Goal: Task Accomplishment & Management: Complete application form

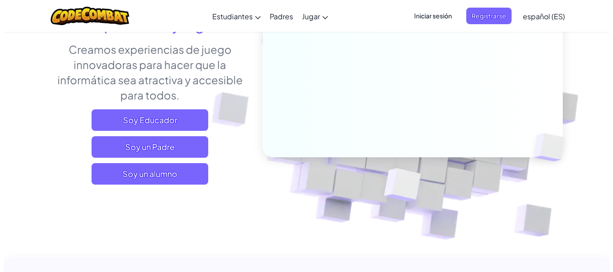
scroll to position [135, 0]
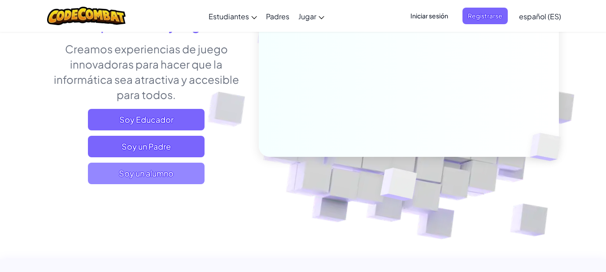
click at [181, 175] on span "Soy un alumno" at bounding box center [146, 174] width 117 height 22
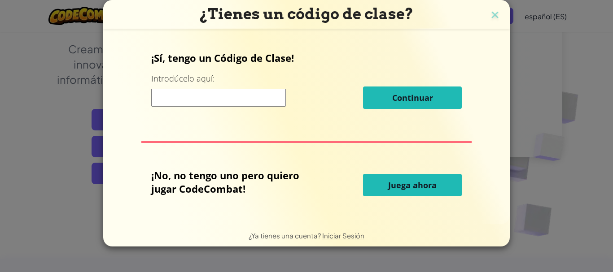
click at [228, 97] on input at bounding box center [218, 98] width 135 height 18
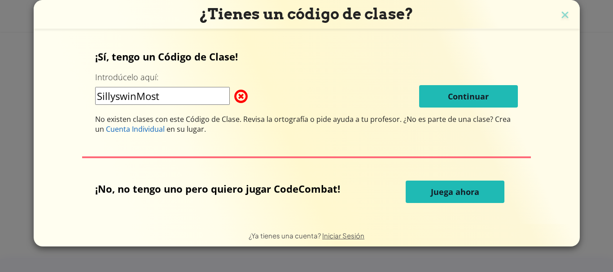
click at [136, 97] on input "SillyswinMost" at bounding box center [162, 96] width 135 height 18
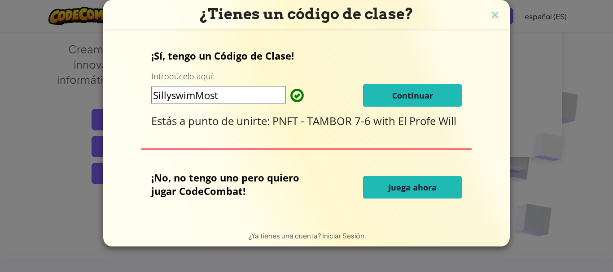
type input "SillyswimMost"
click at [425, 99] on span "Continuar" at bounding box center [412, 95] width 41 height 11
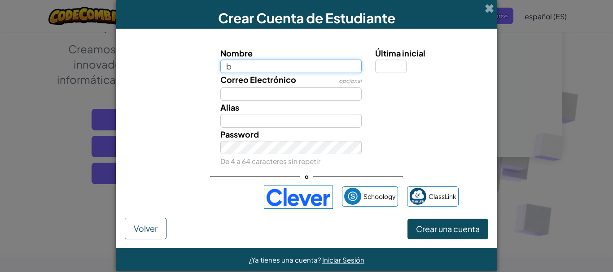
type input "b"
click at [407, 219] on button "Crear una cuenta" at bounding box center [447, 229] width 81 height 21
type input "B"
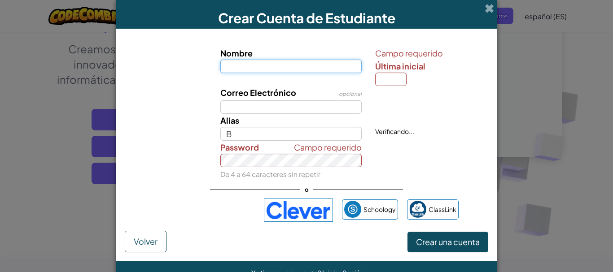
click at [407, 232] on button "Crear una cuenta" at bounding box center [447, 242] width 81 height 21
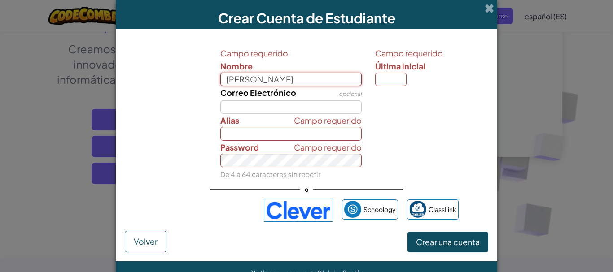
type input "Briana Villalobos"
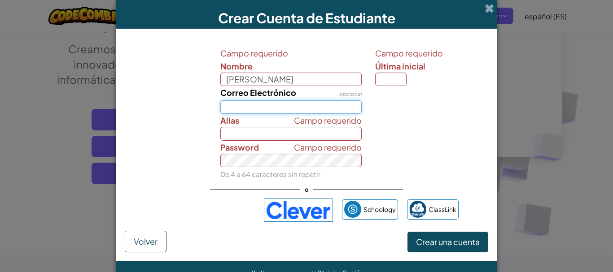
type input "Briana Villalobos"
click at [289, 105] on input "Correo Electrónico" at bounding box center [291, 107] width 142 height 13
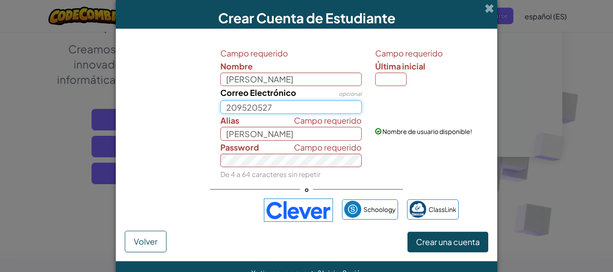
type input "209520527"
click at [393, 78] on input "Última inicial" at bounding box center [390, 79] width 31 height 13
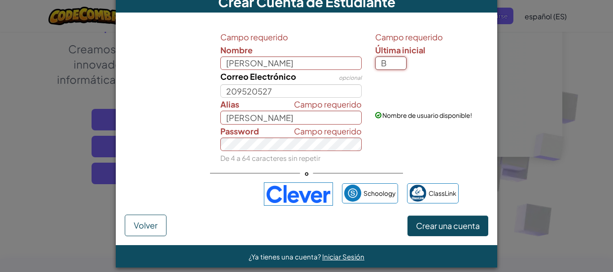
scroll to position [25, 0]
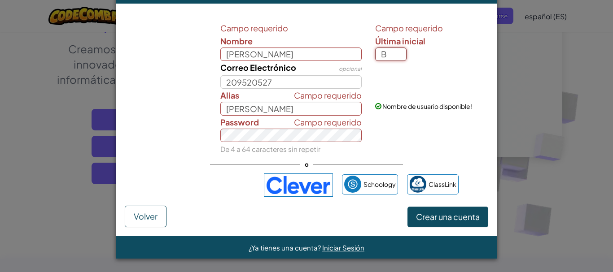
type input "B"
type input "[PERSON_NAME]"
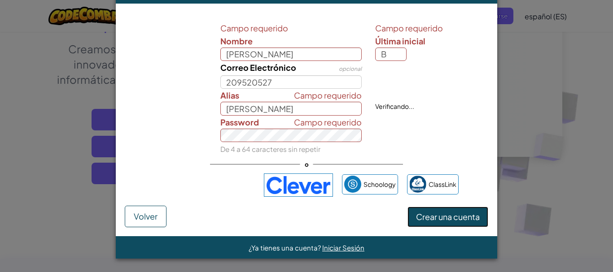
click at [436, 219] on span "Crear una cuenta" at bounding box center [448, 217] width 64 height 10
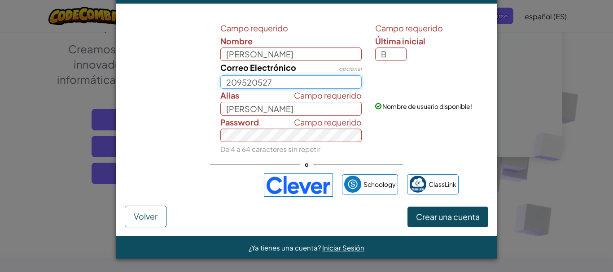
click at [302, 83] on input "209520527" at bounding box center [291, 81] width 142 height 13
type input "209520527@est.mep.go.cr"
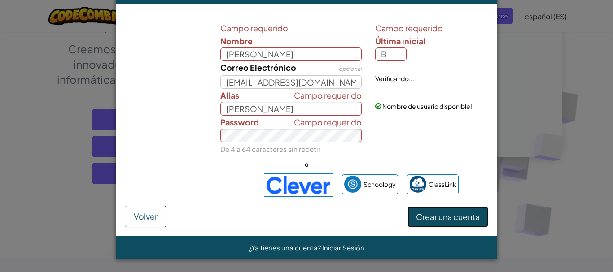
click at [453, 219] on span "Crear una cuenta" at bounding box center [448, 217] width 64 height 10
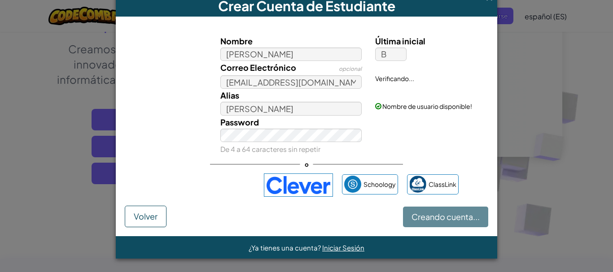
scroll to position [12, 0]
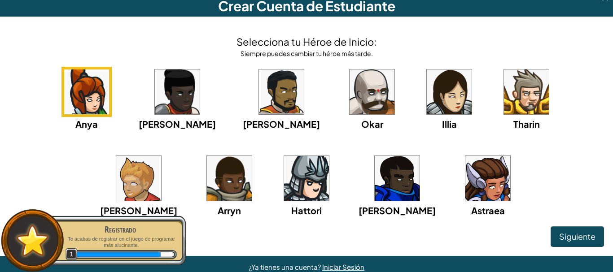
click at [465, 181] on img at bounding box center [487, 178] width 45 height 45
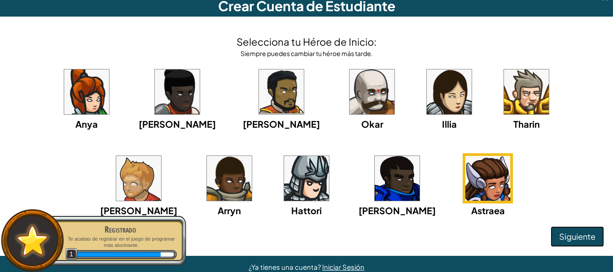
click at [587, 235] on span "Siguiente" at bounding box center [577, 237] width 36 height 10
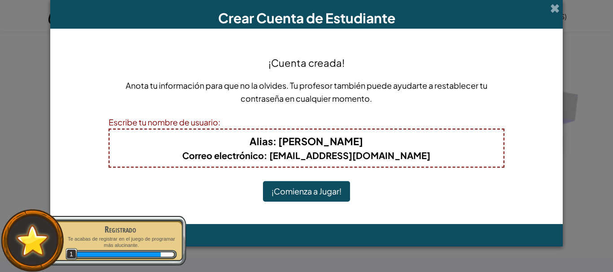
scroll to position [0, 0]
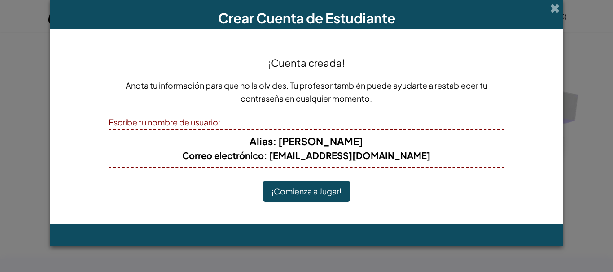
click at [326, 188] on button "¡Comienza a Jugar!" at bounding box center [306, 191] width 87 height 21
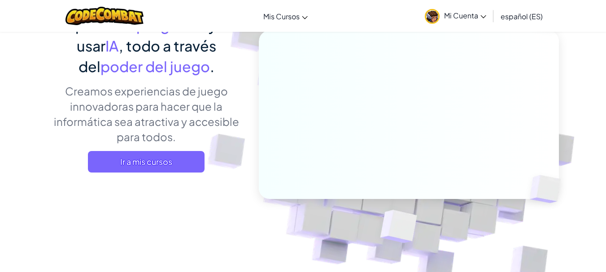
scroll to position [87, 0]
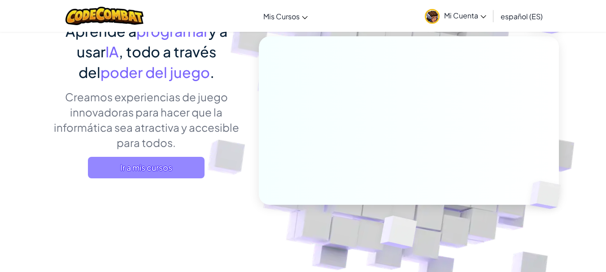
click at [130, 159] on span "Ir a mis cursos" at bounding box center [146, 168] width 117 height 22
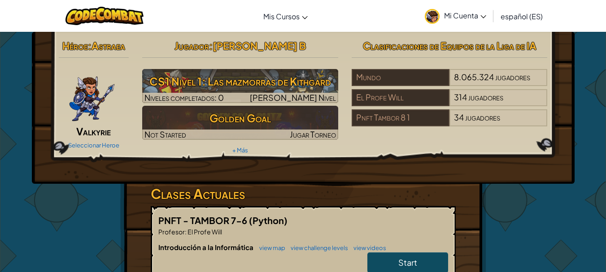
click at [436, 15] on img at bounding box center [432, 16] width 15 height 15
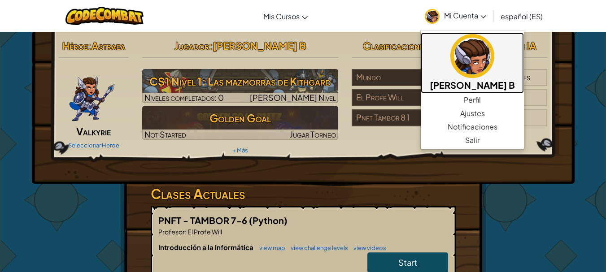
click at [482, 70] on img at bounding box center [473, 56] width 44 height 44
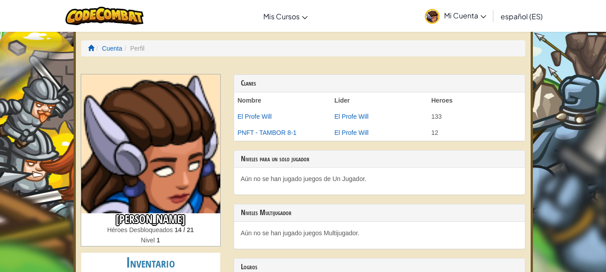
click at [183, 144] on img at bounding box center [150, 143] width 139 height 139
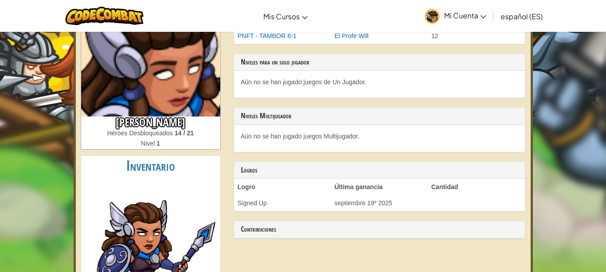
scroll to position [100, 0]
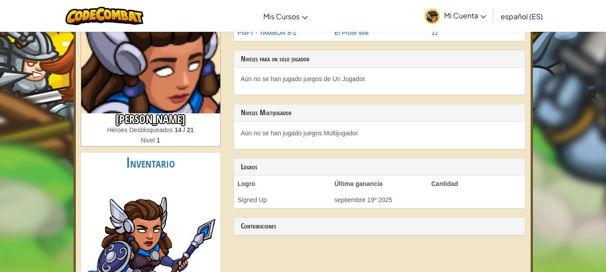
click at [170, 258] on img at bounding box center [150, 253] width 135 height 156
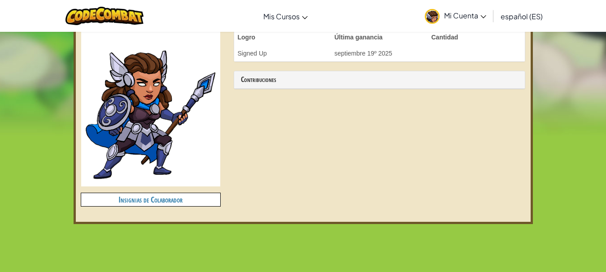
scroll to position [247, 0]
click at [200, 198] on h4 "Insignias de Colaborador" at bounding box center [150, 199] width 139 height 13
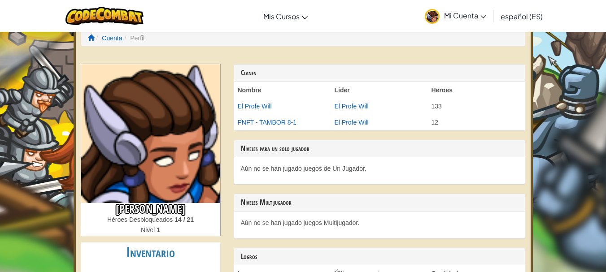
scroll to position [0, 0]
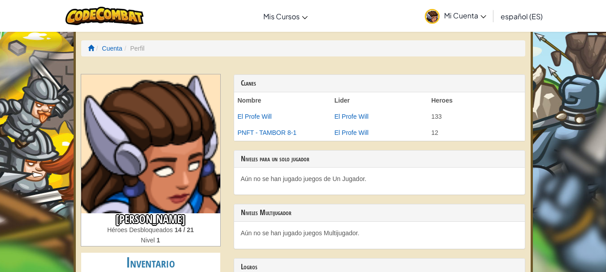
click at [433, 15] on img at bounding box center [432, 16] width 15 height 15
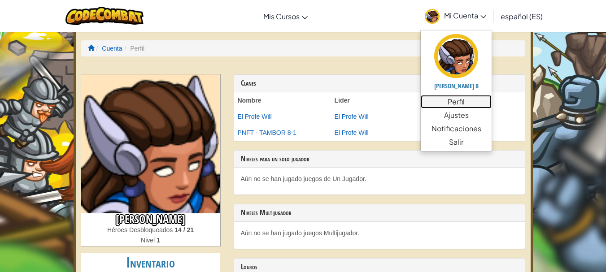
click at [451, 105] on link "Perfil" at bounding box center [456, 101] width 71 height 13
click at [474, 103] on link "Perfil" at bounding box center [456, 101] width 71 height 13
click at [453, 13] on span "Mi Cuenta" at bounding box center [465, 15] width 42 height 9
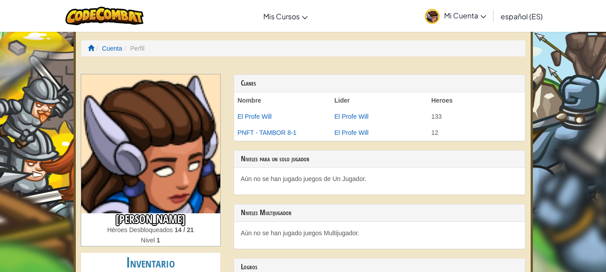
click at [454, 13] on span "Mi Cuenta" at bounding box center [465, 15] width 42 height 9
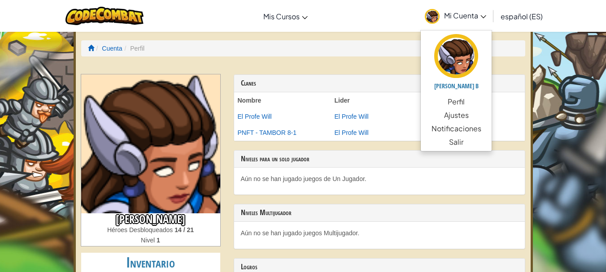
click at [454, 13] on span "Mi Cuenta" at bounding box center [465, 15] width 42 height 9
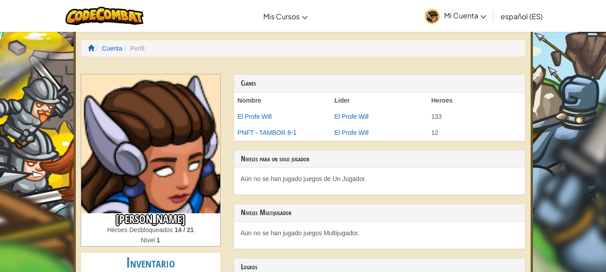
click at [474, 14] on span "Mi Cuenta" at bounding box center [465, 15] width 42 height 9
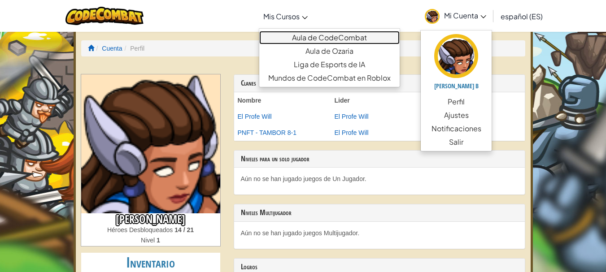
click at [306, 38] on link "Aula de CodeCombat" at bounding box center [329, 37] width 140 height 13
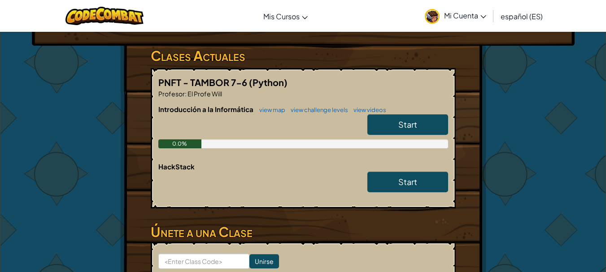
scroll to position [139, 0]
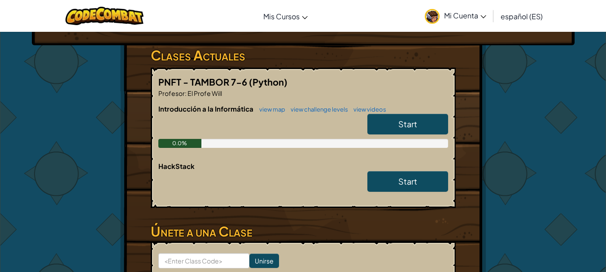
click at [441, 123] on link "Start" at bounding box center [408, 124] width 81 height 21
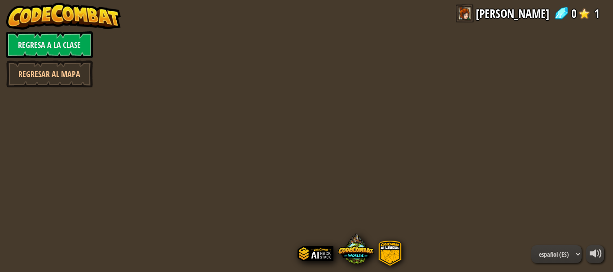
select select "es-ES"
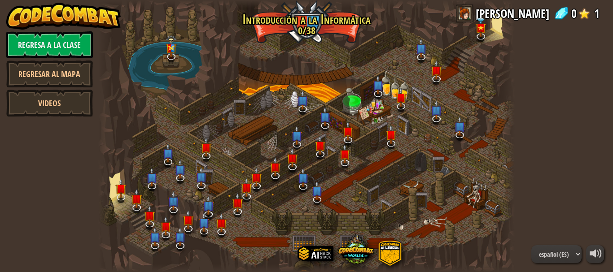
select select "es-ES"
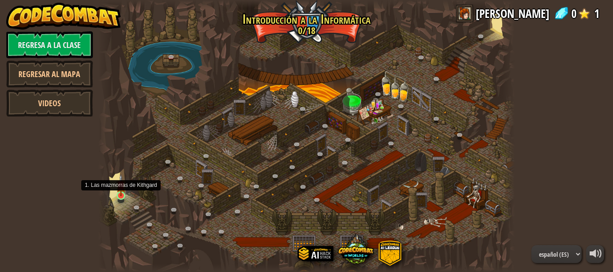
click at [121, 193] on img at bounding box center [120, 186] width 9 height 22
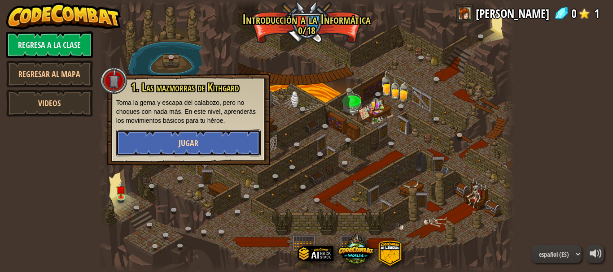
click at [174, 143] on button "Jugar" at bounding box center [188, 143] width 144 height 27
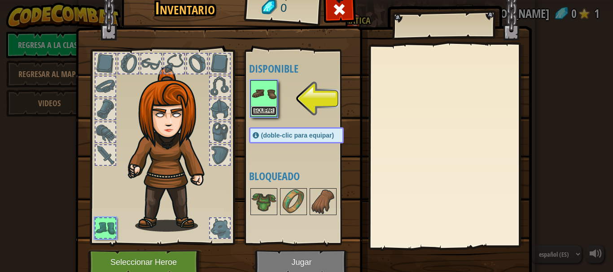
click at [261, 111] on button "Equipar" at bounding box center [263, 110] width 25 height 9
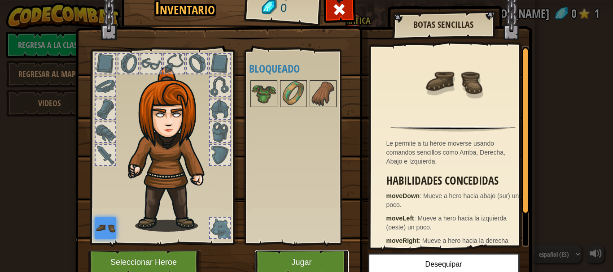
click at [320, 262] on button "Jugar" at bounding box center [302, 262] width 94 height 25
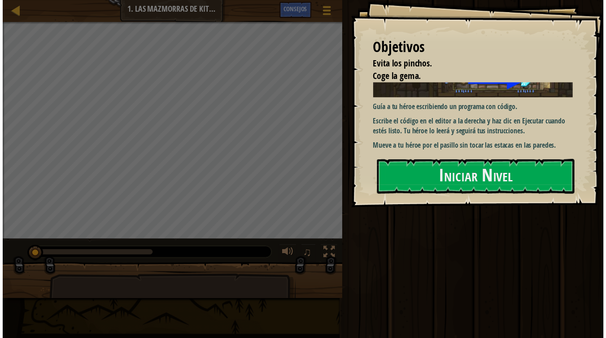
scroll to position [94, 0]
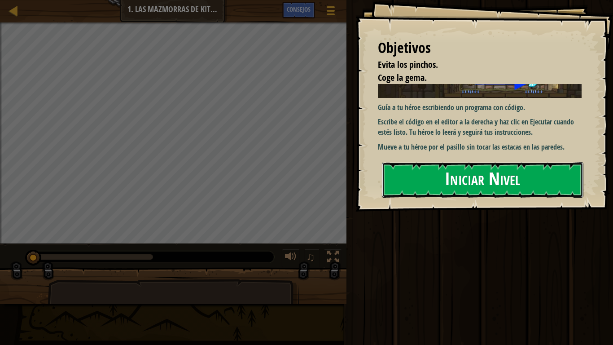
click at [547, 172] on button "Iniciar Nivel" at bounding box center [482, 179] width 201 height 35
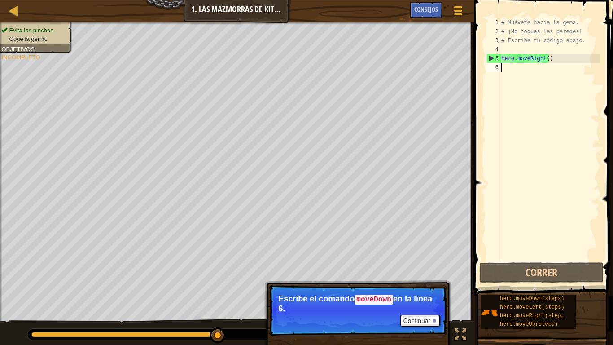
scroll to position [4, 0]
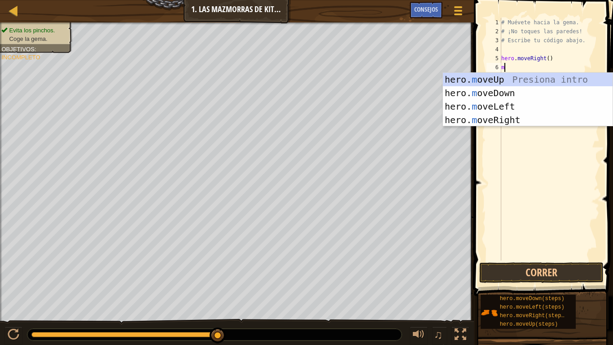
type textarea "mo"
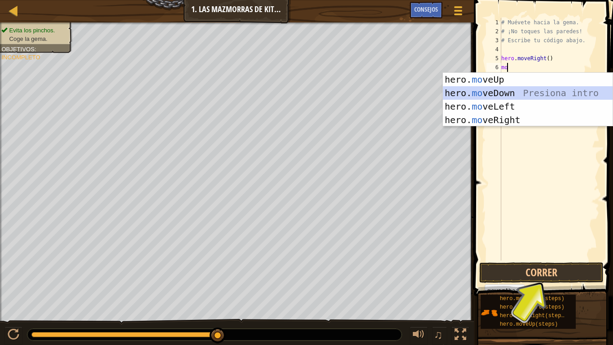
click at [563, 96] on div "hero. mo veUp Presiona intro hero. mo veDown Presiona intro hero. mo veLeft Pre…" at bounding box center [528, 113] width 170 height 81
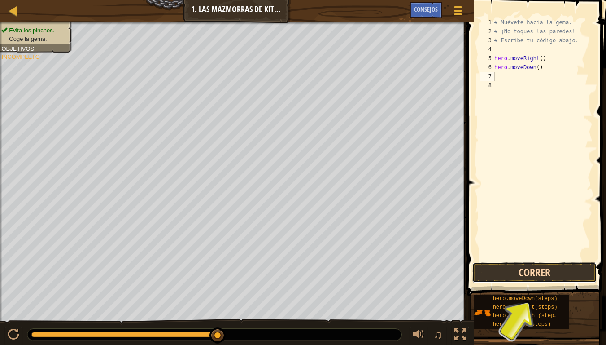
click at [569, 268] on button "Correr" at bounding box center [535, 272] width 124 height 21
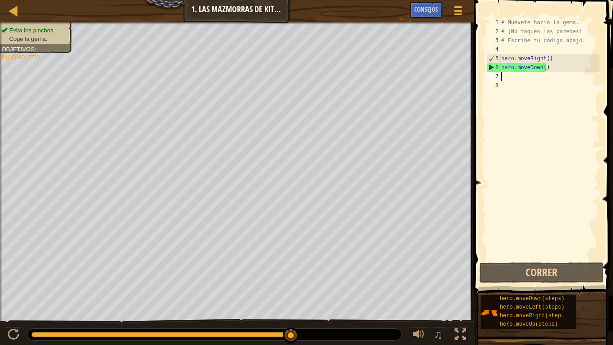
type textarea "l"
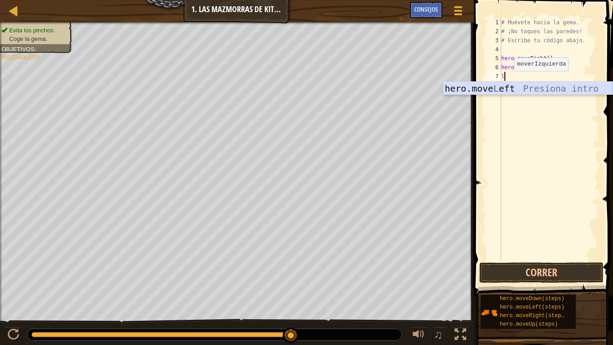
click at [511, 88] on div "hero.move L eft Presiona intro" at bounding box center [528, 102] width 170 height 40
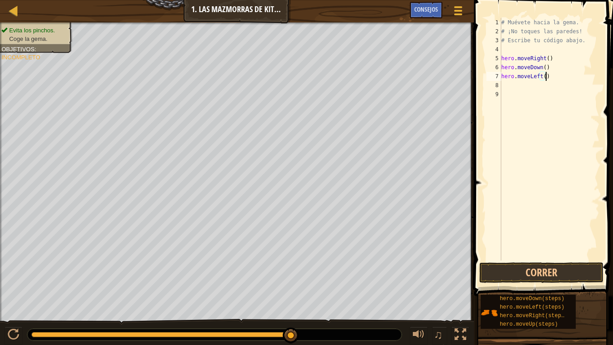
click at [551, 78] on div "# Muévete hacia la gema. # ¡No toques las paredes! # Escribe tu código abajo. h…" at bounding box center [549, 148] width 100 height 260
type textarea "h"
type textarea "m"
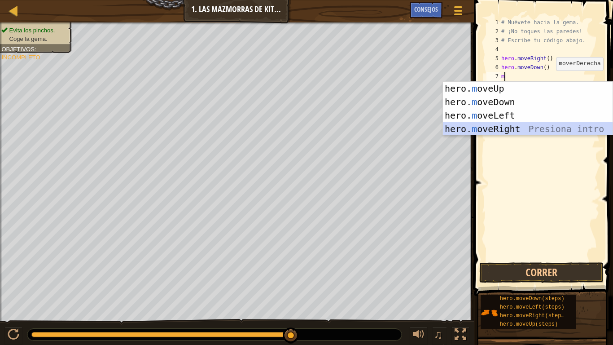
click at [534, 132] on div "hero. m oveUp Presiona intro hero. m oveDown Presiona intro hero. m oveLeft Pre…" at bounding box center [528, 122] width 170 height 81
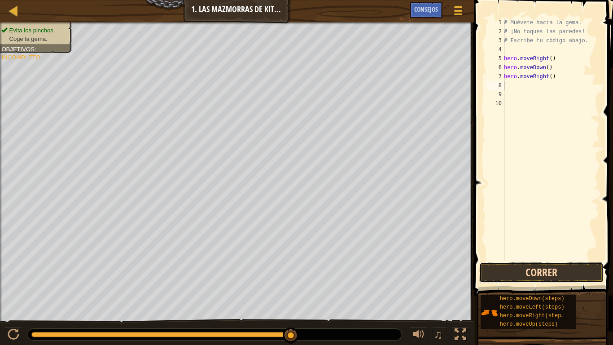
click at [566, 272] on button "Correr" at bounding box center [541, 272] width 124 height 21
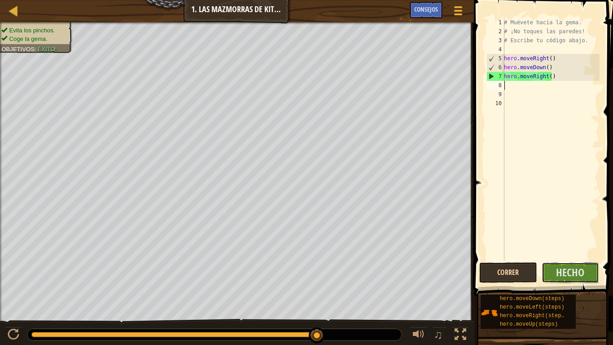
click at [565, 272] on span "Hecho" at bounding box center [570, 272] width 28 height 14
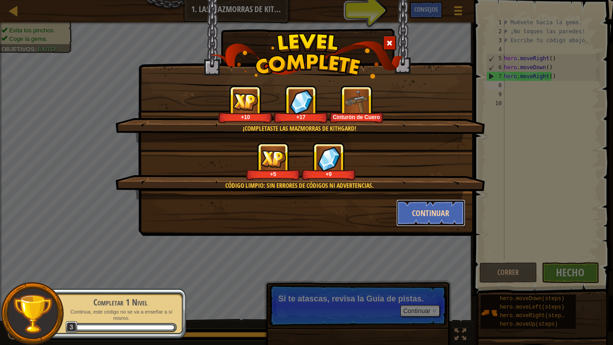
click at [414, 208] on button "Continuar" at bounding box center [431, 212] width 70 height 27
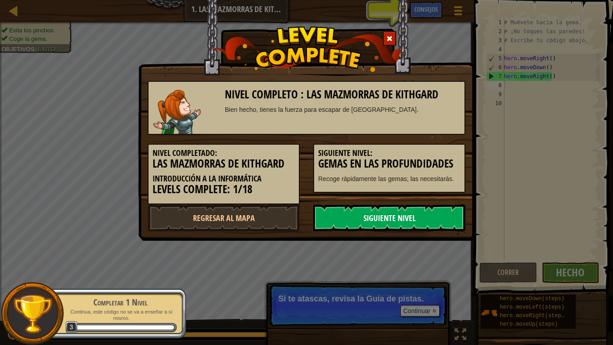
click at [415, 219] on link "Siguiente nivel" at bounding box center [389, 217] width 152 height 27
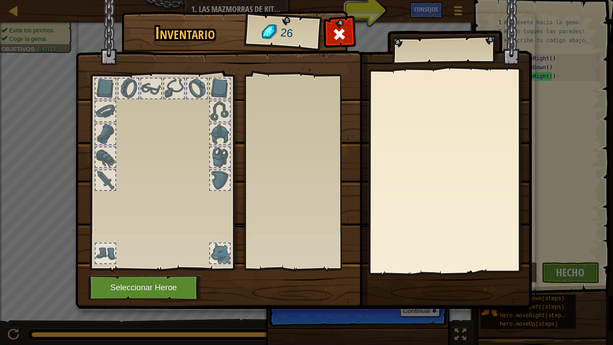
click at [415, 1] on body "Mapa Introducción a la Informática 1. Las mazmorras de Kithgard Menú del Juego …" at bounding box center [306, 0] width 613 height 1
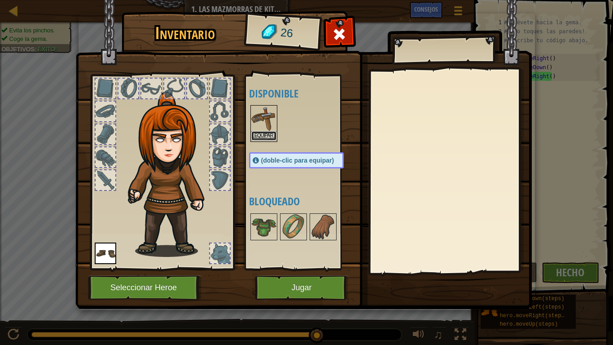
click at [268, 134] on button "Equipar" at bounding box center [263, 135] width 25 height 9
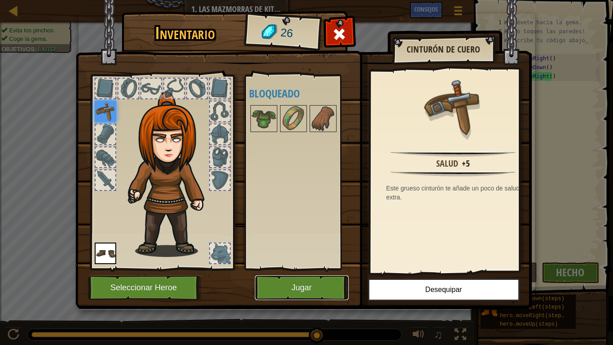
click at [326, 272] on button "Jugar" at bounding box center [302, 287] width 94 height 25
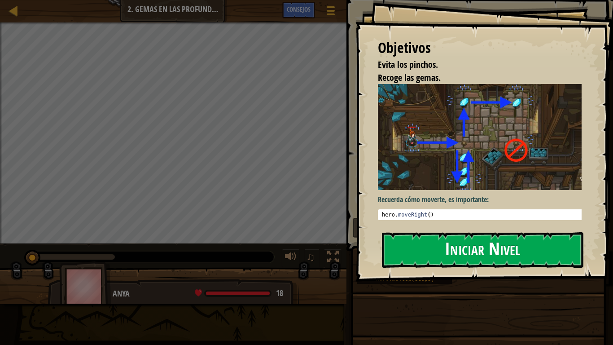
click at [410, 240] on button "Iniciar Nivel" at bounding box center [482, 249] width 201 height 35
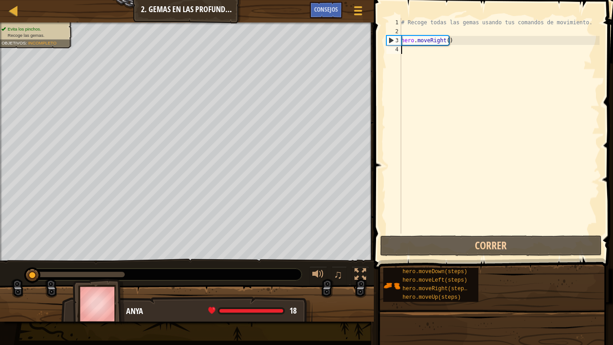
scroll to position [4, 0]
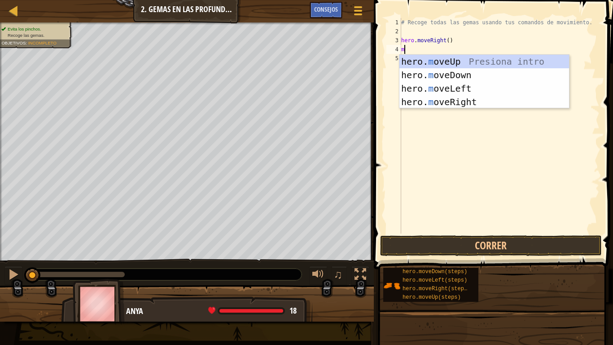
type textarea "mo"
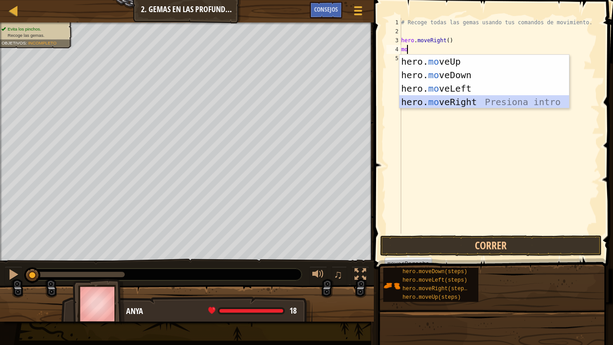
click at [468, 106] on div "hero. mo veUp Presiona intro hero. mo veDown Presiona intro hero. mo veLeft Pre…" at bounding box center [484, 95] width 170 height 81
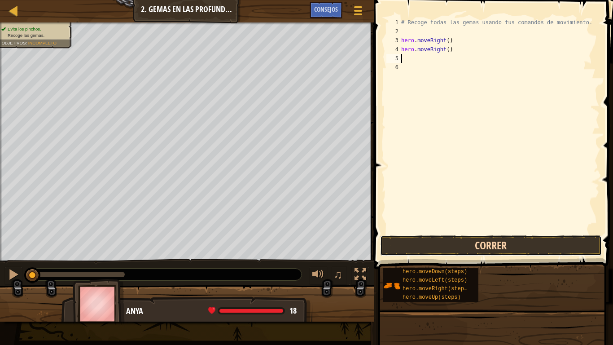
click at [469, 248] on button "Correr" at bounding box center [491, 245] width 222 height 21
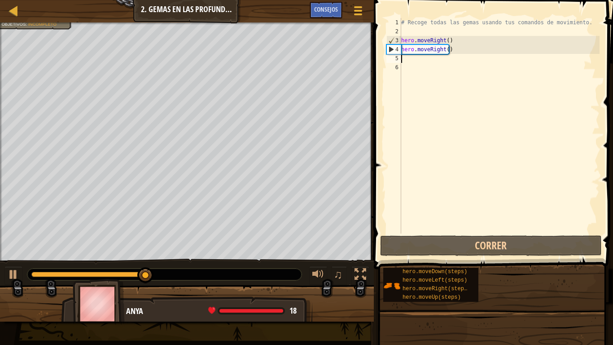
type textarea "m"
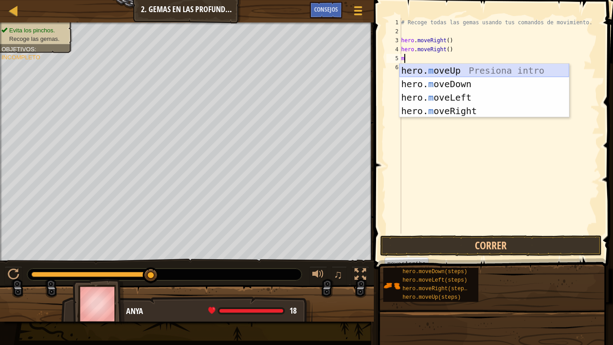
click at [424, 77] on div "hero. m oveUp Presiona intro hero. m oveDown Presiona intro hero. m oveLeft Pre…" at bounding box center [484, 104] width 170 height 81
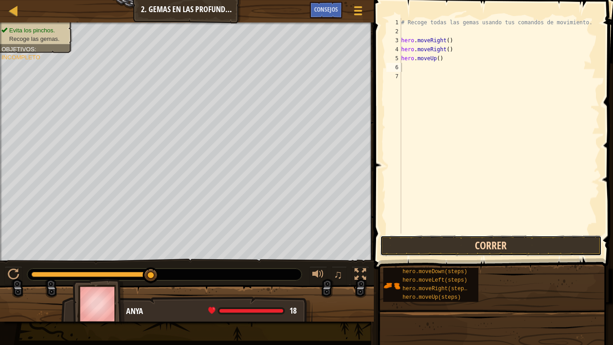
click at [467, 236] on button "Correr" at bounding box center [491, 245] width 222 height 21
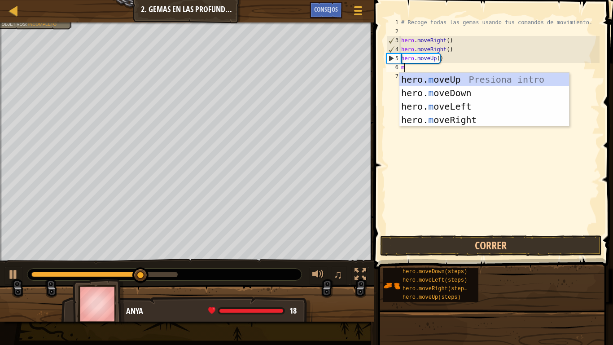
type textarea "mo"
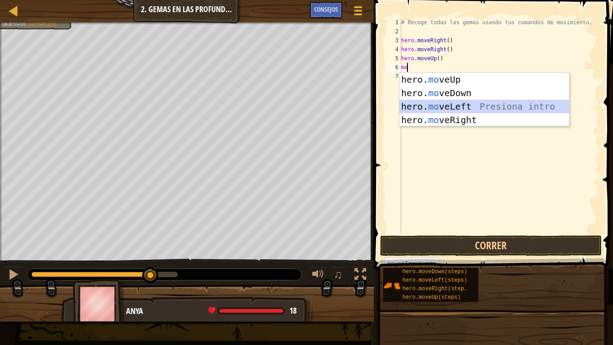
click at [486, 104] on div "hero. mo veUp Presiona intro hero. mo veDown Presiona intro hero. mo veLeft Pre…" at bounding box center [484, 113] width 170 height 81
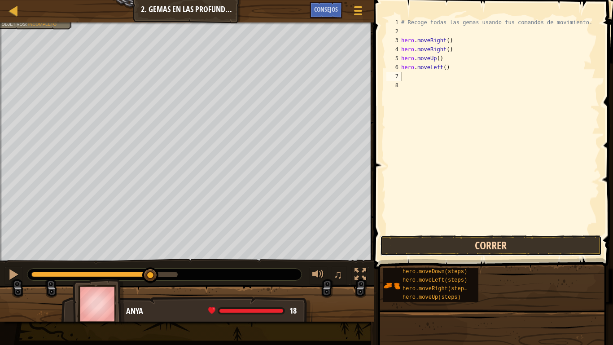
click at [504, 242] on button "Correr" at bounding box center [491, 245] width 222 height 21
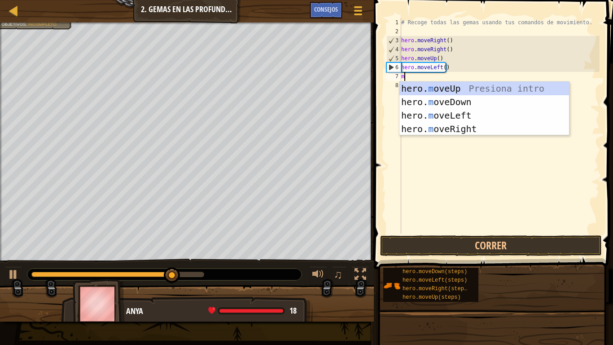
type textarea "mo"
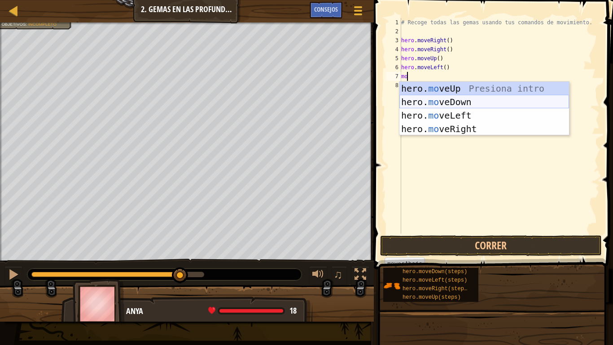
click at [472, 95] on div "hero. mo veUp Presiona intro hero. mo veDown Presiona intro hero. mo veLeft Pre…" at bounding box center [484, 122] width 170 height 81
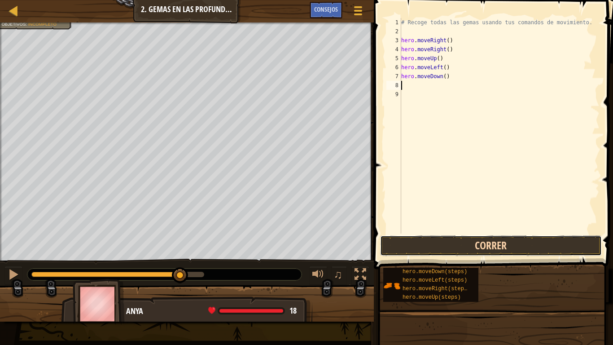
click at [490, 249] on button "Correr" at bounding box center [491, 245] width 222 height 21
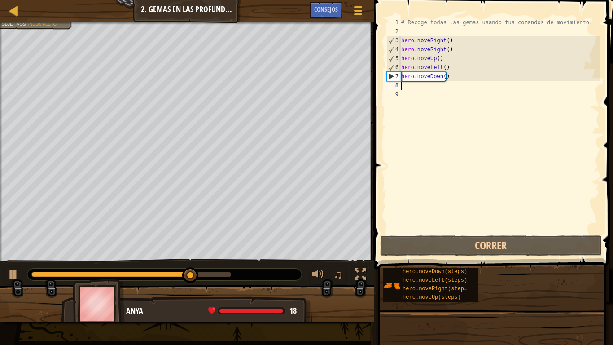
type textarea "m"
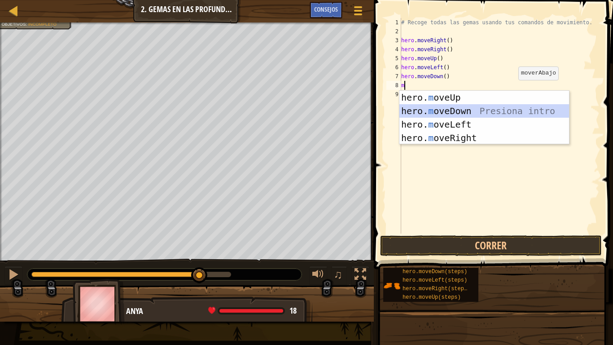
click at [507, 108] on div "hero. m oveUp Presiona intro hero. m oveDown Presiona intro hero. m oveLeft Pre…" at bounding box center [484, 131] width 170 height 81
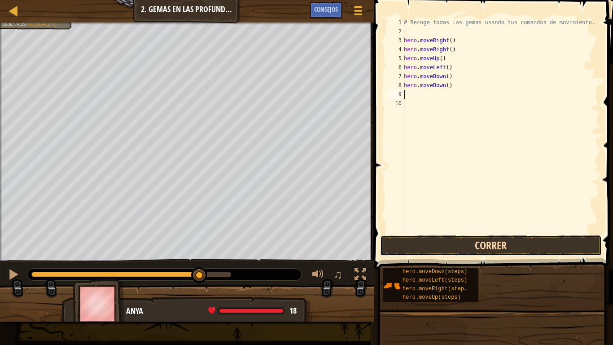
drag, startPoint x: 514, startPoint y: 236, endPoint x: 516, endPoint y: 245, distance: 10.2
click at [516, 245] on button "Correr" at bounding box center [491, 245] width 222 height 21
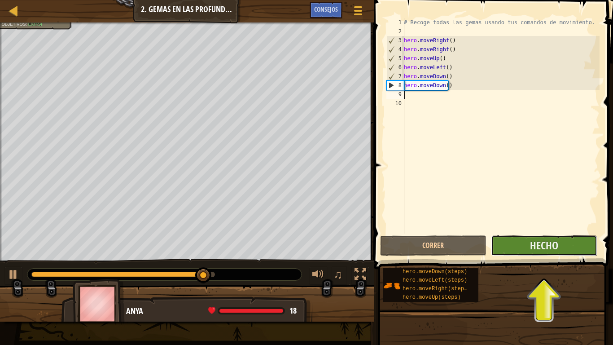
click at [516, 244] on button "Hecho" at bounding box center [544, 245] width 106 height 21
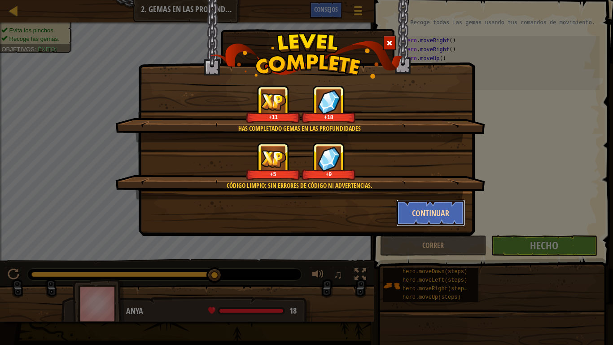
click at [459, 214] on button "Continuar" at bounding box center [431, 212] width 70 height 27
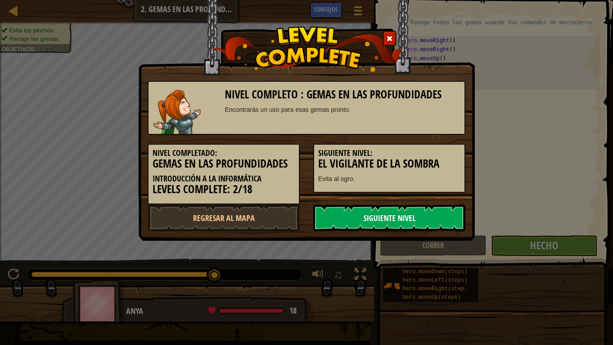
click at [447, 208] on link "Siguiente nivel" at bounding box center [389, 217] width 152 height 27
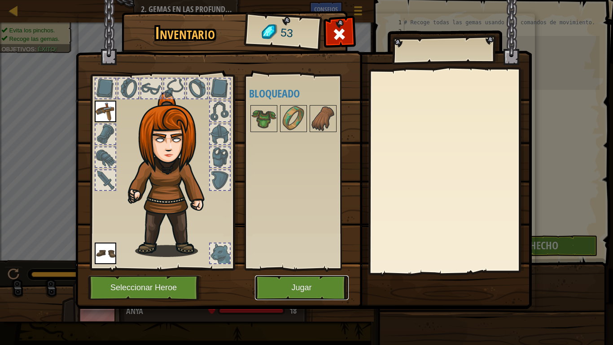
click at [296, 272] on button "Jugar" at bounding box center [302, 287] width 94 height 25
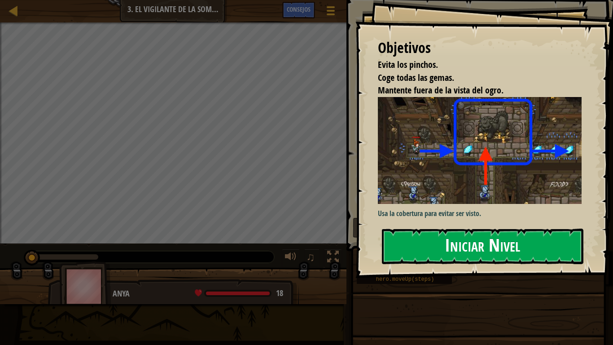
click at [475, 247] on button "Iniciar Nivel" at bounding box center [482, 245] width 201 height 35
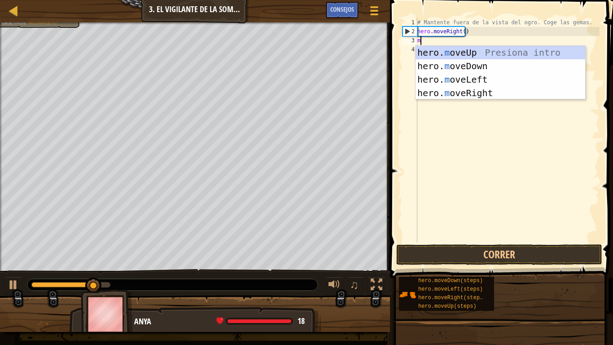
scroll to position [4, 0]
type textarea "mo"
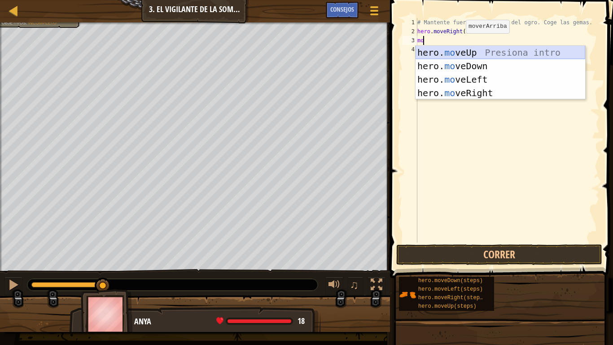
click at [465, 55] on div "hero. mo veUp Presiona intro hero. mo veDown Presiona intro hero. mo veLeft Pre…" at bounding box center [501, 86] width 170 height 81
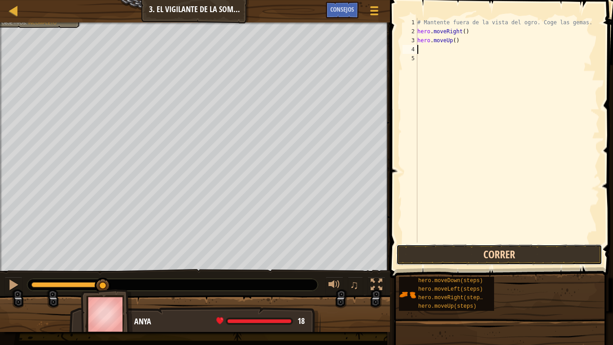
click at [524, 262] on button "Correr" at bounding box center [499, 254] width 206 height 21
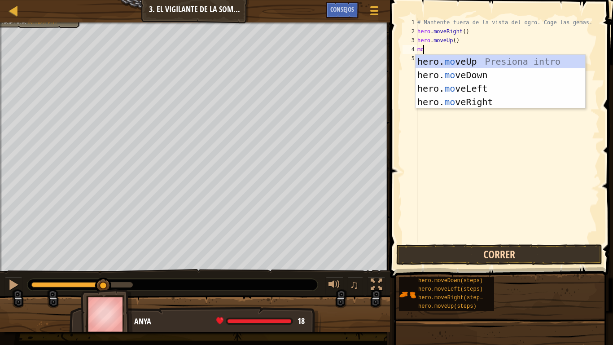
type textarea "mov"
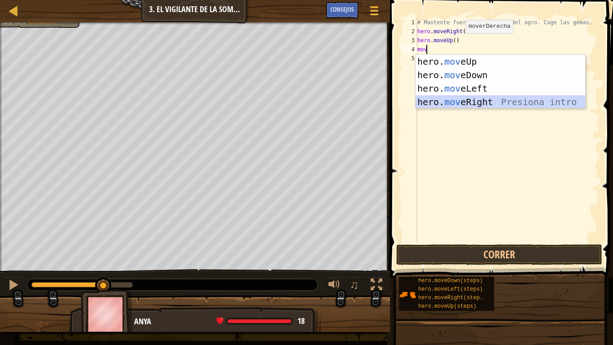
click at [499, 103] on div "hero. mov eUp Presiona intro hero. mov eDown Presiona intro hero. mov eLeft Pre…" at bounding box center [501, 95] width 170 height 81
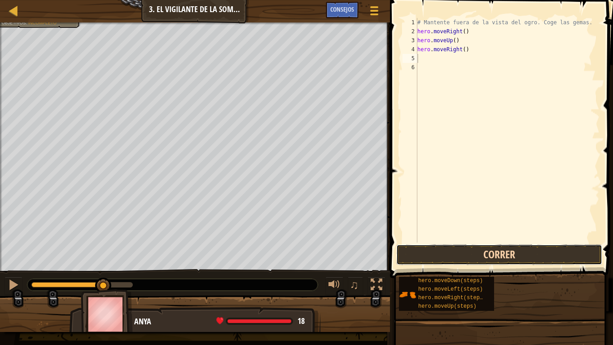
click at [487, 258] on button "Correr" at bounding box center [499, 254] width 206 height 21
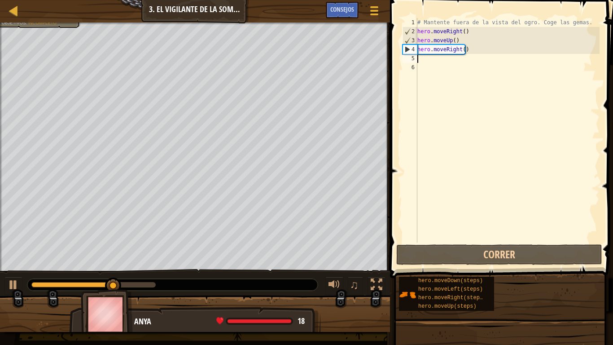
click at [493, 58] on div "# Mantente fuera de la vista del ogro. Coge las gemas. hero . moveRight ( ) her…" at bounding box center [508, 139] width 184 height 242
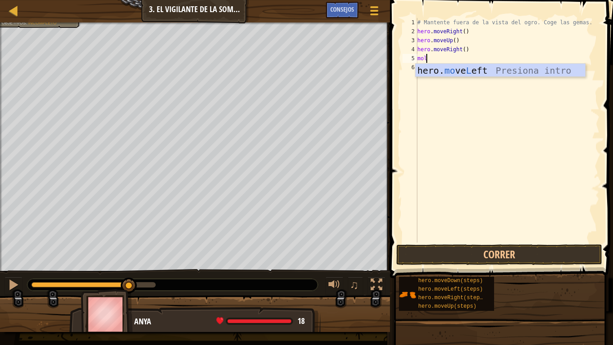
type textarea "mo"
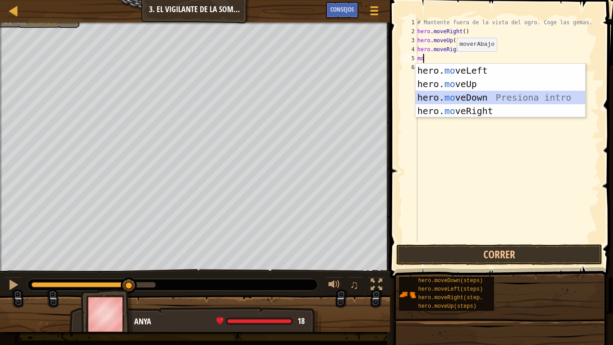
click at [495, 98] on div "hero. mo veLeft Presiona intro hero. mo veUp Presiona intro hero. mo veDown Pre…" at bounding box center [501, 104] width 170 height 81
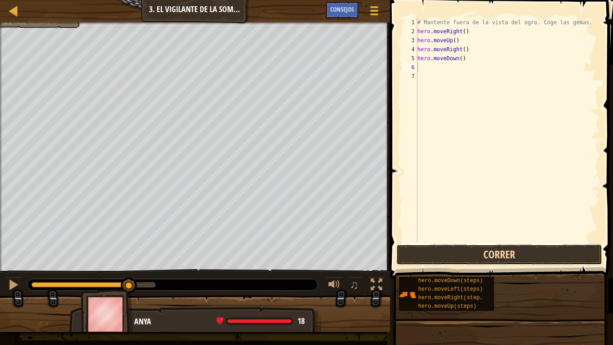
click at [517, 250] on button "Correr" at bounding box center [499, 254] width 206 height 21
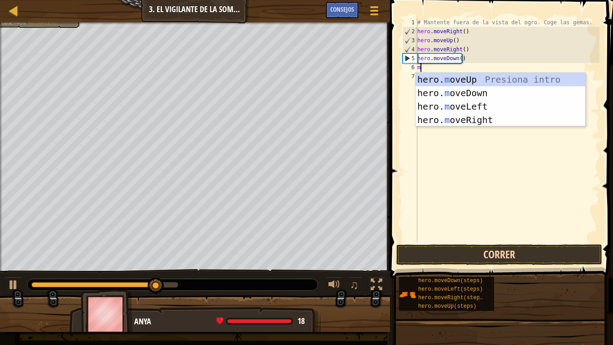
type textarea "mo"
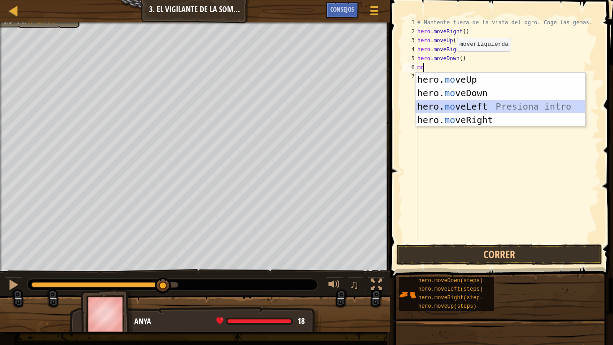
click at [489, 101] on div "hero. mo veUp Presiona intro hero. mo veDown Presiona intro hero. mo veLeft Pre…" at bounding box center [501, 113] width 170 height 81
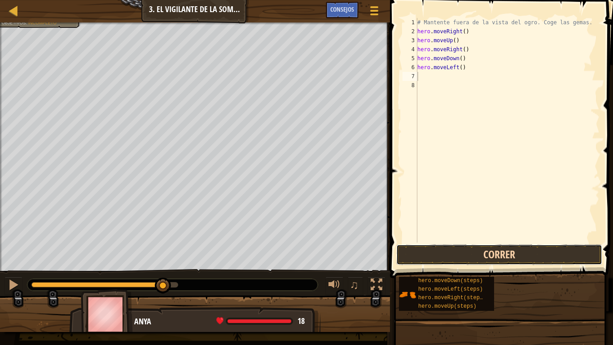
click at [516, 257] on button "Correr" at bounding box center [499, 254] width 206 height 21
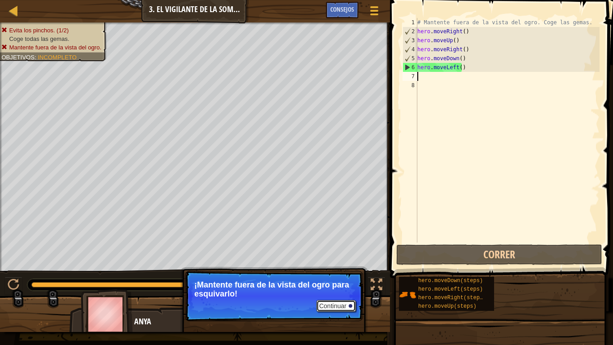
click at [333, 272] on button "Continuar" at bounding box center [335, 306] width 39 height 12
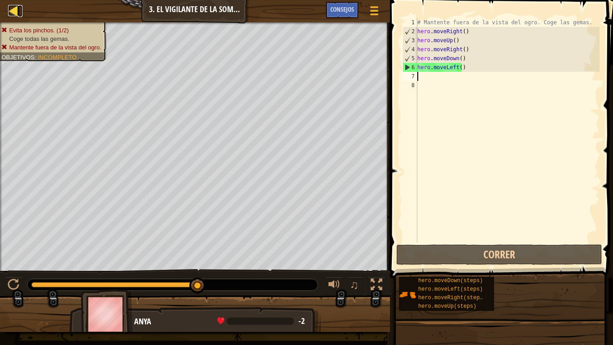
click at [10, 9] on div at bounding box center [13, 10] width 11 height 11
select select "es-ES"
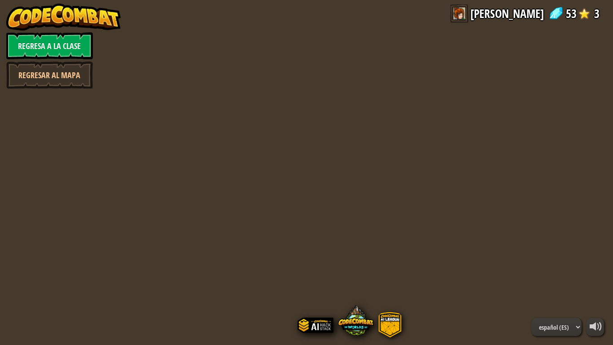
select select "es-ES"
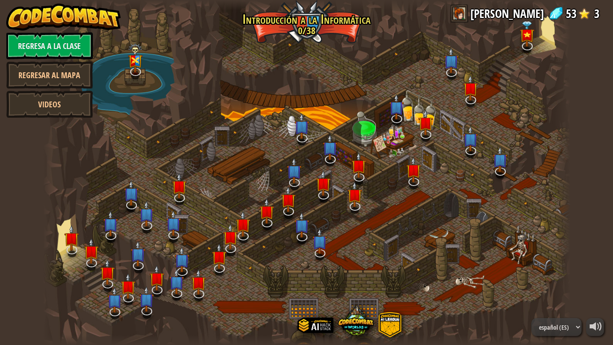
select select "es-ES"
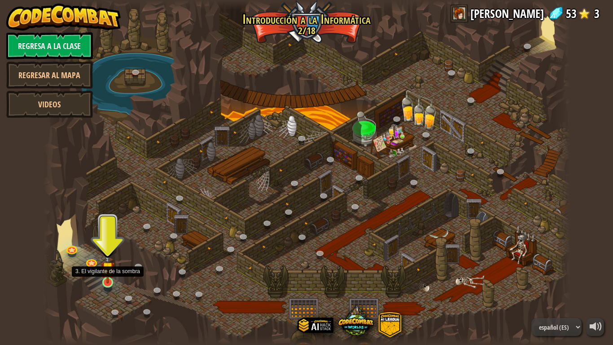
click at [106, 272] on img at bounding box center [107, 268] width 13 height 31
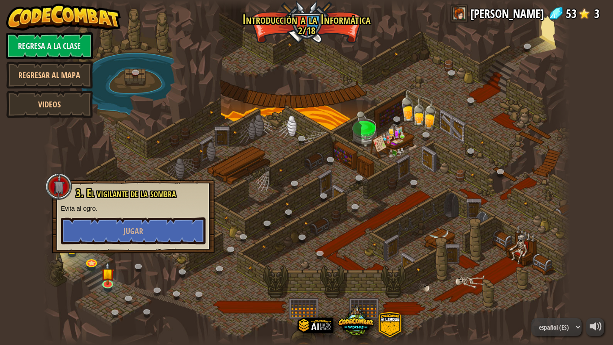
click at [148, 210] on p "Evita al ogro." at bounding box center [133, 208] width 144 height 9
click at [155, 221] on button "Jugar" at bounding box center [133, 230] width 144 height 27
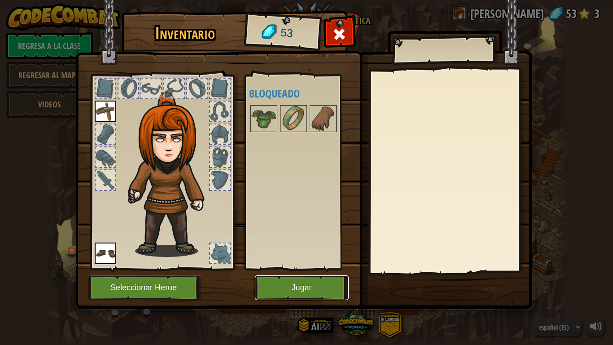
click at [318, 272] on button "Jugar" at bounding box center [302, 287] width 94 height 25
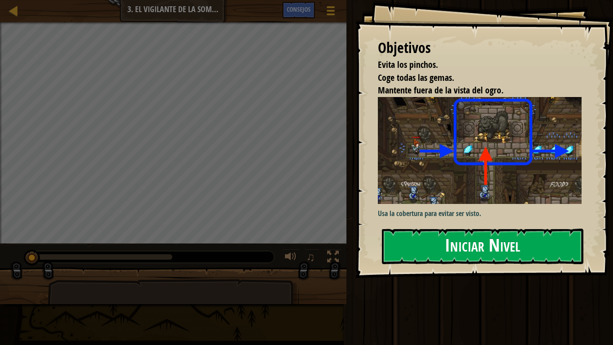
click at [468, 236] on button "Iniciar Nivel" at bounding box center [482, 245] width 201 height 35
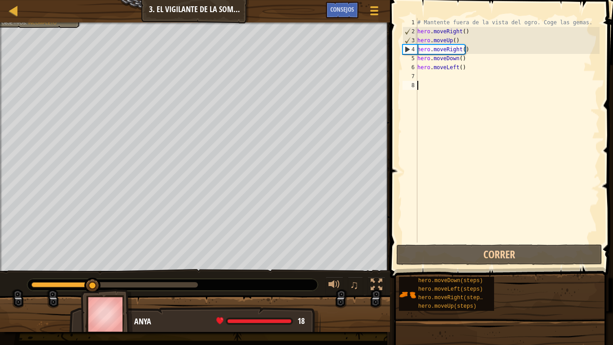
scroll to position [4, 0]
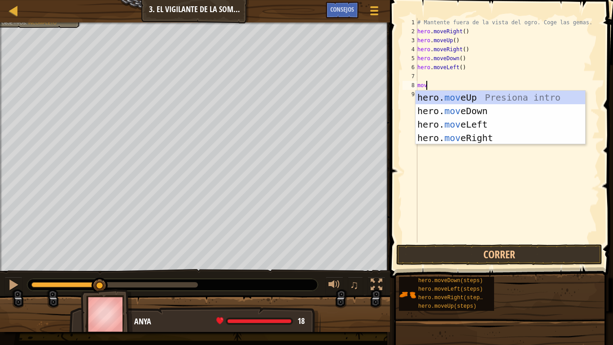
type textarea "move"
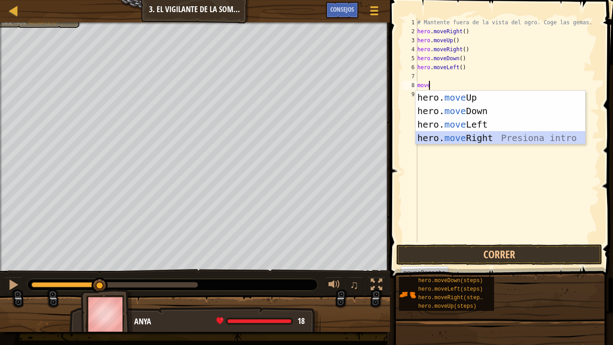
click at [484, 139] on div "hero. move Up Presiona intro hero. move Down Presiona intro hero. move Left Pre…" at bounding box center [501, 131] width 170 height 81
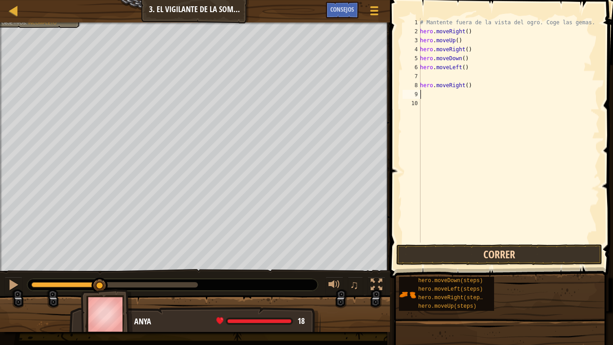
scroll to position [4, 0]
click at [506, 263] on button "Correr" at bounding box center [499, 254] width 206 height 21
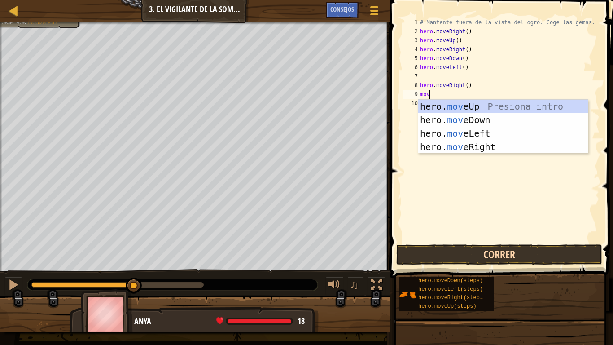
type textarea "move"
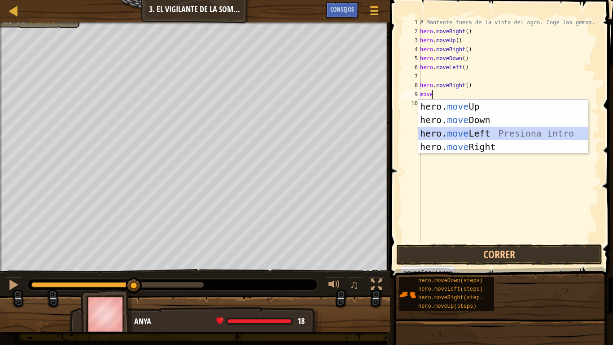
click at [505, 134] on div "hero. move Up Presiona intro hero. move Down Presiona intro hero. move Left Pre…" at bounding box center [503, 140] width 170 height 81
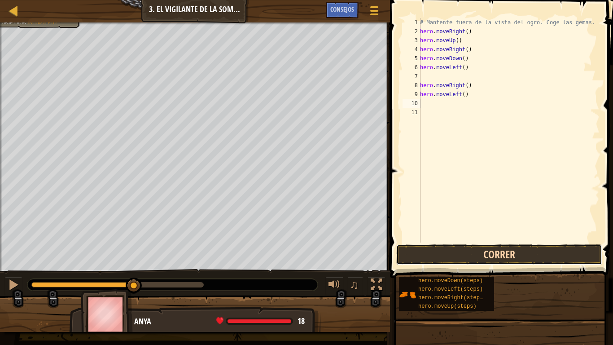
click at [505, 253] on button "Correr" at bounding box center [499, 254] width 206 height 21
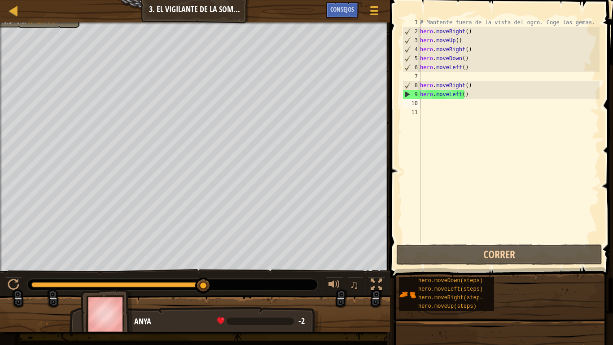
click at [16, 272] on div "♫" at bounding box center [195, 282] width 390 height 27
click at [15, 272] on div at bounding box center [14, 285] width 12 height 12
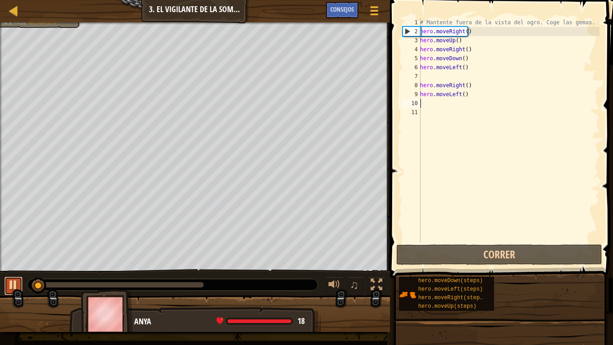
click at [13, 272] on div at bounding box center [14, 285] width 12 height 12
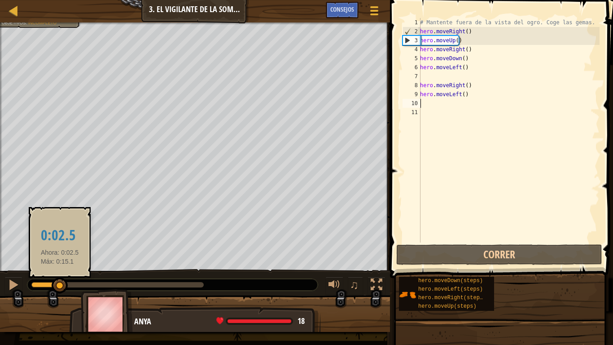
drag, startPoint x: 60, startPoint y: 284, endPoint x: 47, endPoint y: 282, distance: 12.7
click at [57, 272] on div at bounding box center [60, 285] width 16 height 16
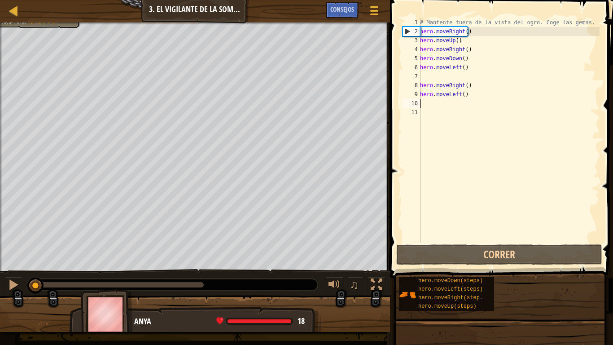
click at [36, 272] on div at bounding box center [33, 284] width 4 height 5
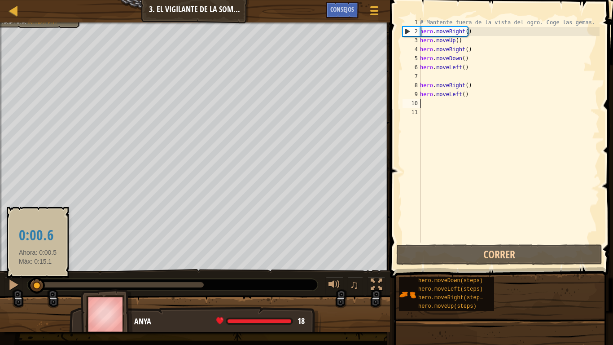
drag, startPoint x: 37, startPoint y: 284, endPoint x: 78, endPoint y: 281, distance: 41.4
click at [45, 272] on div at bounding box center [37, 285] width 16 height 16
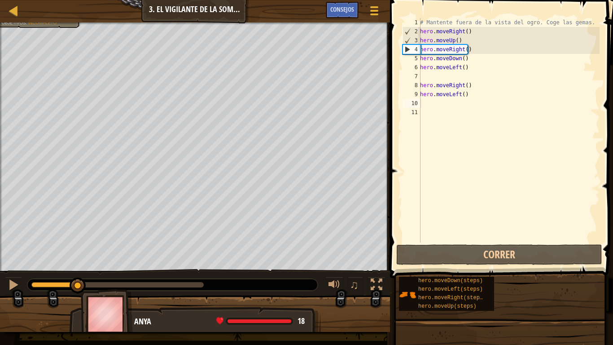
click at [232, 272] on div "♫" at bounding box center [195, 282] width 390 height 27
click at [243, 272] on div at bounding box center [195, 317] width 390 height 45
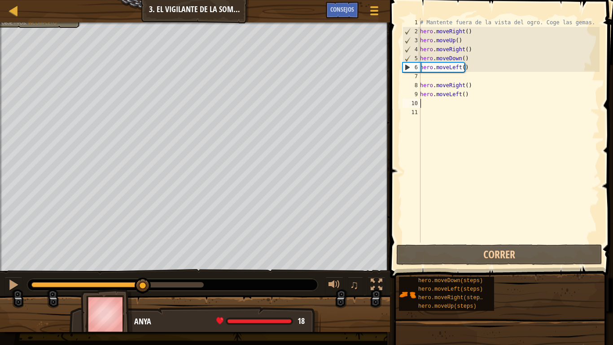
click at [143, 272] on div at bounding box center [117, 284] width 172 height 5
click at [181, 272] on div "♫" at bounding box center [195, 282] width 390 height 27
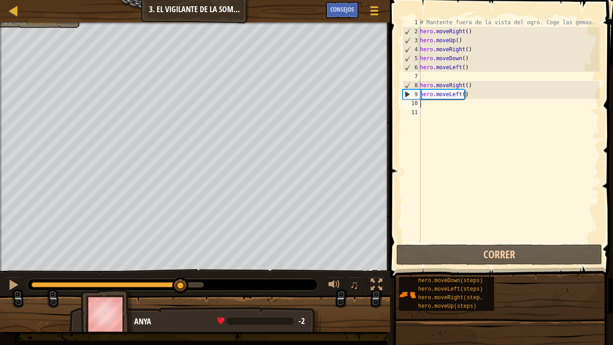
click at [181, 272] on div at bounding box center [117, 284] width 172 height 5
click at [191, 272] on div at bounding box center [172, 285] width 290 height 12
click at [195, 272] on div at bounding box center [117, 284] width 172 height 5
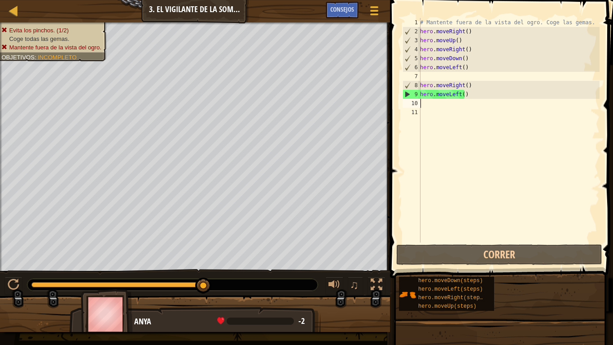
drag, startPoint x: 195, startPoint y: 284, endPoint x: 234, endPoint y: 273, distance: 40.4
click at [234, 272] on div "♫" at bounding box center [195, 282] width 390 height 27
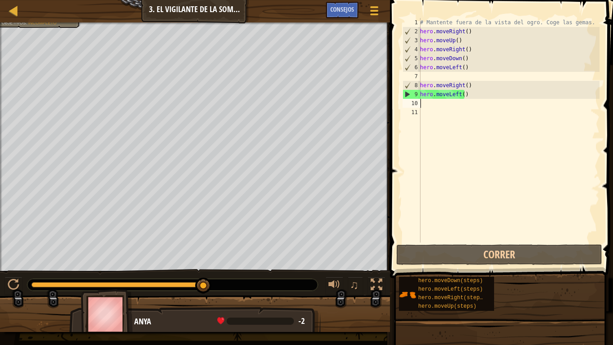
click at [35, 28] on div "Evita los [PERSON_NAME]. (1/2) Coge todas las gemas. Mantente fuera de la vista…" at bounding box center [35, 9] width 91 height 38
click at [378, 13] on div at bounding box center [374, 10] width 12 height 13
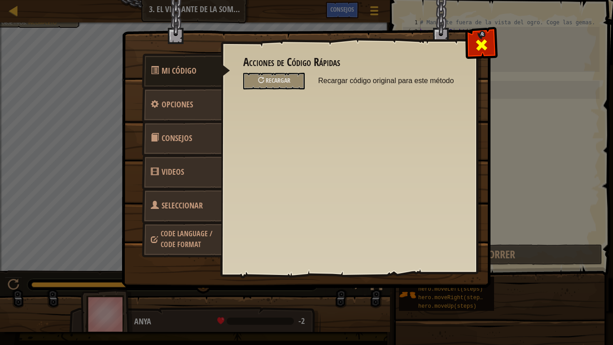
click at [484, 54] on div at bounding box center [481, 43] width 28 height 28
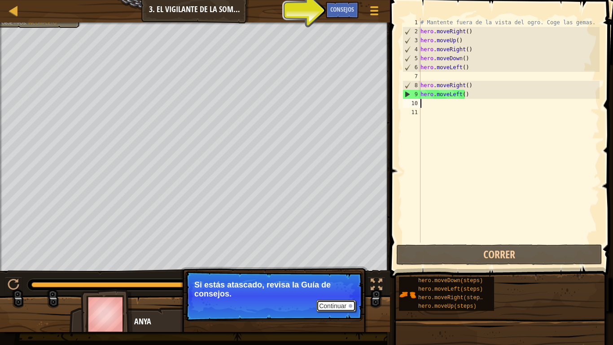
click at [334, 272] on button "Continuar" at bounding box center [335, 306] width 39 height 12
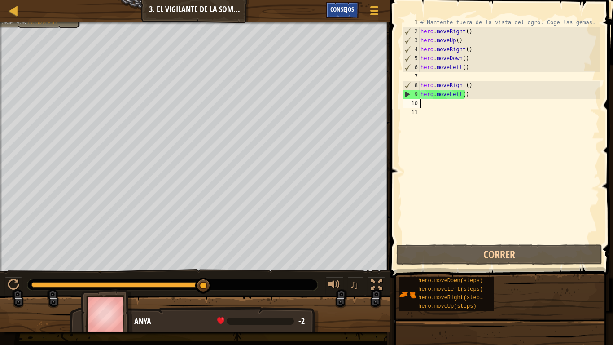
click at [352, 12] on span "Consejos" at bounding box center [342, 9] width 24 height 9
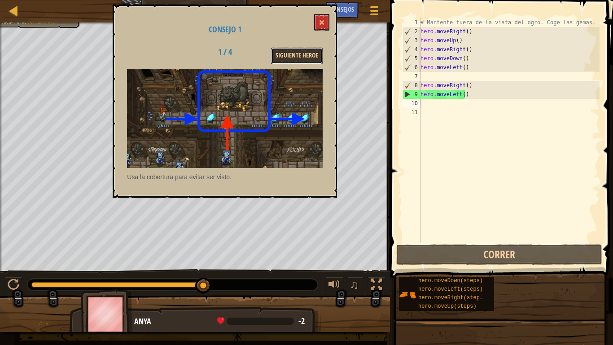
click at [306, 59] on button "Siguiente Heroe" at bounding box center [297, 56] width 52 height 17
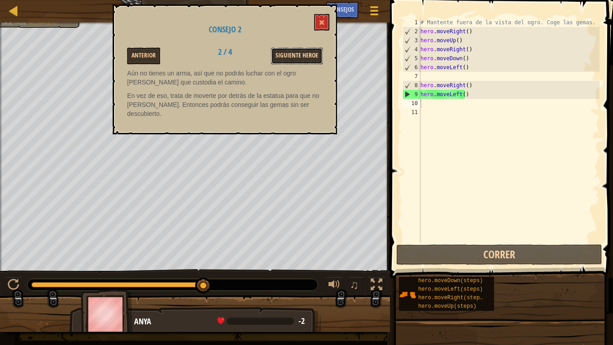
click at [304, 59] on button "Siguiente Heroe" at bounding box center [297, 56] width 52 height 17
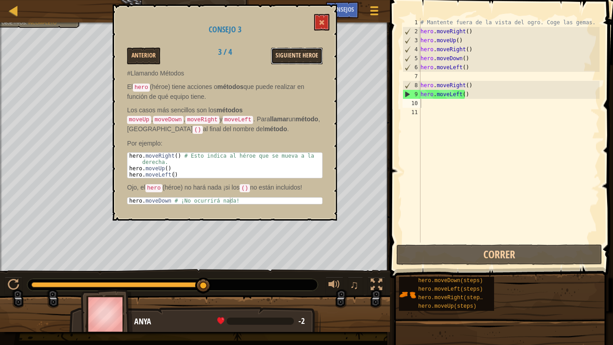
click at [304, 60] on button "Siguiente Heroe" at bounding box center [297, 56] width 52 height 17
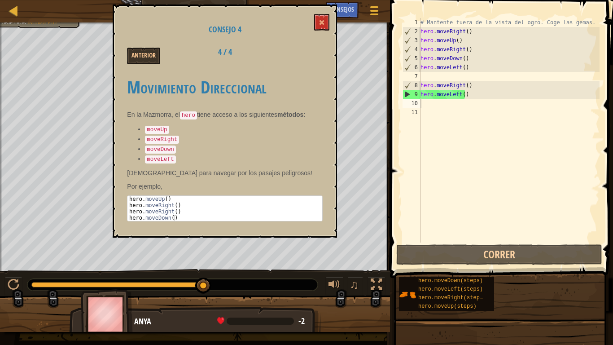
click at [304, 60] on div "Anterior 4 / 4" at bounding box center [224, 56] width 209 height 17
type textarea "hero.moveRight()"
click at [172, 200] on div "hero . moveUp ( ) hero . moveRight ( ) hero . moveRight ( ) hero . moveDown ( )" at bounding box center [224, 215] width 195 height 38
click at [326, 20] on button at bounding box center [321, 22] width 15 height 17
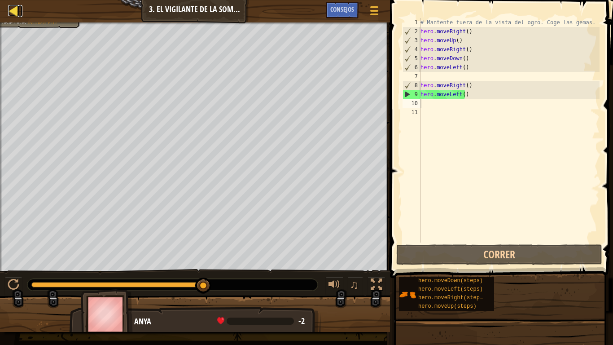
click at [13, 7] on div at bounding box center [13, 10] width 11 height 11
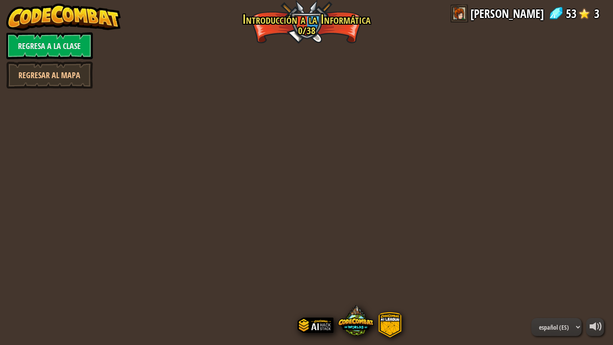
select select "es-ES"
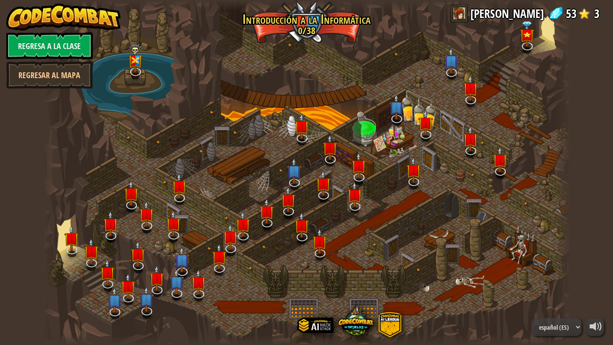
select select "es-ES"
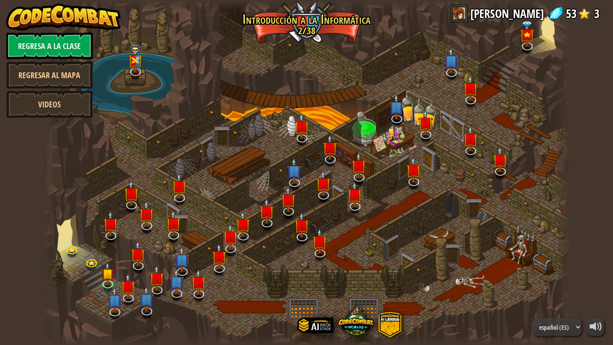
select select "es-ES"
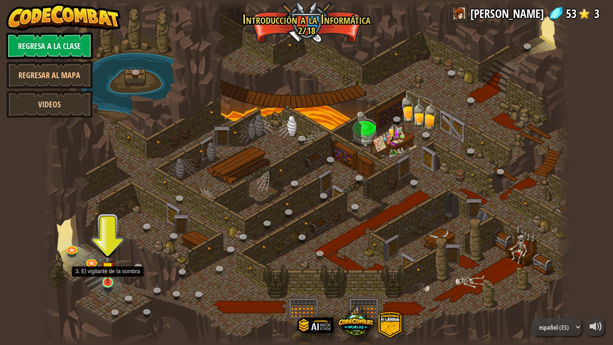
click at [102, 272] on img at bounding box center [107, 268] width 13 height 31
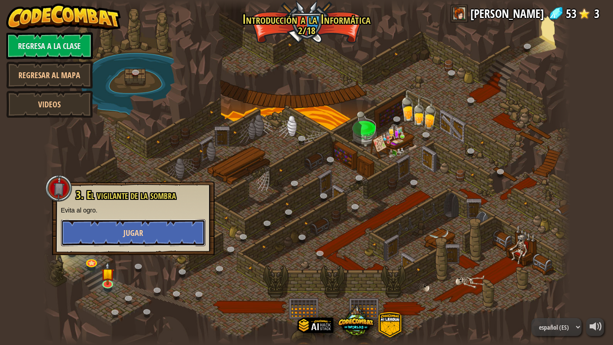
click at [85, 219] on button "Jugar" at bounding box center [133, 232] width 144 height 27
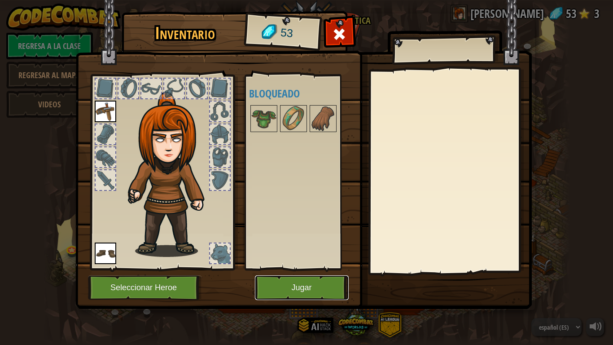
click at [298, 272] on button "Jugar" at bounding box center [302, 287] width 94 height 25
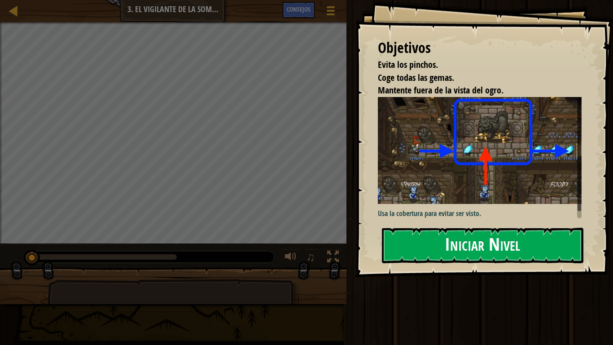
click at [480, 240] on button "Iniciar Nivel" at bounding box center [482, 245] width 201 height 35
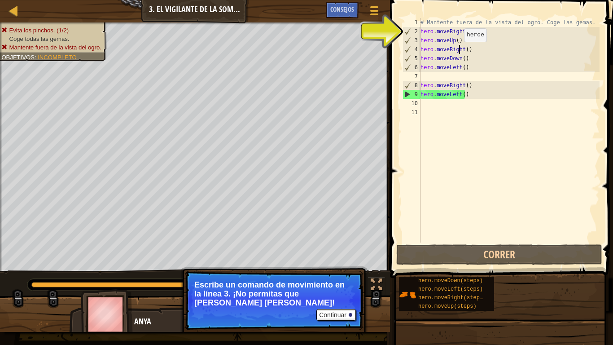
click at [459, 51] on div "# Mantente fuera de la vista del ogro. Coge las gemas. hero . moveRight ( ) her…" at bounding box center [509, 139] width 181 height 242
click at [467, 65] on div "# Mantente fuera de la vista del ogro. Coge las gemas. hero . moveRight ( ) her…" at bounding box center [509, 139] width 181 height 242
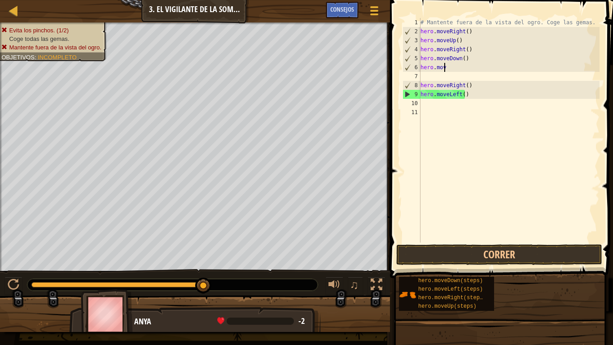
type textarea "h"
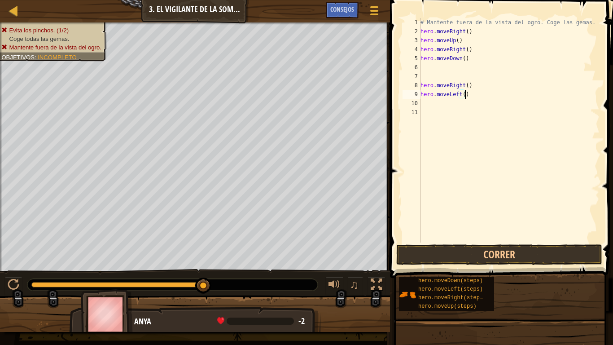
click at [470, 97] on div "# Mantente fuera de la vista del ogro. Coge las gemas. hero . moveRight ( ) her…" at bounding box center [509, 139] width 181 height 242
type textarea "h"
click at [472, 88] on div "# Mantente fuera de la vista del ogro. Coge las gemas. hero . moveRight ( ) her…" at bounding box center [509, 139] width 181 height 242
type textarea "h"
click at [471, 60] on div "# Mantente fuera de la vista del ogro. Coge las gemas. hero . moveRight ( ) her…" at bounding box center [509, 139] width 181 height 242
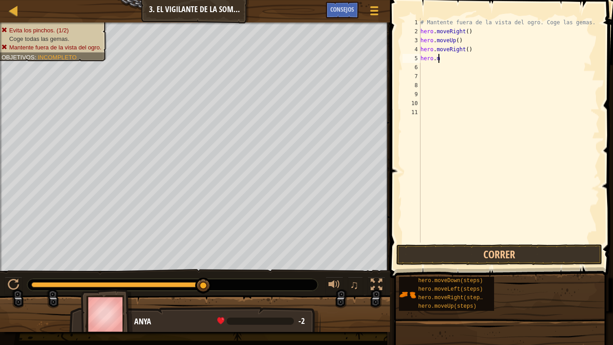
type textarea "h"
click at [471, 53] on div "# Mantente fuera de la vista del ogro. Coge las gemas. hero . moveRight ( ) her…" at bounding box center [509, 139] width 181 height 242
type textarea "h"
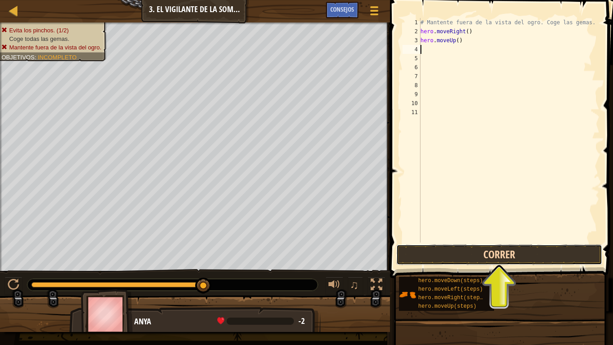
click at [542, 262] on button "Correr" at bounding box center [499, 254] width 206 height 21
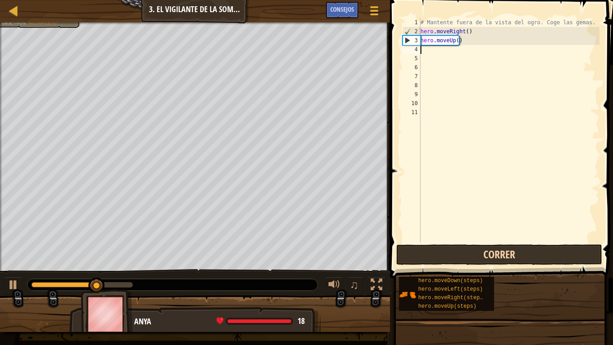
scroll to position [4, 0]
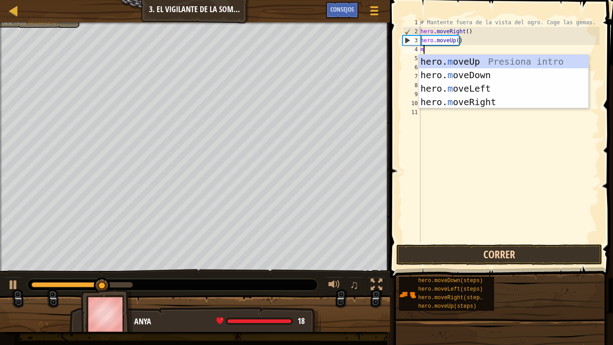
type textarea "mo"
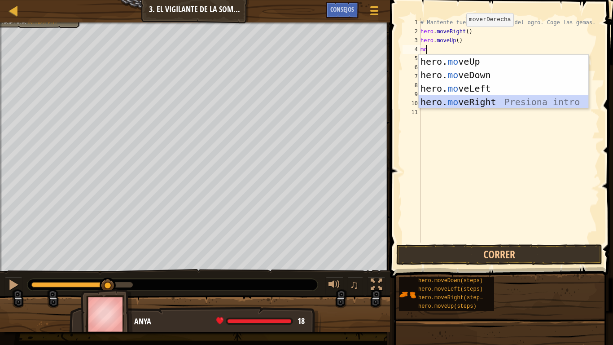
click at [481, 99] on div "hero. mo veUp Presiona intro hero. mo veDown Presiona intro hero. mo veLeft Pre…" at bounding box center [504, 95] width 170 height 81
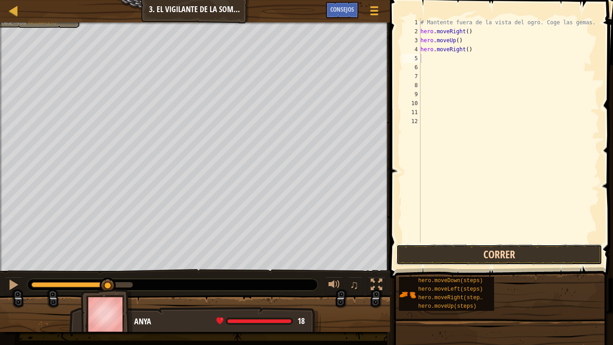
click at [482, 257] on button "Correr" at bounding box center [499, 254] width 206 height 21
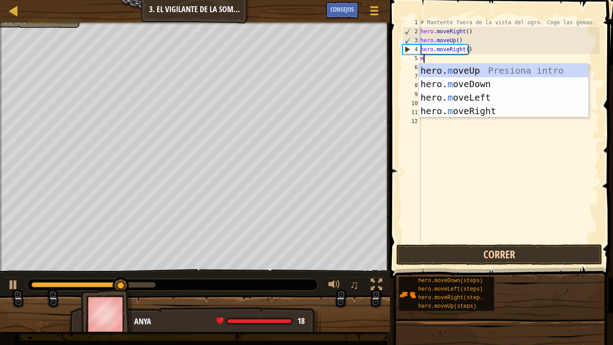
type textarea "mo"
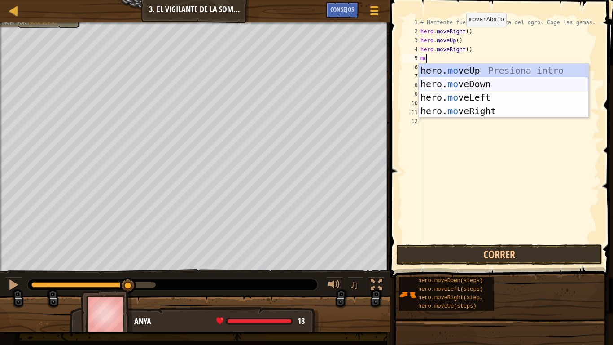
click at [464, 83] on div "hero. mo veUp Presiona intro hero. mo veDown Presiona intro hero. mo veLeft Pre…" at bounding box center [504, 104] width 170 height 81
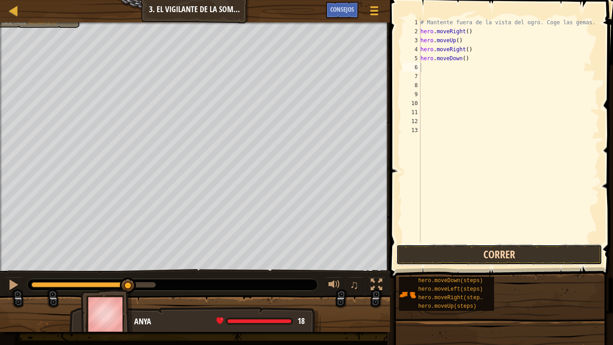
click at [522, 254] on button "Correr" at bounding box center [499, 254] width 206 height 21
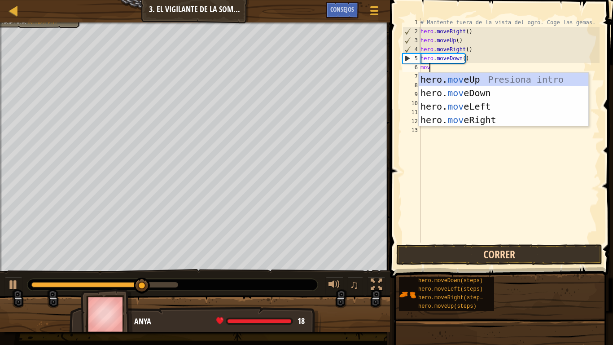
type textarea "move"
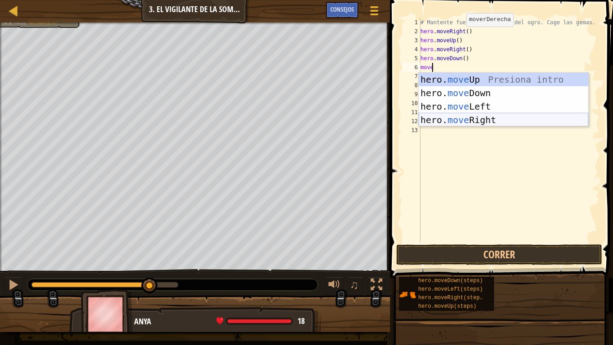
click at [489, 117] on div "hero. move Up Presiona intro hero. move Down Presiona intro hero. move Left Pre…" at bounding box center [504, 113] width 170 height 81
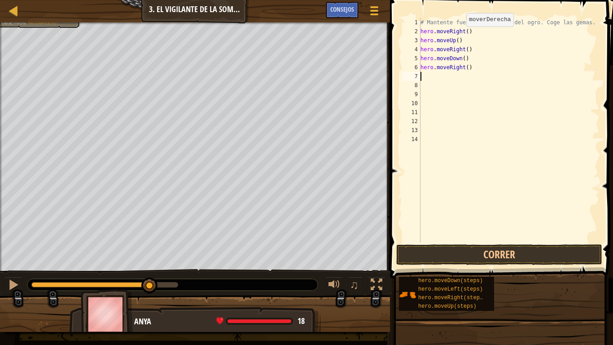
scroll to position [4, 0]
click at [512, 252] on button "Correr" at bounding box center [499, 254] width 206 height 21
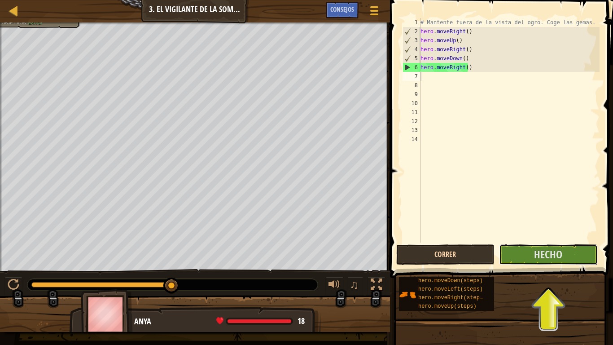
click at [512, 252] on button "Hecho" at bounding box center [548, 254] width 98 height 21
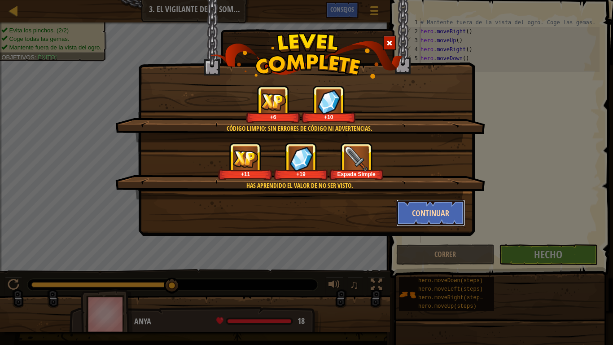
click at [459, 204] on button "Continuar" at bounding box center [431, 212] width 70 height 27
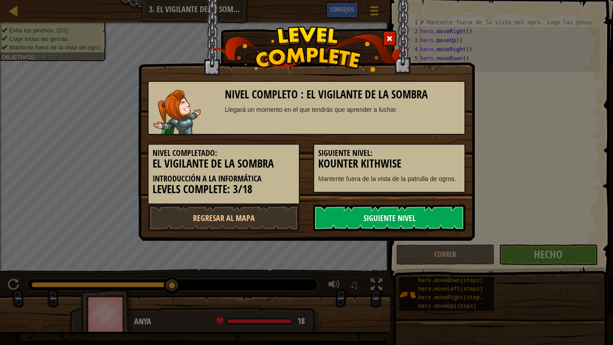
click at [444, 215] on link "Siguiente nivel" at bounding box center [389, 217] width 152 height 27
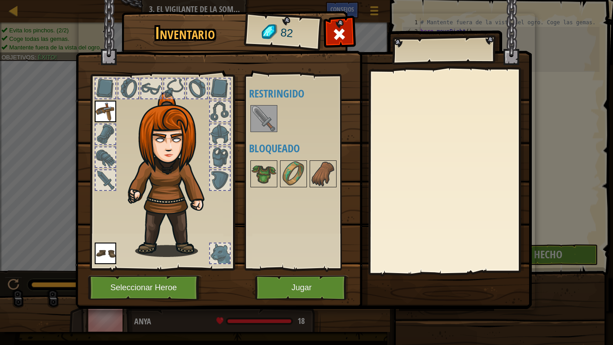
click at [257, 105] on div at bounding box center [263, 118] width 27 height 27
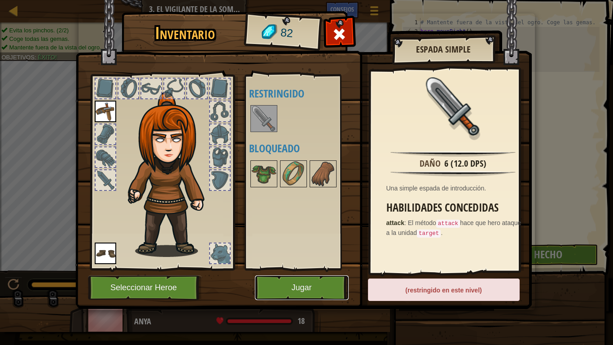
click at [278, 272] on button "Jugar" at bounding box center [302, 287] width 94 height 25
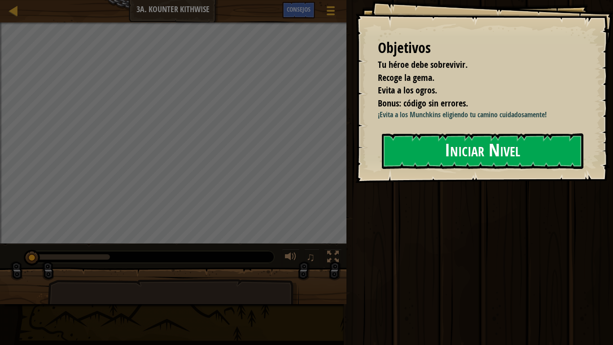
click at [460, 148] on button "Iniciar Nivel" at bounding box center [482, 150] width 201 height 35
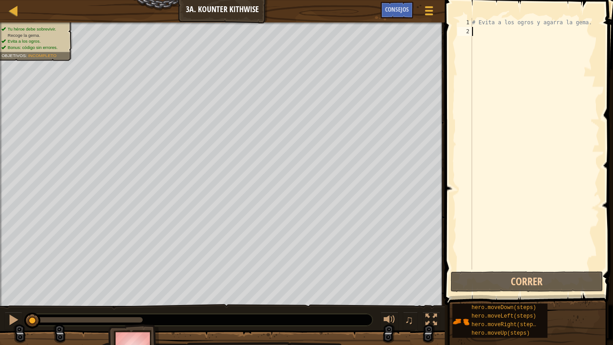
scroll to position [4, 0]
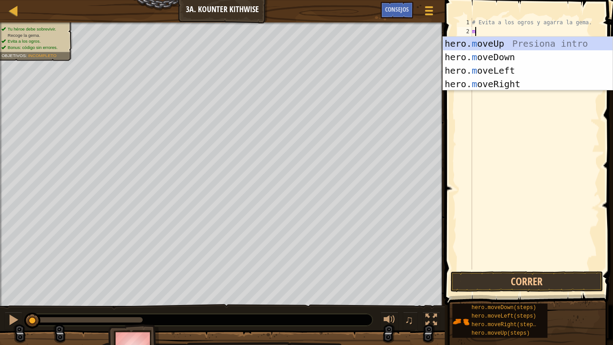
type textarea "mo"
click at [465, 53] on div "hero. mo veUp Presiona intro hero. mo veDown Presiona intro hero. mo veLeft Pre…" at bounding box center [528, 77] width 170 height 81
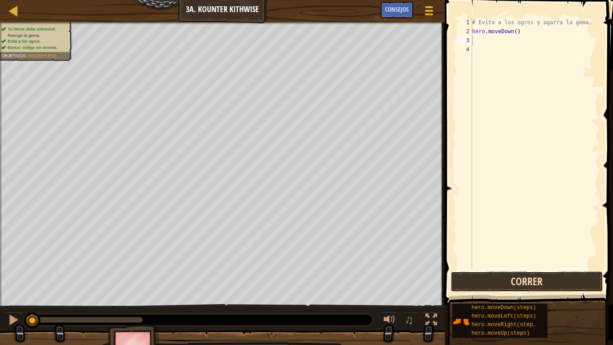
click at [537, 272] on button "Correr" at bounding box center [527, 281] width 153 height 21
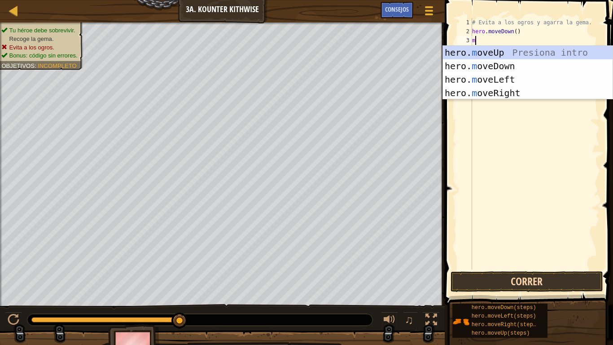
type textarea "mo"
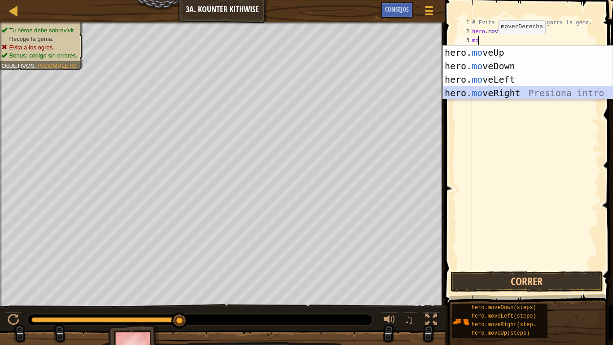
click at [507, 90] on div "hero. mo veUp Presiona intro hero. mo veDown Presiona intro hero. mo veLeft Pre…" at bounding box center [528, 86] width 170 height 81
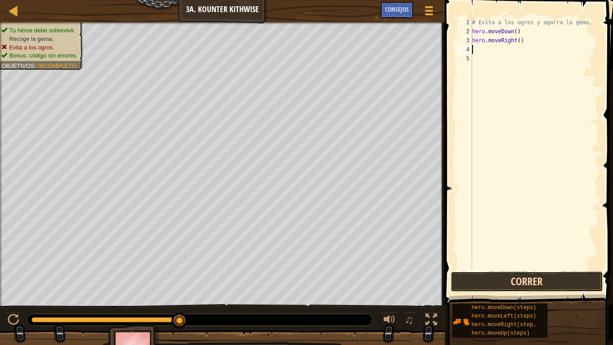
click at [529, 272] on button "Correr" at bounding box center [527, 281] width 153 height 21
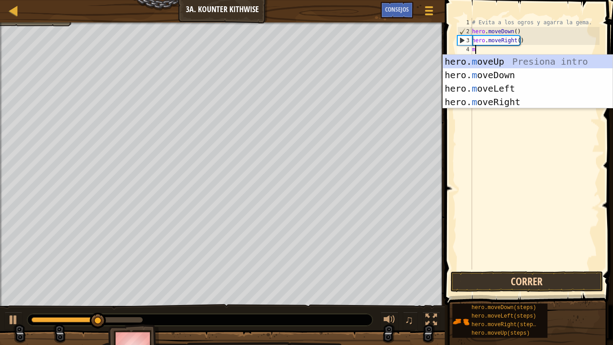
type textarea "mo"
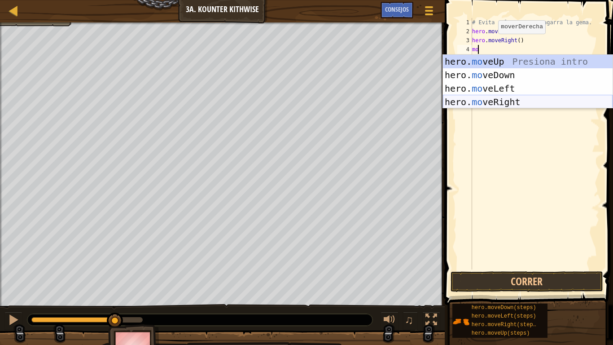
click at [536, 98] on div "hero. mo veUp Presiona intro hero. mo veDown Presiona intro hero. mo veLeft Pre…" at bounding box center [528, 95] width 170 height 81
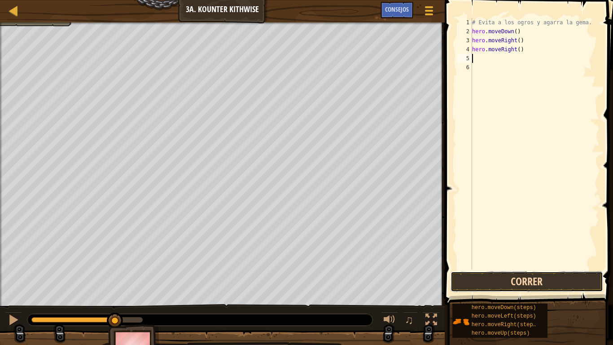
click at [573, 272] on button "Correr" at bounding box center [527, 281] width 153 height 21
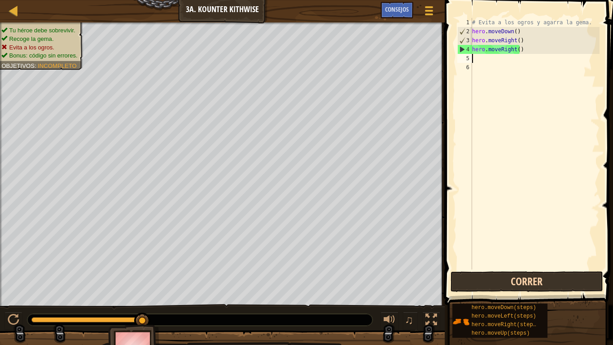
type textarea "m"
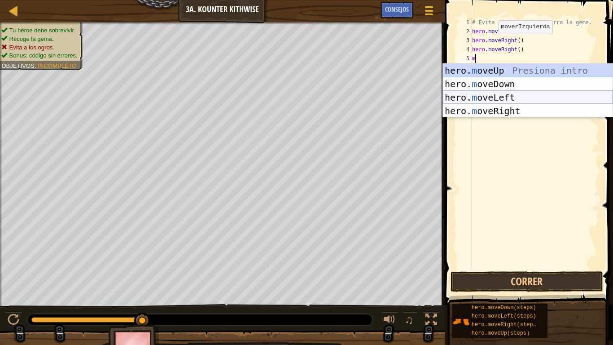
click at [510, 95] on div "hero. m oveUp Presiona intro hero. m oveDown Presiona intro hero. m oveLeft Pre…" at bounding box center [528, 104] width 170 height 81
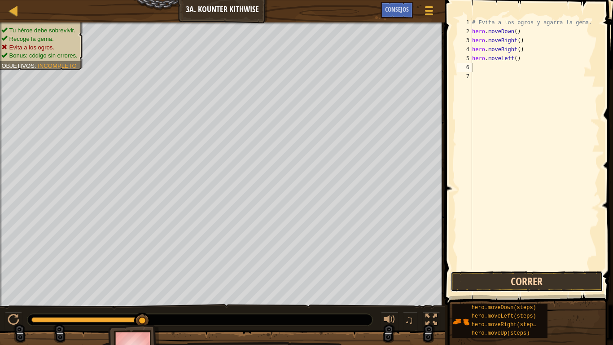
click at [556, 272] on button "Correr" at bounding box center [527, 281] width 153 height 21
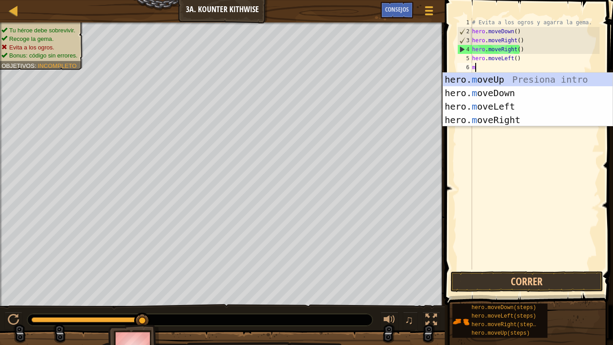
type textarea "mo"
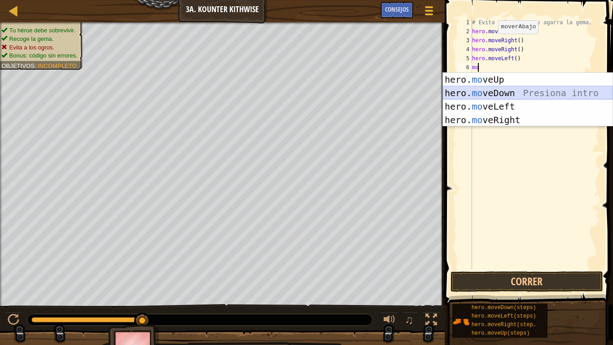
click at [481, 93] on div "hero. mo veUp Presiona intro hero. mo veDown Presiona intro hero. mo veLeft Pre…" at bounding box center [528, 113] width 170 height 81
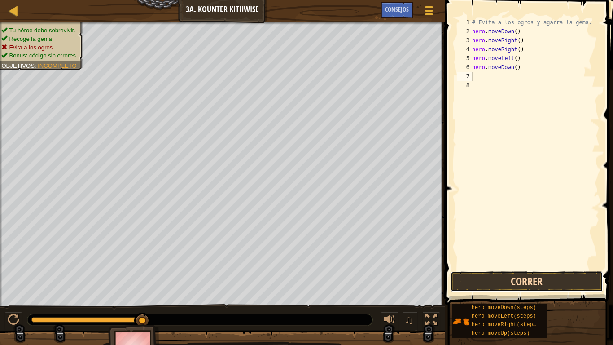
click at [536, 272] on button "Correr" at bounding box center [527, 281] width 153 height 21
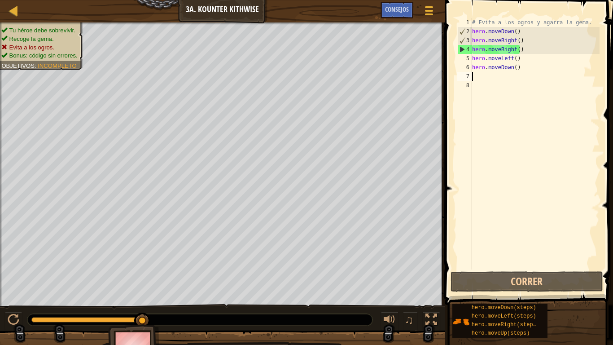
click at [528, 57] on div "# Evita a los ogros y agarra la [PERSON_NAME]. hero . moveDown ( ) hero . moveR…" at bounding box center [534, 152] width 129 height 269
click at [524, 63] on div "# Evita a los ogros y agarra la [PERSON_NAME]. hero . moveDown ( ) hero . moveR…" at bounding box center [534, 152] width 129 height 269
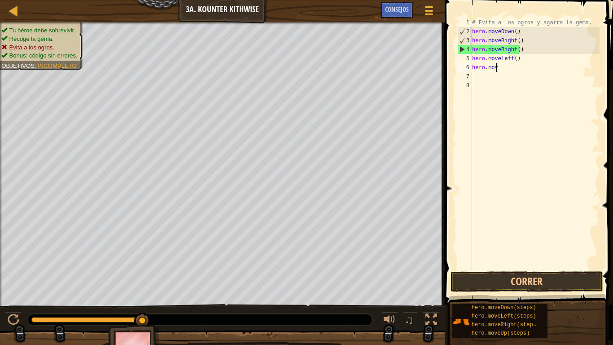
type textarea "h"
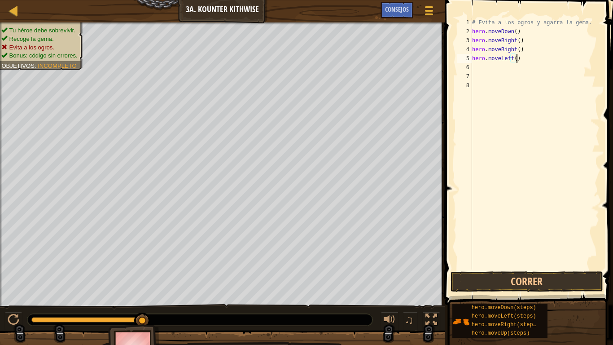
click at [537, 59] on div "# Evita a los ogros y agarra la [PERSON_NAME]. hero . moveDown ( ) hero . moveR…" at bounding box center [534, 152] width 129 height 269
type textarea "h"
click at [527, 51] on div "# Evita a los ogros y agarra la [PERSON_NAME]. hero . moveDown ( ) hero . moveR…" at bounding box center [534, 152] width 129 height 269
type textarea "h"
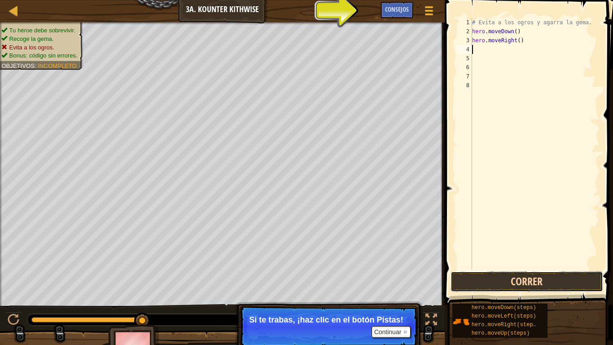
click at [504, 272] on button "Correr" at bounding box center [527, 281] width 153 height 21
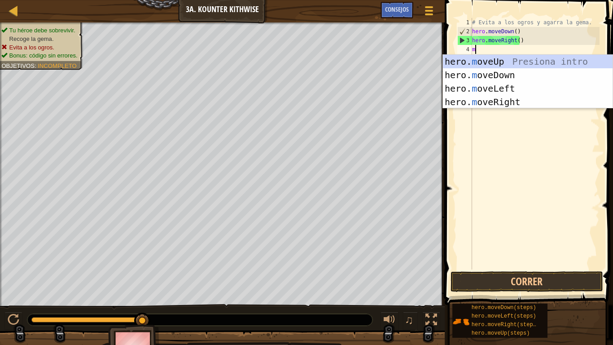
type textarea "mo"
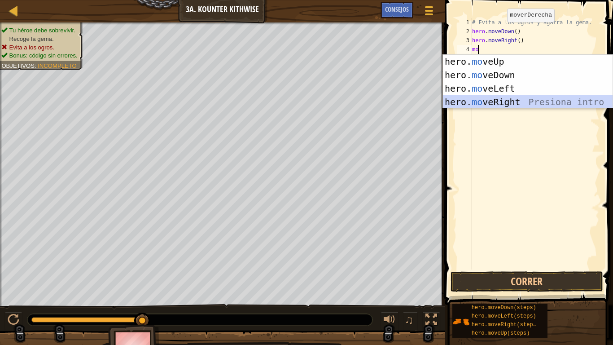
click at [501, 103] on div "hero. mo veUp Presiona intro hero. mo veDown Presiona intro hero. mo veLeft Pre…" at bounding box center [528, 95] width 170 height 81
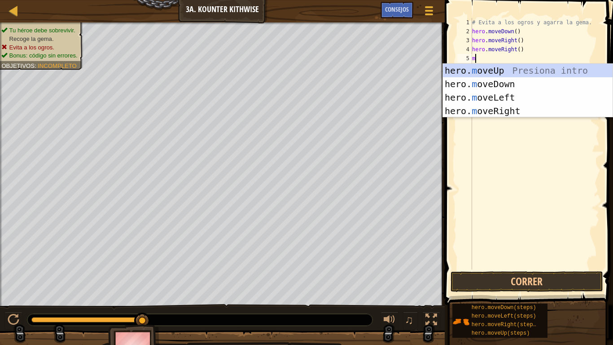
type textarea "mo"
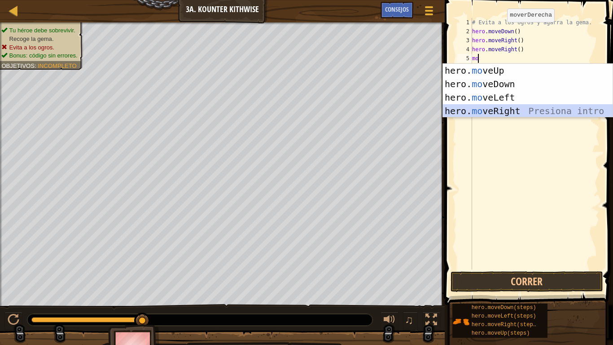
click at [500, 106] on div "hero. mo veUp Presiona intro hero. mo veDown Presiona intro hero. mo veLeft Pre…" at bounding box center [528, 104] width 170 height 81
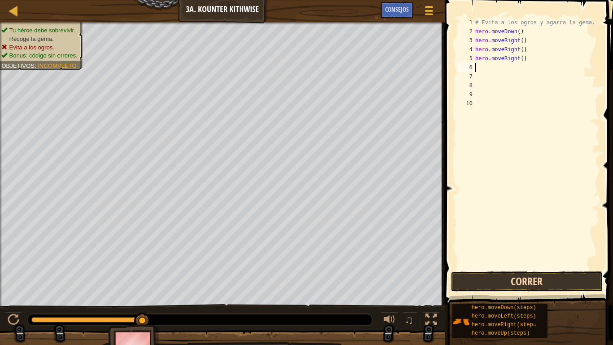
click at [546, 272] on button "Correr" at bounding box center [527, 281] width 153 height 21
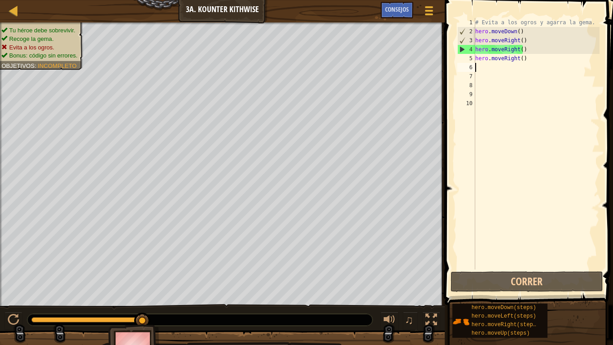
click at [526, 64] on div "# Evita a los ogros y agarra la [PERSON_NAME]. hero . moveDown ( ) hero . moveR…" at bounding box center [536, 152] width 127 height 269
click at [525, 55] on div "# Evita a los ogros y agarra la [PERSON_NAME]. hero . moveDown ( ) hero . moveR…" at bounding box center [536, 152] width 127 height 269
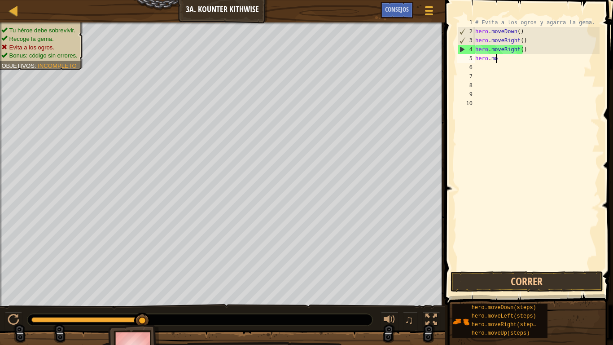
type textarea "h"
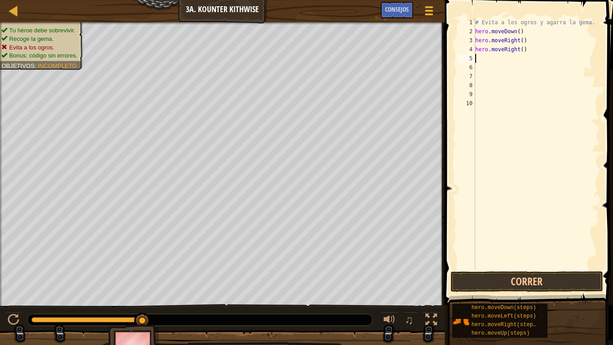
type textarea "hero.moveRight()"
drag, startPoint x: 526, startPoint y: 48, endPoint x: 539, endPoint y: 66, distance: 21.8
click at [539, 66] on div "# Evita a los ogros y agarra la [PERSON_NAME]. hero . moveDown ( ) hero . moveR…" at bounding box center [536, 152] width 127 height 269
click at [527, 49] on div "# Evita a los ogros y agarra la [PERSON_NAME]. hero . moveDown ( ) hero . moveR…" at bounding box center [536, 152] width 127 height 269
click at [526, 35] on div "# Evita a los ogros y agarra la [PERSON_NAME]. hero . moveDown ( ) hero . moveR…" at bounding box center [536, 152] width 127 height 269
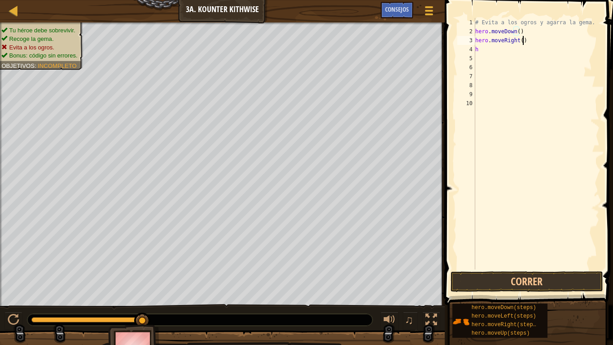
click at [527, 41] on div "# Evita a los ogros y agarra la [PERSON_NAME]. hero . moveDown ( ) hero . moveR…" at bounding box center [536, 152] width 127 height 269
type textarea "h"
click at [483, 51] on div "# Evita a los ogros y agarra la [PERSON_NAME]. hero . moveDown ( ) h" at bounding box center [536, 152] width 127 height 269
type textarea "h"
click at [481, 38] on div "# Evita a los ogros y agarra la [PERSON_NAME]. hero . moveDown ( )" at bounding box center [536, 152] width 127 height 269
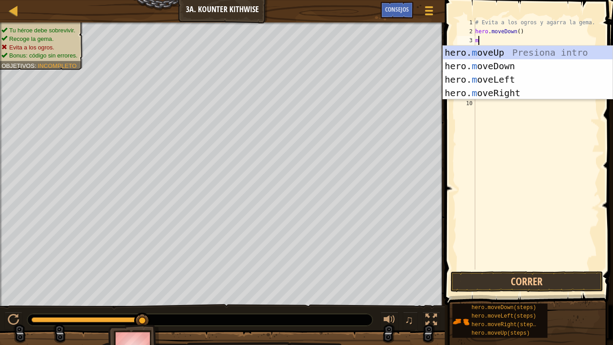
type textarea "mo"
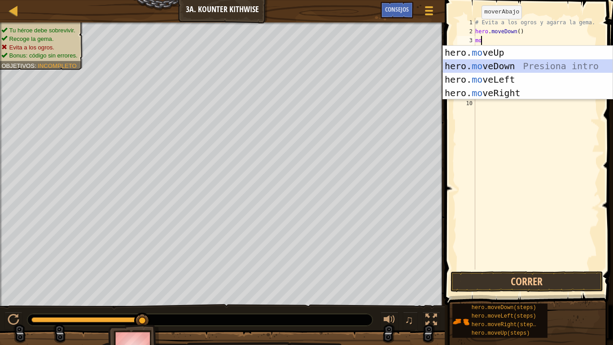
click at [518, 66] on div "hero. mo veUp Presiona intro hero. mo veDown Presiona intro hero. mo veLeft Pre…" at bounding box center [528, 86] width 170 height 81
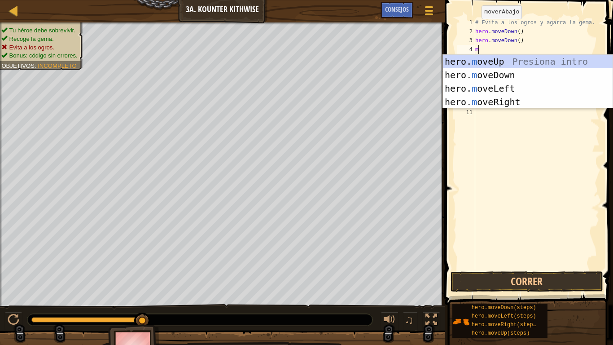
type textarea "mo"
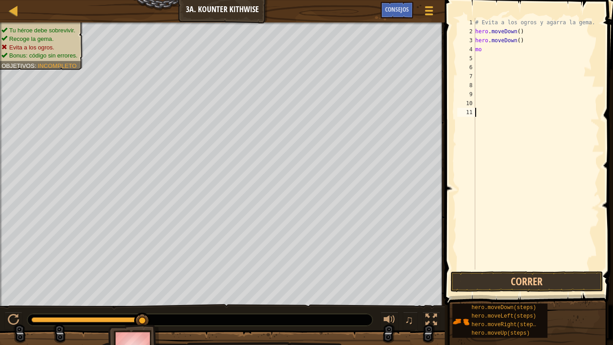
drag, startPoint x: 525, startPoint y: 100, endPoint x: 547, endPoint y: 153, distance: 57.0
click at [547, 153] on div "# Evita a los ogros y agarra la [PERSON_NAME]. hero . moveDown ( ) hero . moveD…" at bounding box center [536, 152] width 127 height 269
click at [491, 52] on div "# Evita a los ogros y agarra la [PERSON_NAME]. hero . moveDown ( ) hero . moveD…" at bounding box center [536, 152] width 127 height 269
type textarea "mov"
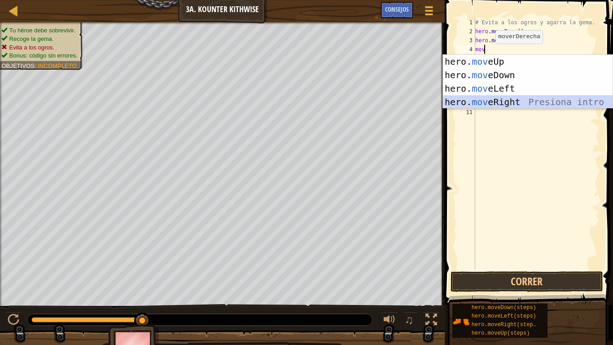
click at [503, 103] on div "hero. mov eUp Presiona intro hero. mov eDown Presiona intro hero. mov eLeft Pre…" at bounding box center [528, 95] width 170 height 81
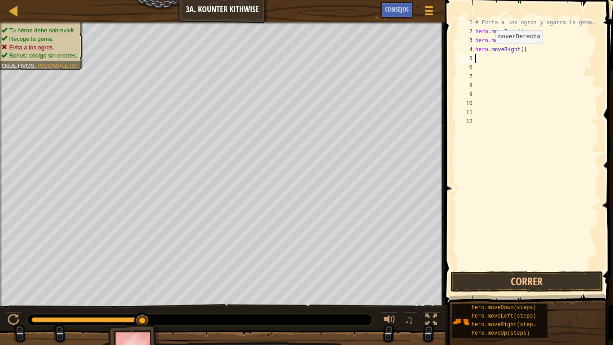
scroll to position [4, 0]
click at [503, 103] on div "# Evita a los ogros y agarra la [PERSON_NAME]. hero . moveDown ( ) hero . moveD…" at bounding box center [536, 152] width 127 height 269
click at [496, 56] on div "# Evita a los ogros y agarra la [PERSON_NAME]. hero . moveDown ( ) hero . moveD…" at bounding box center [536, 152] width 127 height 269
type textarea "m"
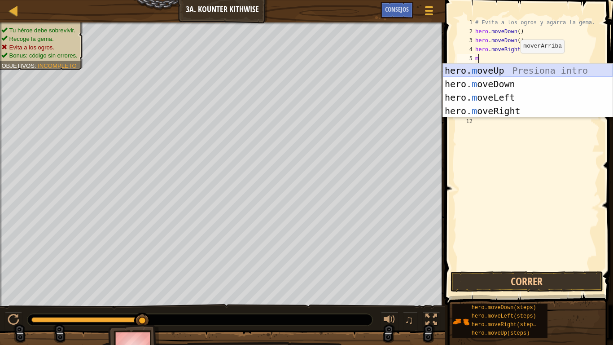
click at [525, 69] on div "hero. m oveUp Presiona intro hero. m oveDown Presiona intro hero. m oveLeft Pre…" at bounding box center [528, 104] width 170 height 81
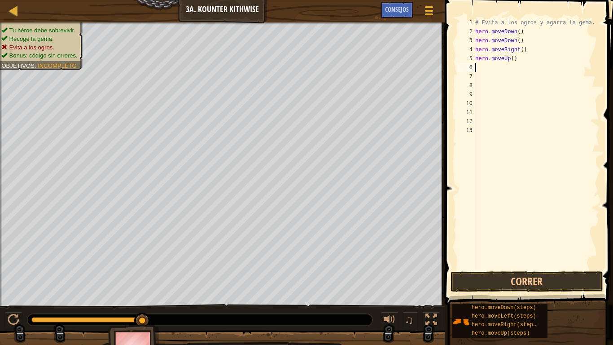
type textarea "m"
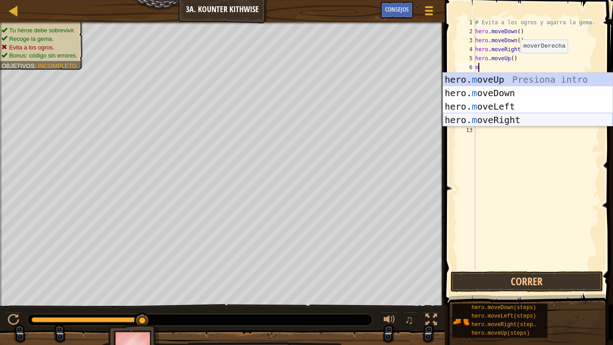
click at [516, 114] on div "hero. m oveUp Presiona intro hero. m oveDown Presiona intro hero. m oveLeft Pre…" at bounding box center [528, 113] width 170 height 81
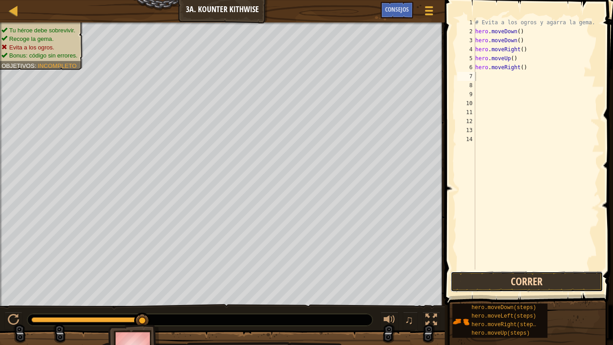
click at [531, 272] on button "Correr" at bounding box center [527, 281] width 153 height 21
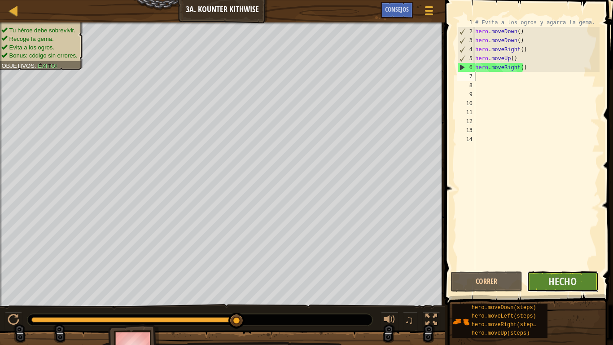
click at [552, 272] on button "Hecho" at bounding box center [563, 281] width 72 height 21
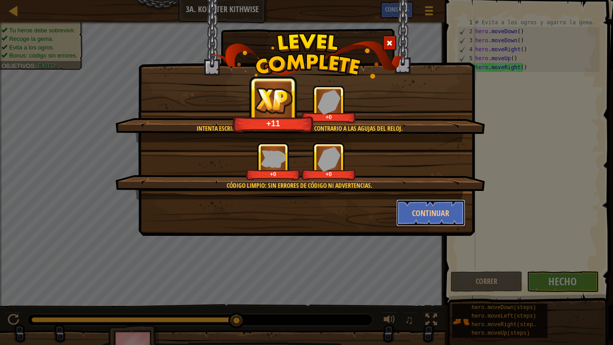
click at [461, 214] on button "Continuar" at bounding box center [431, 212] width 70 height 27
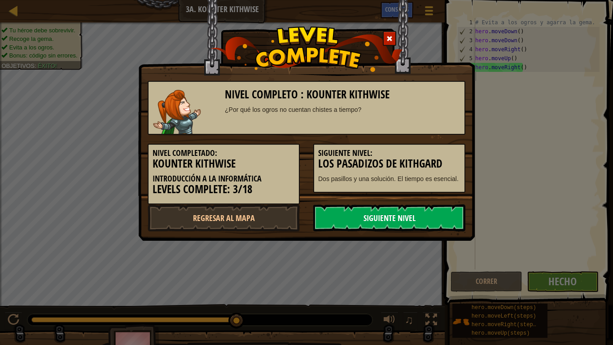
click at [448, 214] on link "Siguiente nivel" at bounding box center [389, 217] width 152 height 27
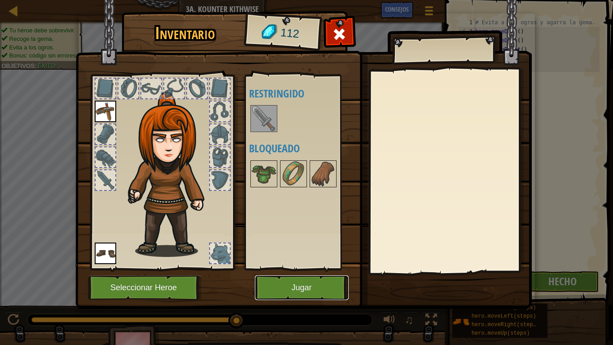
click at [301, 272] on button "Jugar" at bounding box center [302, 287] width 94 height 25
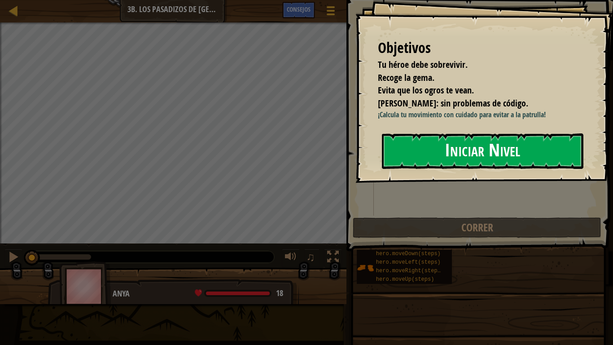
click at [411, 169] on button "Iniciar Nivel" at bounding box center [482, 150] width 201 height 35
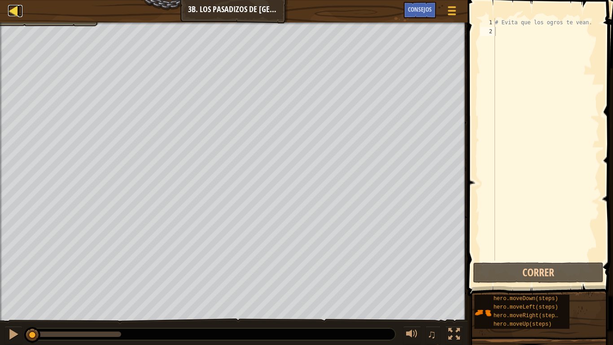
click at [13, 9] on div at bounding box center [13, 10] width 11 height 11
select select "es-ES"
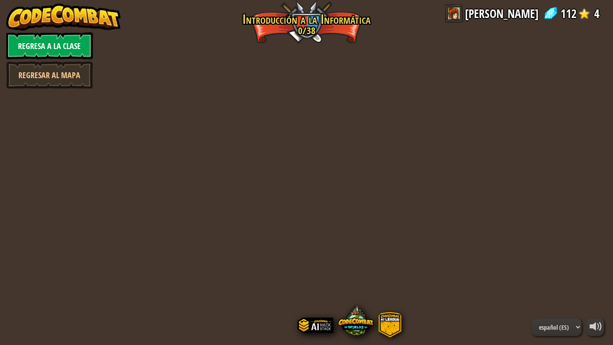
select select "es-ES"
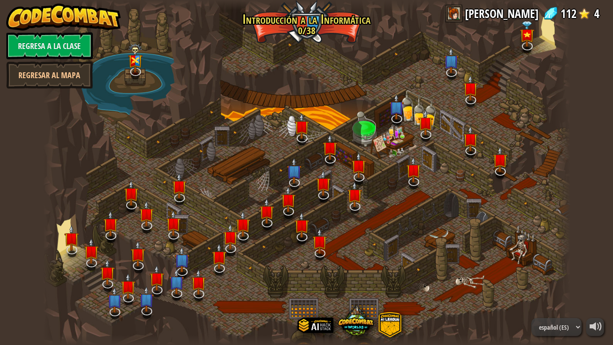
select select "es-ES"
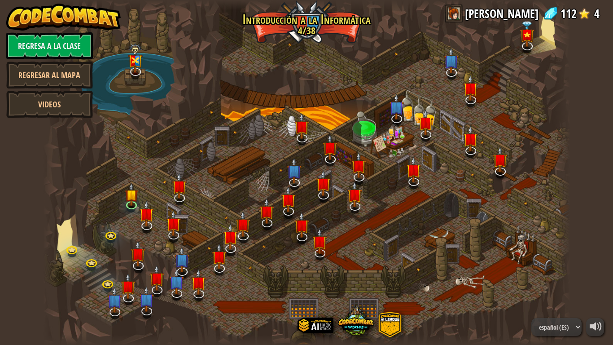
select select "es-ES"
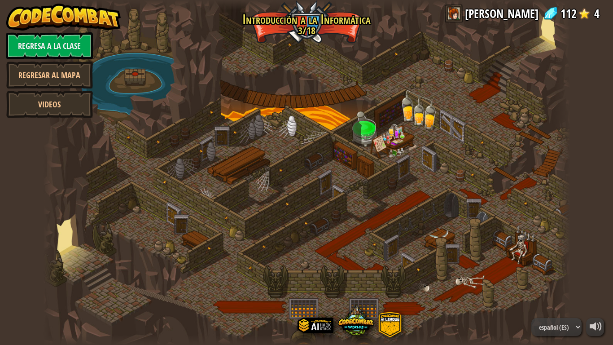
select select "es-ES"
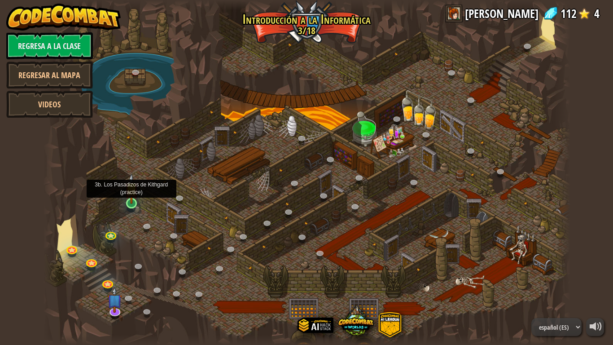
click at [127, 201] on img at bounding box center [131, 188] width 13 height 31
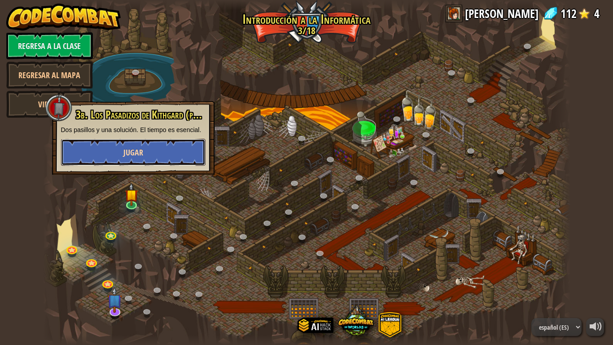
click at [113, 144] on button "Jugar" at bounding box center [133, 152] width 144 height 27
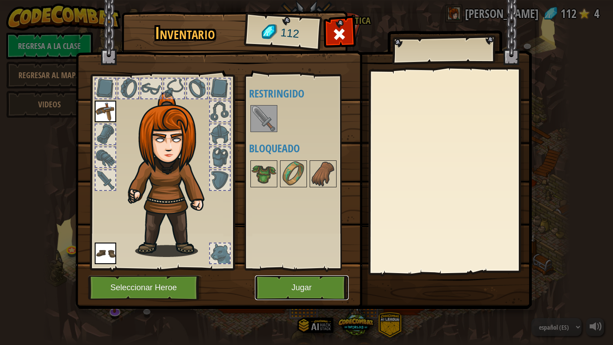
click at [303, 272] on button "Jugar" at bounding box center [302, 287] width 94 height 25
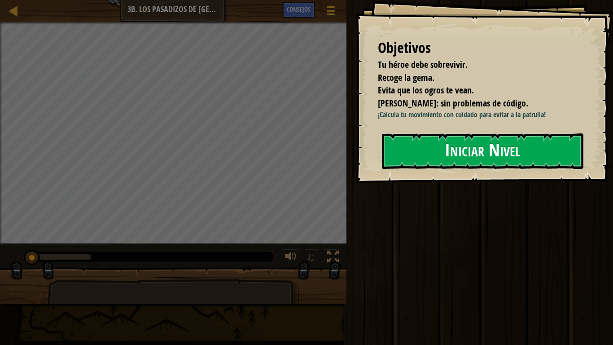
click at [494, 150] on button "Iniciar Nivel" at bounding box center [482, 150] width 201 height 35
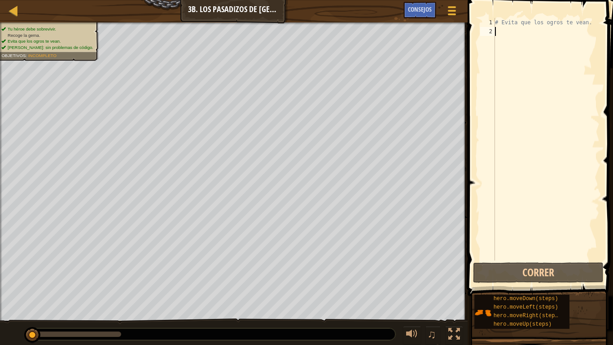
type textarea "m"
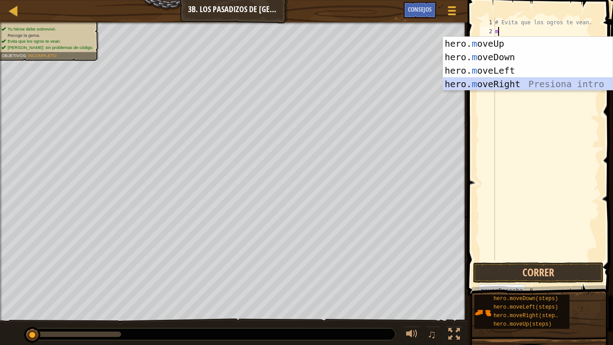
click at [521, 78] on div "hero. m oveUp Presiona intro hero. m oveDown Presiona intro hero. m oveLeft Pre…" at bounding box center [528, 77] width 170 height 81
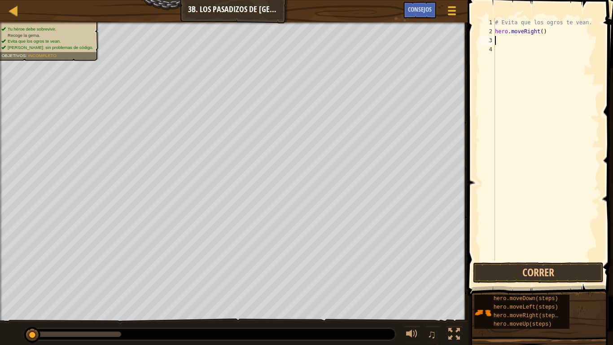
type textarea "m"
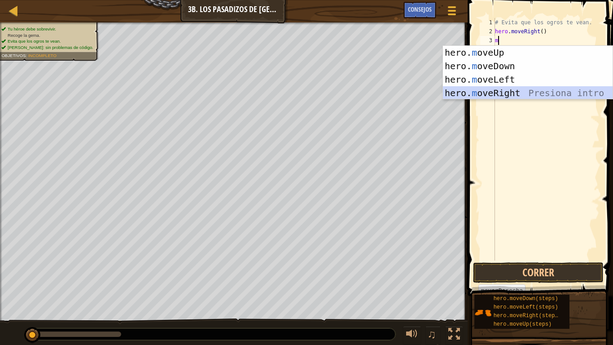
click at [525, 90] on div "hero. m oveUp Presiona intro hero. m oveDown Presiona intro hero. m oveLeft Pre…" at bounding box center [528, 86] width 170 height 81
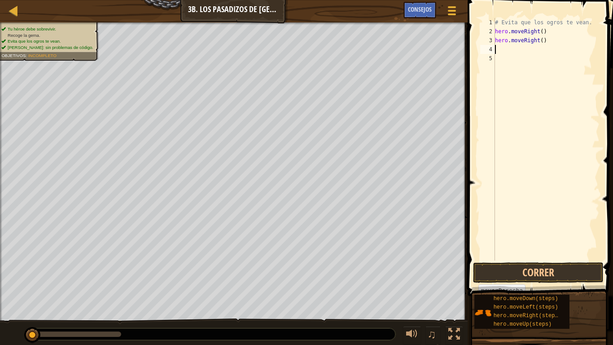
type textarea "m"
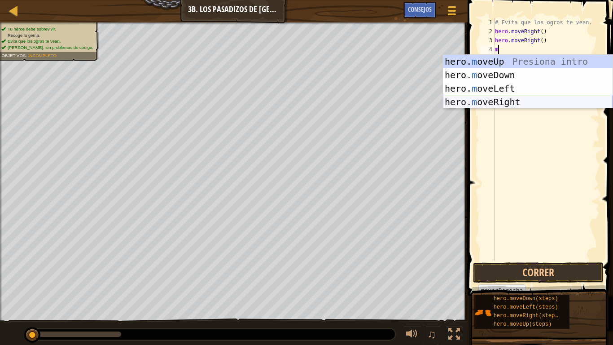
click at [522, 98] on div "hero. m oveUp Presiona intro hero. m oveDown Presiona intro hero. m oveLeft Pre…" at bounding box center [528, 95] width 170 height 81
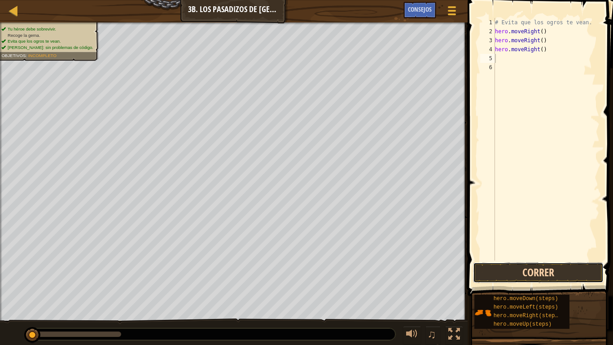
click at [558, 272] on button "Correr" at bounding box center [538, 272] width 131 height 21
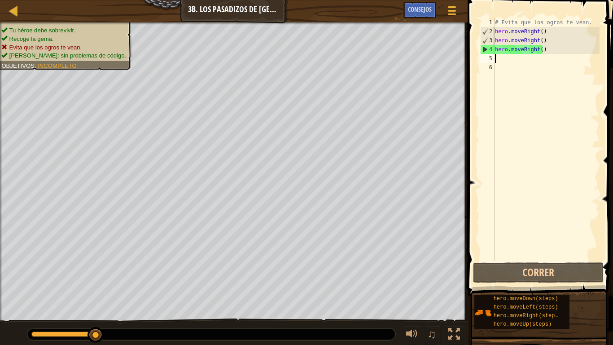
click at [550, 46] on div "# Evita que los ogros [PERSON_NAME]. hero . moveRight ( ) hero . moveRight ( ) …" at bounding box center [546, 148] width 106 height 260
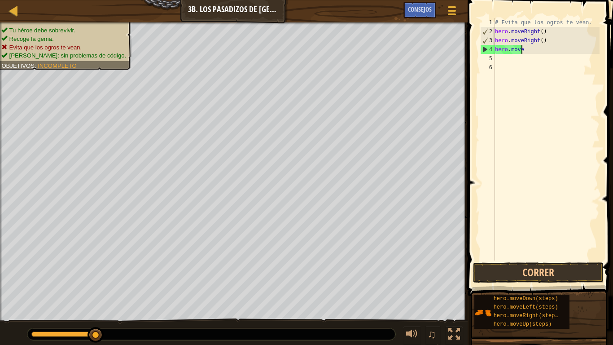
type textarea "h"
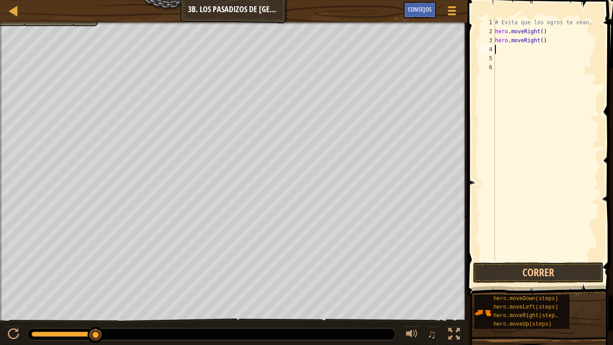
type textarea "m"
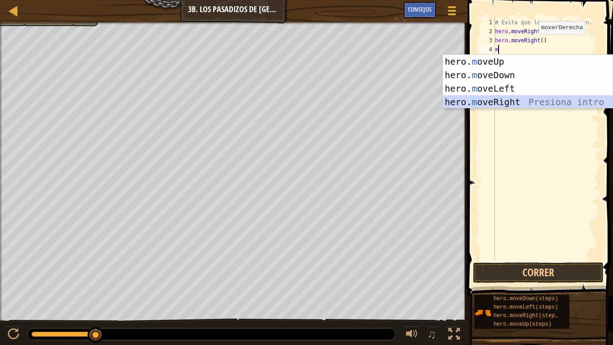
click at [516, 101] on div "hero. m oveUp Presiona intro hero. m oveDown Presiona intro hero. m oveLeft Pre…" at bounding box center [528, 95] width 170 height 81
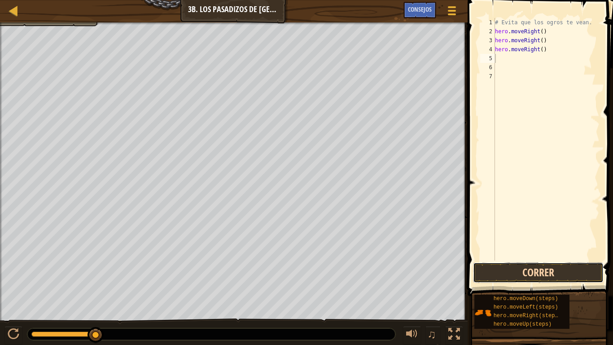
click at [585, 268] on button "Correr" at bounding box center [538, 272] width 131 height 21
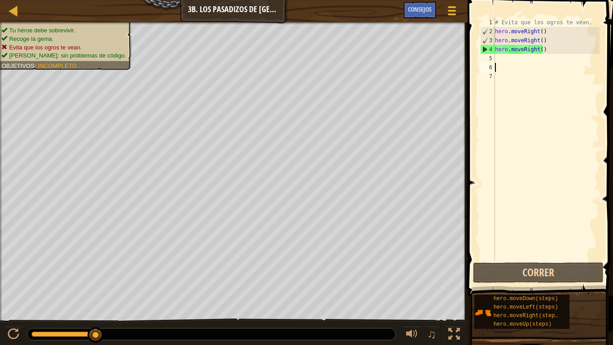
click at [561, 71] on div "# Evita que los ogros [PERSON_NAME]. hero . moveRight ( ) hero . moveRight ( ) …" at bounding box center [546, 148] width 106 height 260
click at [548, 41] on div "# Evita que los ogros [PERSON_NAME]. hero . moveRight ( ) hero . moveRight ( ) …" at bounding box center [546, 148] width 106 height 260
type textarea "hero.moveRight()"
click at [555, 31] on div "# Evita que los ogros [PERSON_NAME]. hero . moveRight ( ) hero . moveRight ( ) …" at bounding box center [546, 148] width 106 height 260
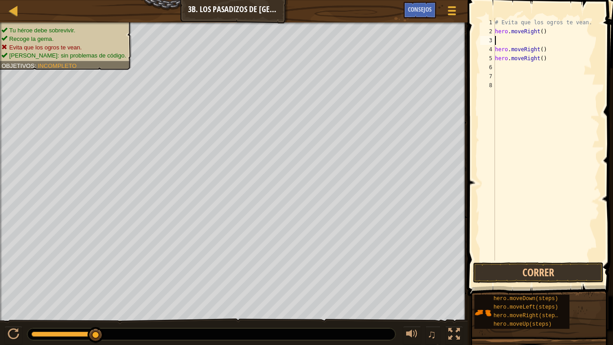
type textarea "m"
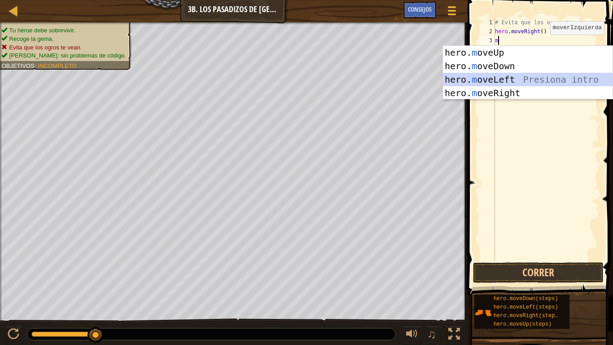
click at [544, 79] on div "hero. m oveUp Presiona intro hero. m oveDown Presiona intro hero. m oveLeft Pre…" at bounding box center [528, 86] width 170 height 81
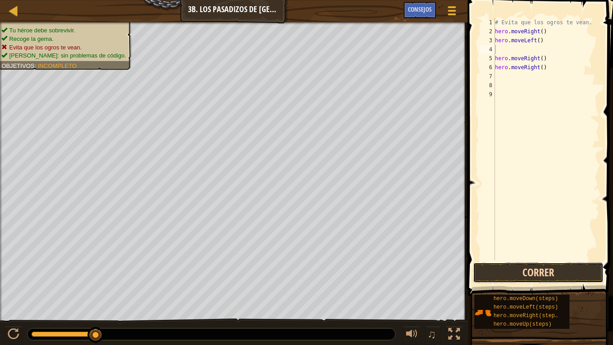
click at [555, 267] on button "Correr" at bounding box center [538, 272] width 131 height 21
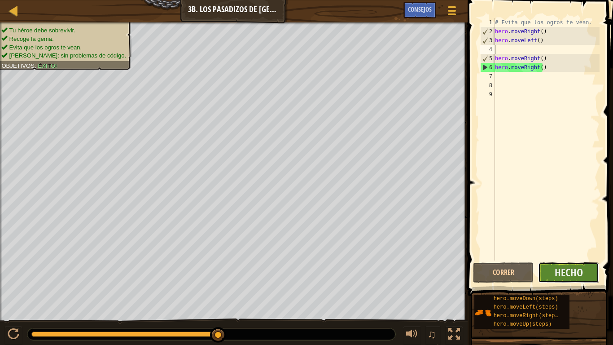
click at [547, 267] on button "Hecho" at bounding box center [568, 272] width 61 height 21
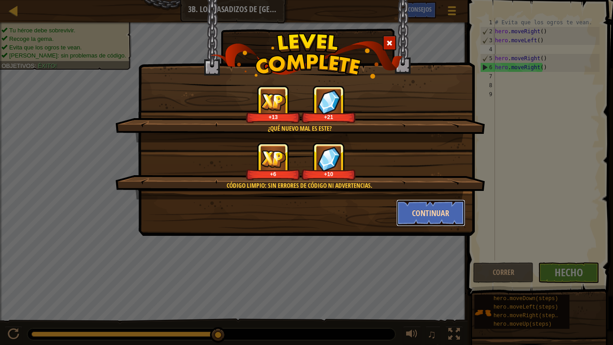
click at [442, 216] on button "Continuar" at bounding box center [431, 212] width 70 height 27
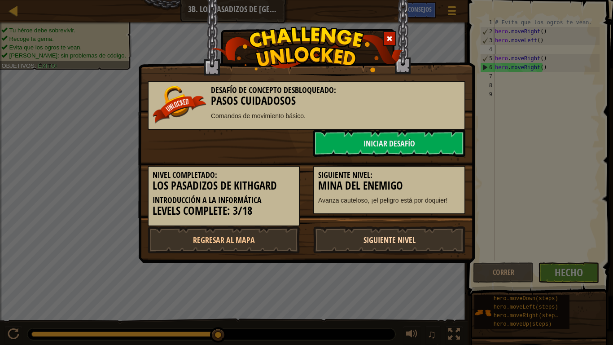
click at [403, 242] on link "Siguiente nivel" at bounding box center [389, 239] width 152 height 27
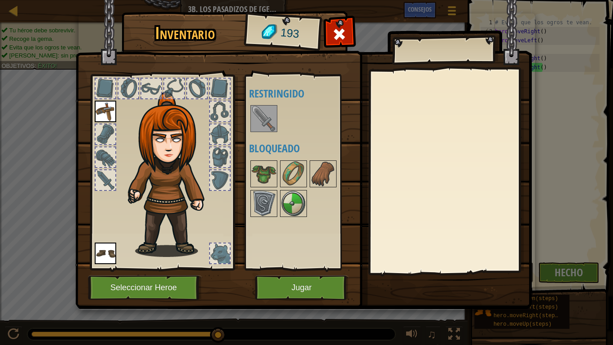
click at [172, 141] on img at bounding box center [172, 174] width 96 height 165
click at [284, 272] on button "Jugar" at bounding box center [302, 287] width 94 height 25
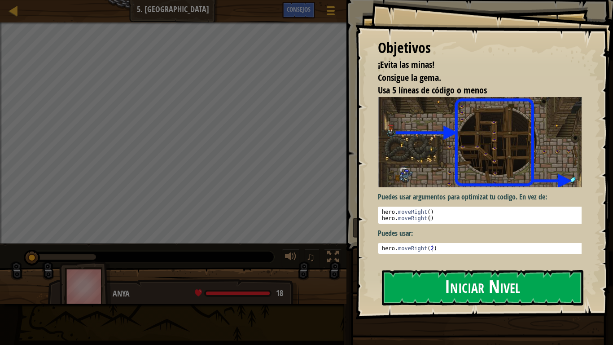
click at [406, 272] on button "Iniciar Nivel" at bounding box center [482, 287] width 201 height 35
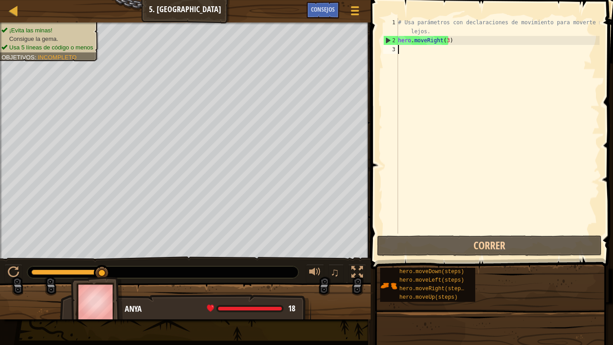
type textarea "m"
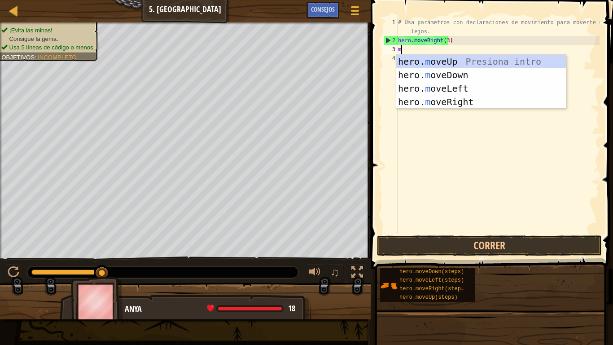
scroll to position [4, 0]
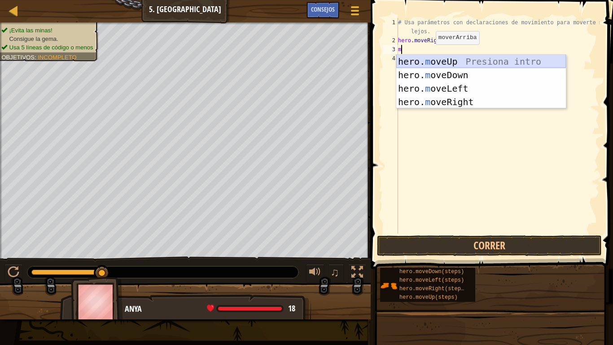
click at [448, 61] on div "hero. m oveUp Presiona intro hero. m oveDown Presiona intro hero. m oveLeft Pre…" at bounding box center [481, 95] width 170 height 81
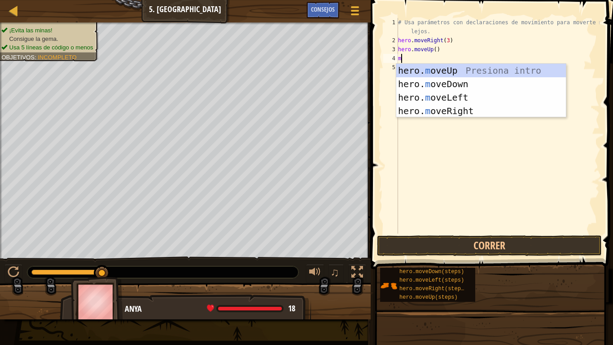
type textarea "m"
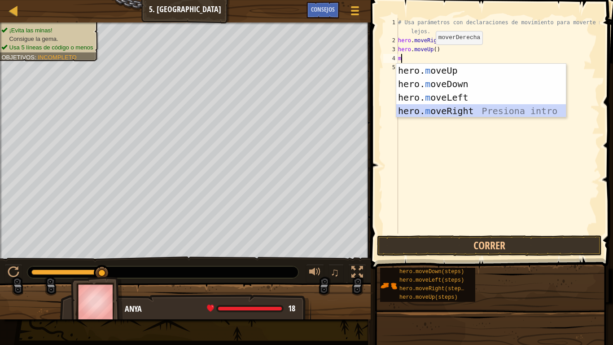
click at [477, 108] on div "hero. m oveUp Presiona intro hero. m oveDown Presiona intro hero. m oveLeft Pre…" at bounding box center [481, 104] width 170 height 81
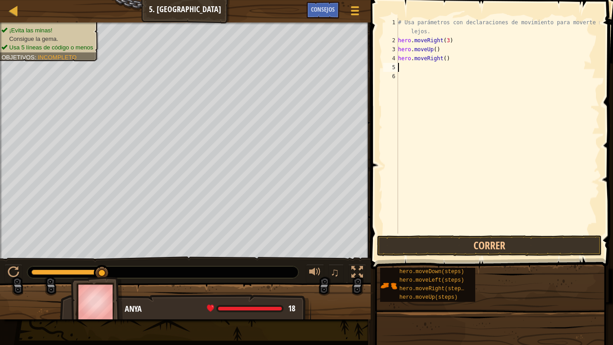
type textarea "m"
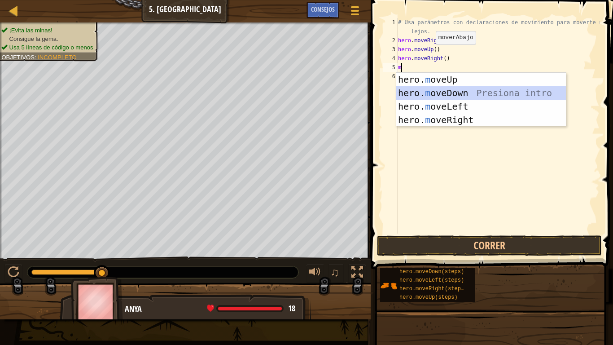
click at [469, 96] on div "hero. m oveUp Presiona intro hero. m oveDown Presiona intro hero. m oveLeft Pre…" at bounding box center [481, 113] width 170 height 81
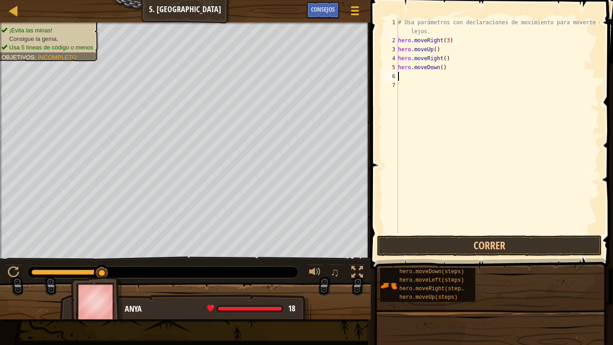
type textarea "m"
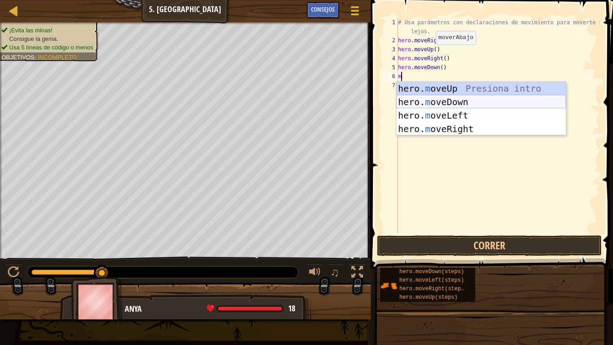
click at [470, 98] on div "hero. m oveUp Presiona intro hero. m oveDown Presiona intro hero. m oveLeft Pre…" at bounding box center [481, 122] width 170 height 81
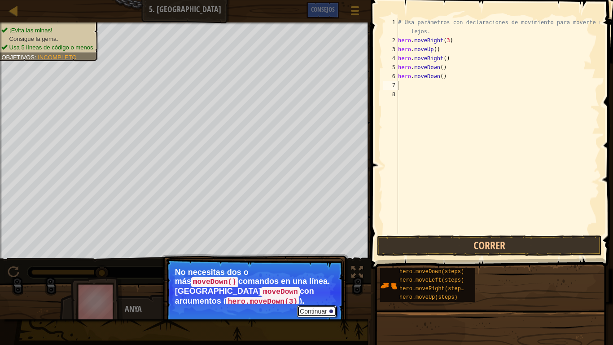
click at [306, 272] on button "Continuar" at bounding box center [316, 311] width 39 height 12
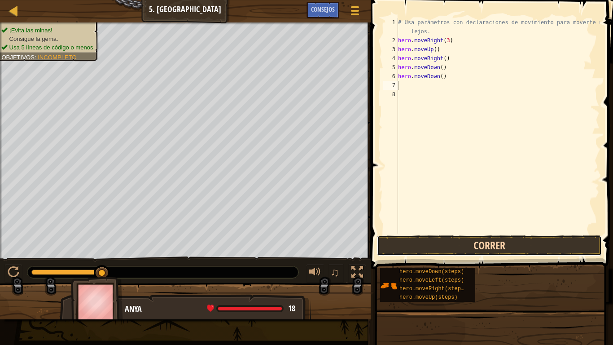
click at [422, 246] on button "Correr" at bounding box center [489, 245] width 225 height 21
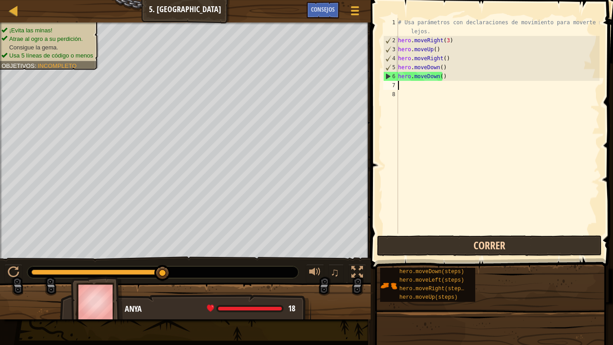
type textarea "m"
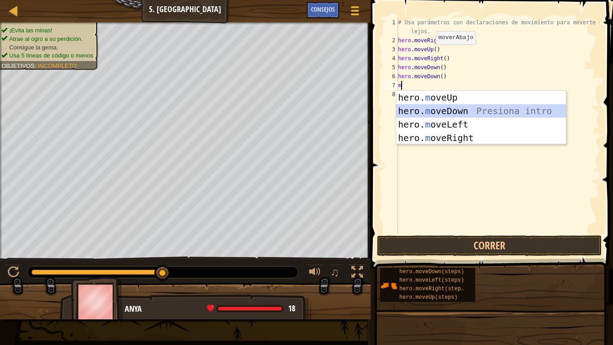
click at [447, 112] on div "hero. m oveUp Presiona intro hero. m oveDown Presiona intro hero. m oveLeft Pre…" at bounding box center [481, 131] width 170 height 81
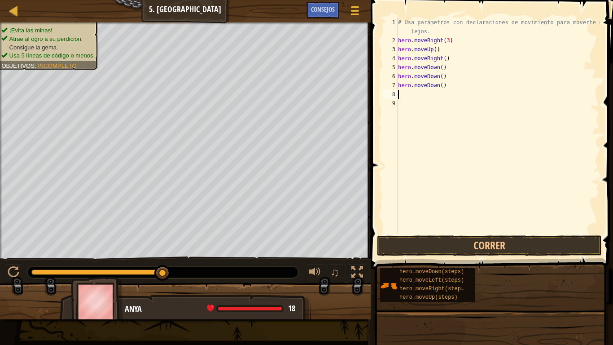
type textarea "m"
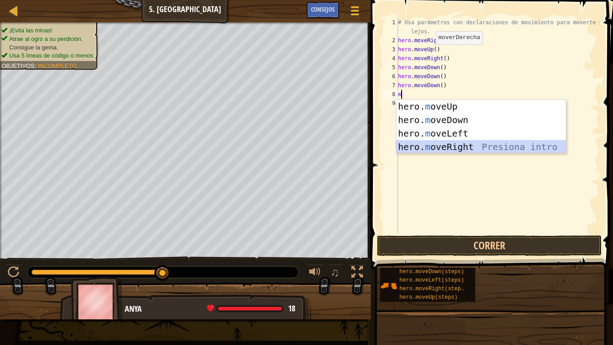
click at [482, 144] on div "hero. m oveUp Presiona intro hero. m oveDown Presiona intro hero. m oveLeft Pre…" at bounding box center [481, 140] width 170 height 81
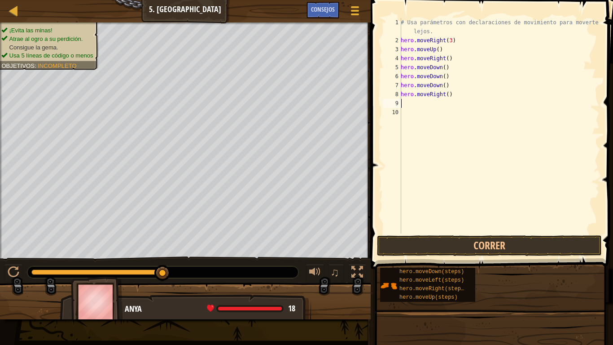
type textarea "m"
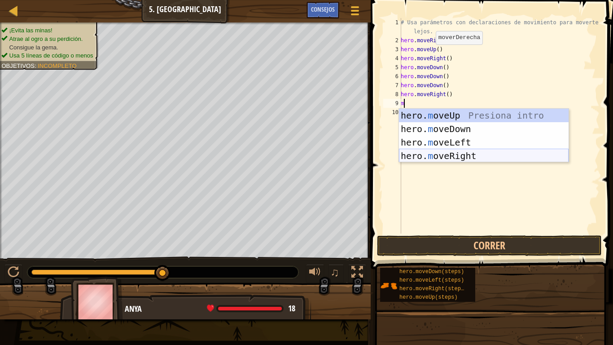
click at [468, 157] on div "hero. m oveUp Presiona intro hero. m oveDown Presiona intro hero. m oveLeft Pre…" at bounding box center [484, 149] width 170 height 81
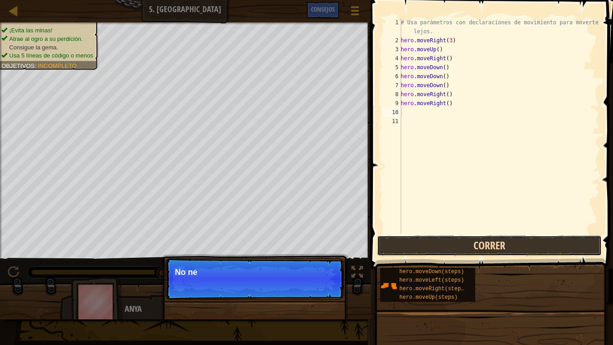
click at [496, 254] on button "Correr" at bounding box center [489, 245] width 225 height 21
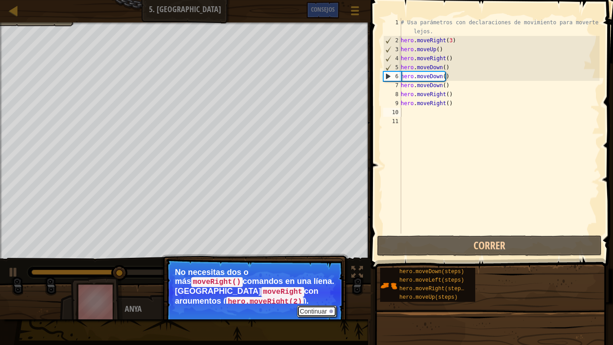
click at [324, 272] on button "Continuar" at bounding box center [316, 311] width 39 height 12
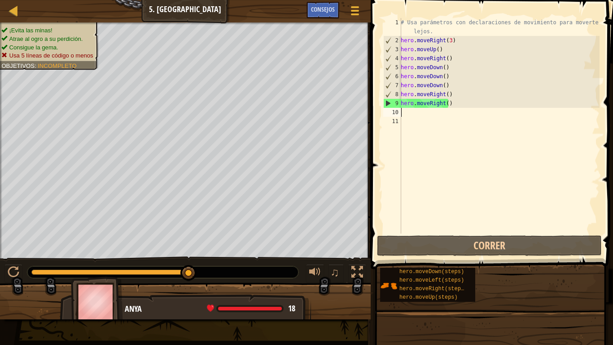
type textarea "m"
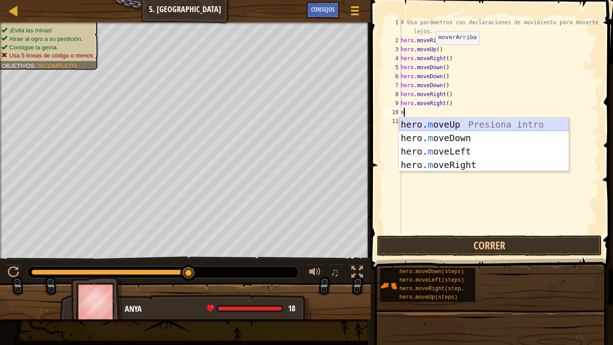
click at [473, 130] on div "hero. m oveUp Presiona intro hero. m oveDown Presiona intro hero. m oveLeft Pre…" at bounding box center [484, 158] width 170 height 81
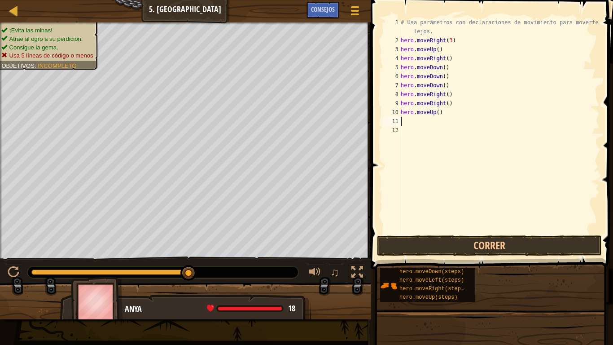
type textarea "m"
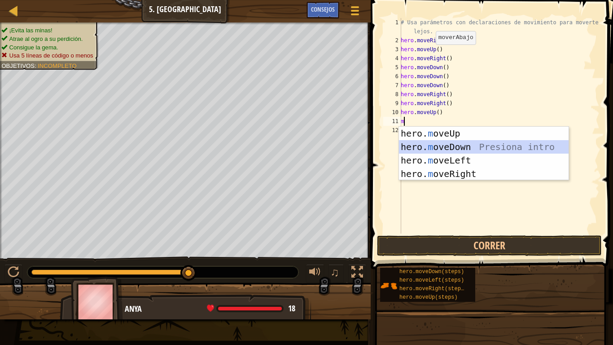
click at [445, 142] on div "hero. m oveUp Presiona intro hero. m oveDown Presiona intro hero. m oveLeft Pre…" at bounding box center [484, 167] width 170 height 81
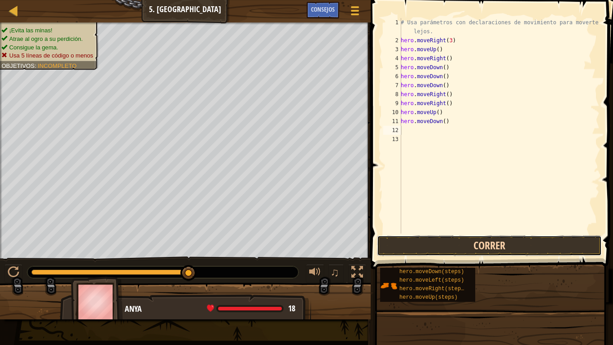
click at [470, 251] on button "Correr" at bounding box center [489, 245] width 225 height 21
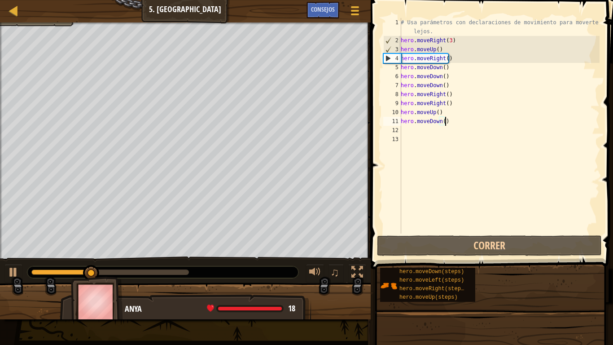
click at [451, 117] on div "# Usa parámetros con declaraciones de movimiento para moverte más lejos. hero .…" at bounding box center [499, 139] width 201 height 242
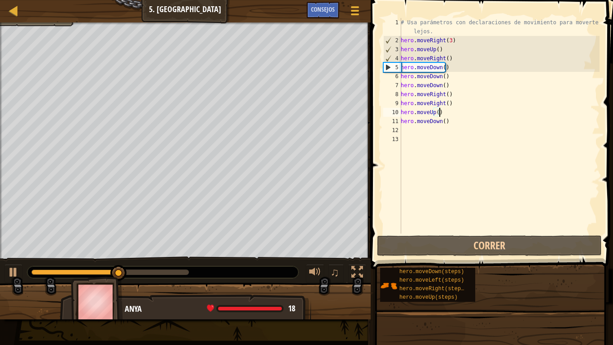
click at [450, 114] on div "# Usa parámetros con declaraciones de movimiento para moverte más lejos. hero .…" at bounding box center [499, 139] width 201 height 242
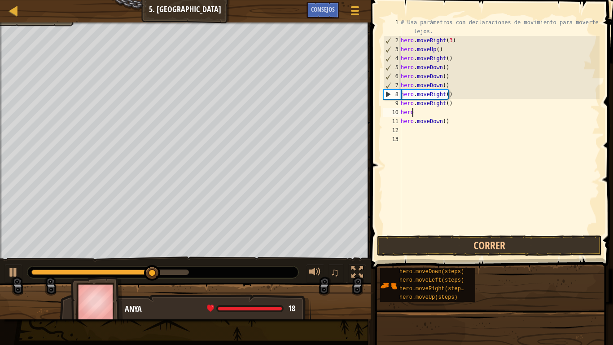
type textarea "h"
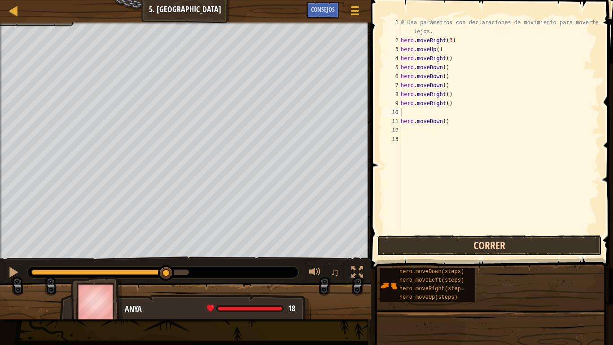
click at [464, 244] on button "Correr" at bounding box center [489, 245] width 225 height 21
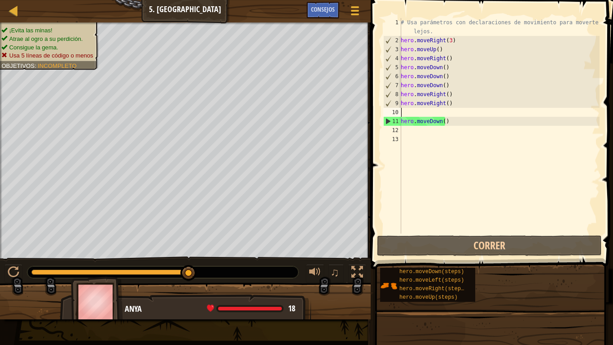
click at [464, 120] on div "# Usa parámetros con declaraciones de movimiento para moverte más lejos. hero .…" at bounding box center [499, 139] width 201 height 242
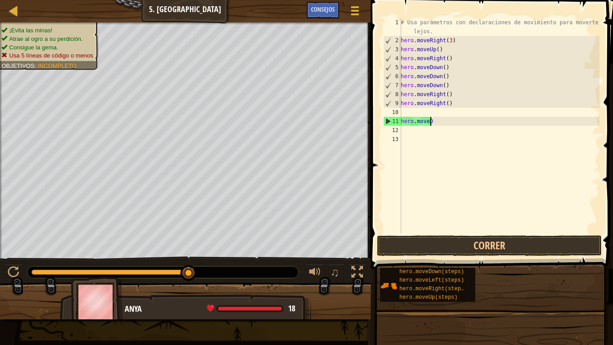
type textarea "h"
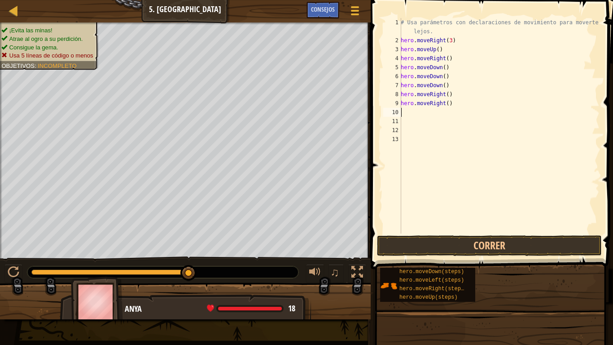
click at [439, 111] on div "# Usa parámetros con declaraciones de movimiento para moverte más lejos. hero .…" at bounding box center [499, 139] width 201 height 242
type textarea "m"
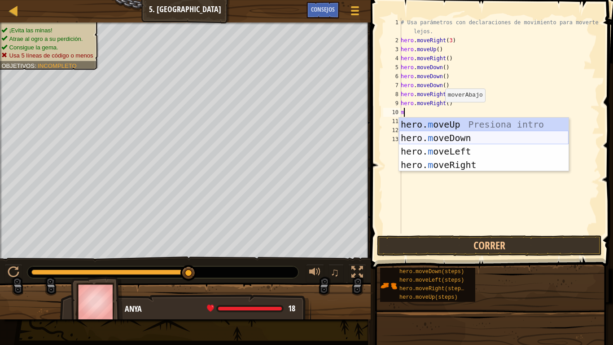
click at [444, 139] on div "hero. m oveUp Presiona intro hero. m oveDown Presiona intro hero. m oveLeft Pre…" at bounding box center [484, 158] width 170 height 81
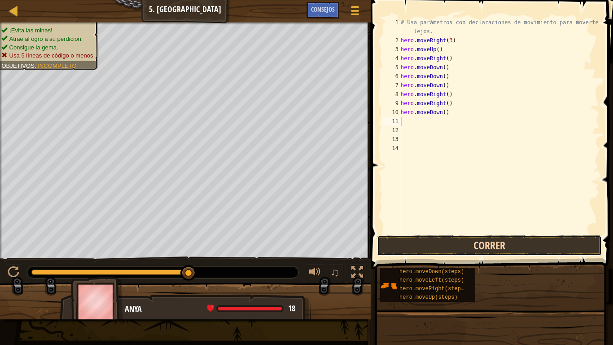
click at [477, 240] on button "Correr" at bounding box center [489, 245] width 225 height 21
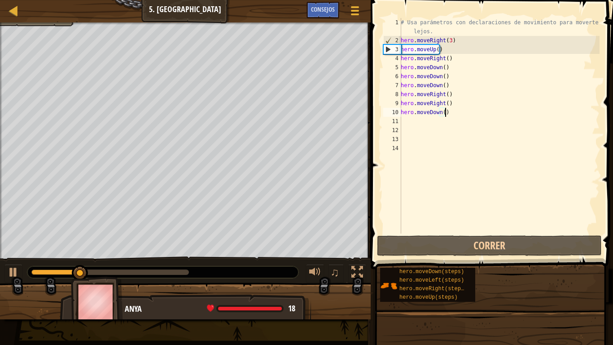
click at [457, 111] on div "# Usa parámetros con declaraciones de movimiento para moverte más lejos. hero .…" at bounding box center [499, 139] width 201 height 242
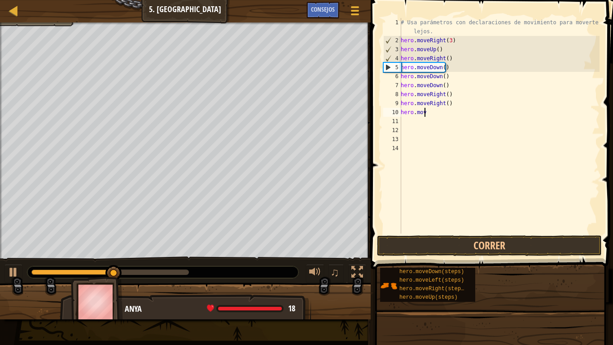
type textarea "h"
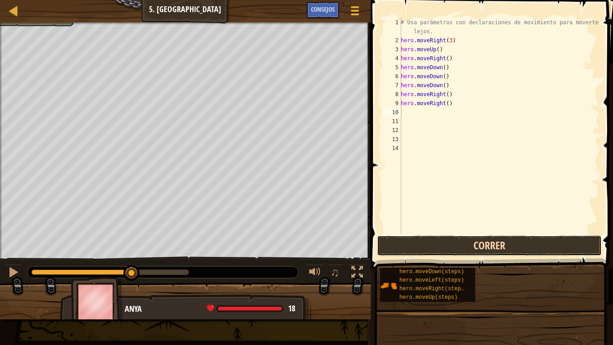
click at [499, 248] on button "Correr" at bounding box center [489, 245] width 225 height 21
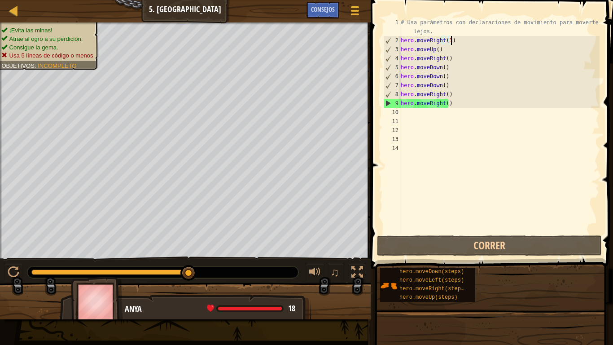
click at [453, 42] on div "# Usa parámetros con declaraciones de movimiento para moverte más lejos. hero .…" at bounding box center [499, 139] width 201 height 242
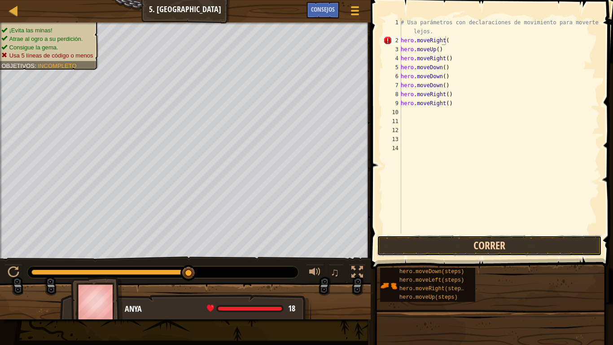
click at [486, 237] on button "Correr" at bounding box center [489, 245] width 225 height 21
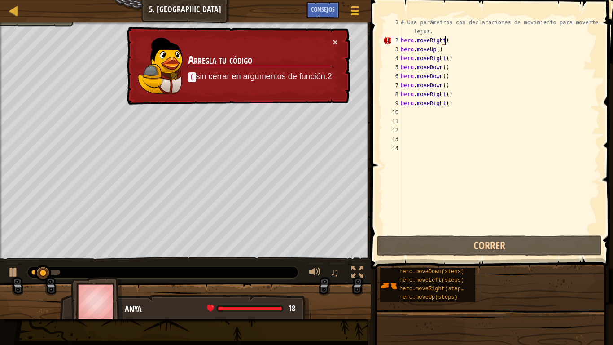
click at [471, 39] on div "# Usa parámetros con declaraciones de movimiento para moverte más lejos. hero .…" at bounding box center [499, 139] width 201 height 242
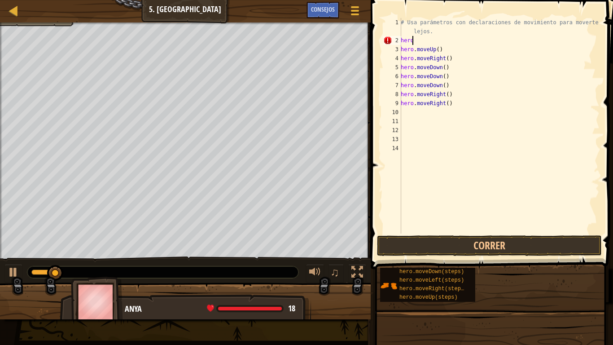
type textarea "h"
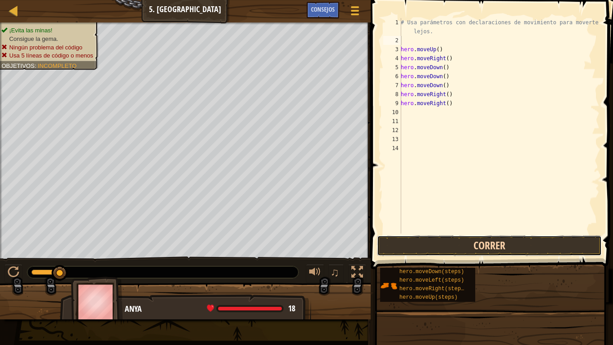
click at [446, 239] on button "Correr" at bounding box center [489, 245] width 225 height 21
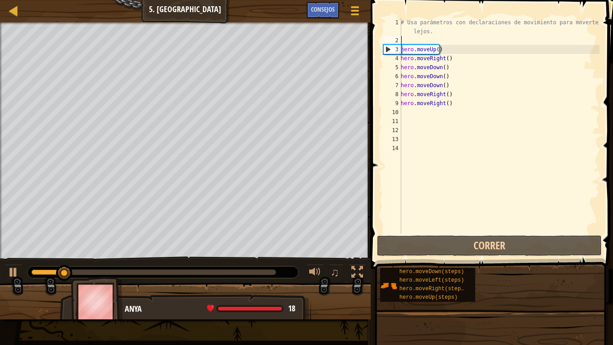
click at [438, 43] on div "# Usa parámetros con declaraciones de movimiento para moverte más lejos. hero .…" at bounding box center [499, 139] width 201 height 242
type textarea "m"
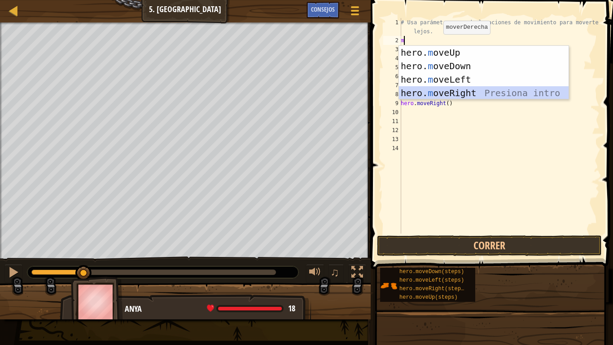
click at [469, 94] on div "hero. m oveUp Presiona intro hero. m oveDown Presiona intro hero. m oveLeft Pre…" at bounding box center [484, 86] width 170 height 81
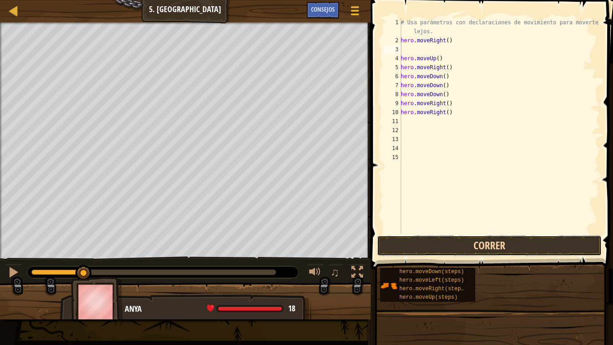
click at [489, 243] on button "Correr" at bounding box center [489, 245] width 225 height 21
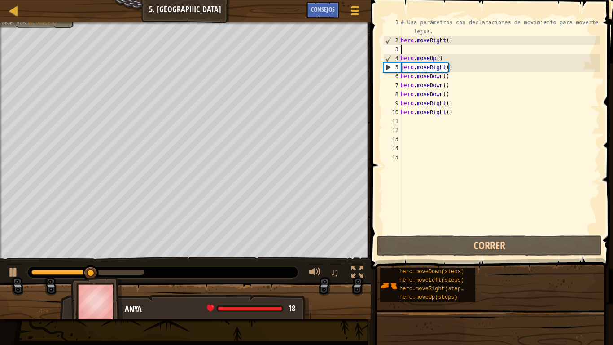
click at [486, 34] on div "# Usa parámetros con declaraciones de movimiento para moverte más lejos. hero .…" at bounding box center [499, 139] width 201 height 242
type textarea "# Usa parámetros con declaraciones de movimiento para moverte más lejos."
click at [493, 49] on div "# Usa parámetros con declaraciones de movimiento para moverte más lejos. hero .…" at bounding box center [499, 139] width 201 height 242
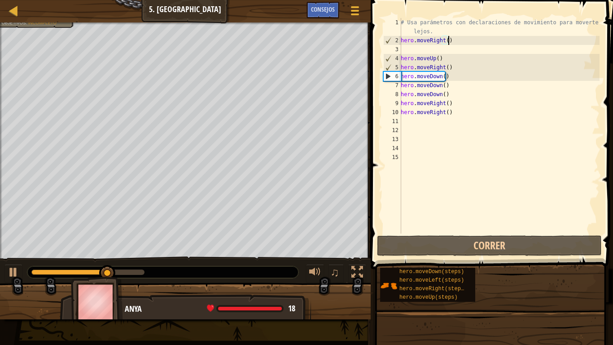
click at [481, 38] on div "# Usa parámetros con declaraciones de movimiento para moverte más lejos. hero .…" at bounding box center [499, 139] width 201 height 242
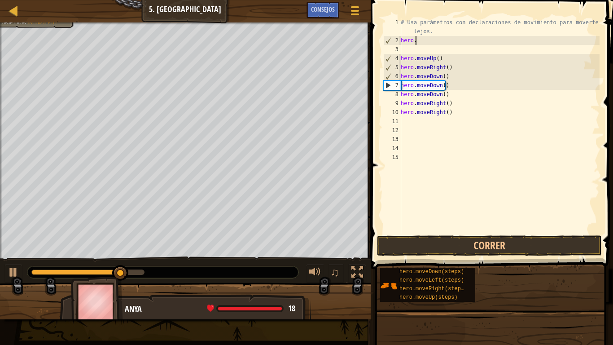
type textarea "h"
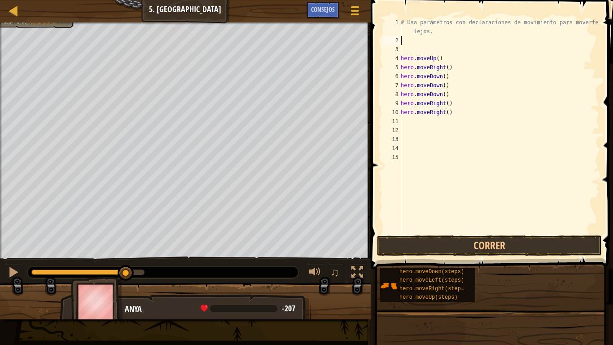
type textarea "m"
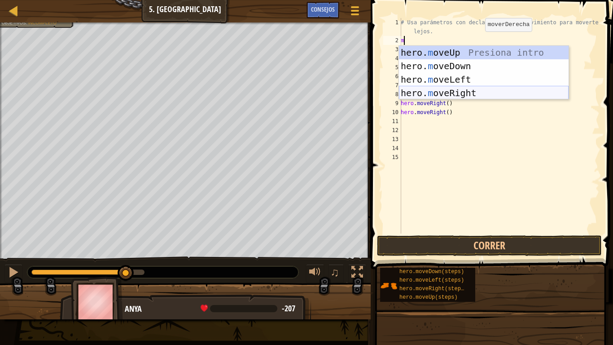
click at [479, 92] on div "hero. m oveUp Presiona intro hero. m oveDown Presiona intro hero. m oveLeft Pre…" at bounding box center [484, 86] width 170 height 81
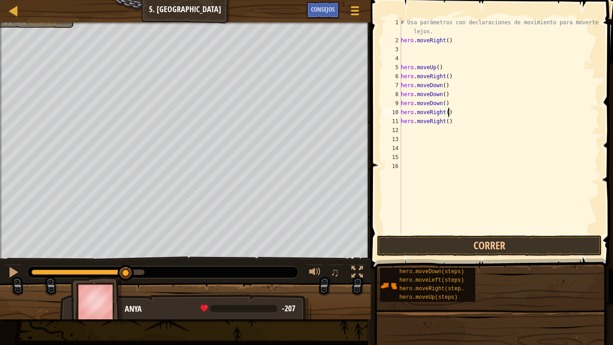
click at [473, 116] on div "# Usa parámetros con declaraciones de movimiento para moverte más lejos. hero .…" at bounding box center [499, 139] width 201 height 242
type textarea "hero.moveRight("
type textarea "h"
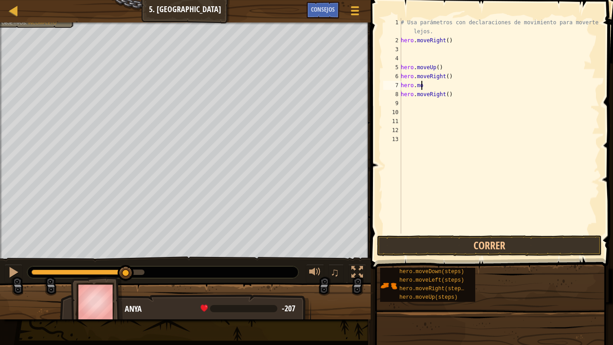
type textarea "h"
click at [451, 77] on div "# Usa parámetros con declaraciones de movimiento para moverte más lejos. hero .…" at bounding box center [499, 139] width 201 height 242
type textarea "h"
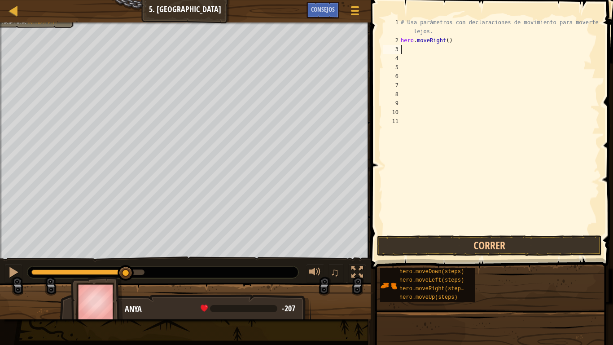
click at [423, 52] on div "# Usa parámetros con declaraciones de movimiento para moverte más lejos. hero .…" at bounding box center [499, 139] width 201 height 242
type textarea "m"
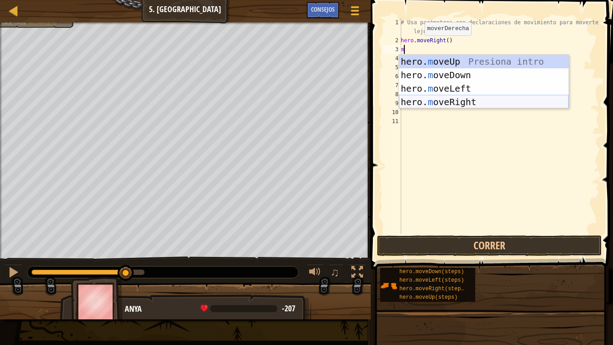
click at [451, 101] on div "hero. m oveUp Presiona intro hero. m oveDown Presiona intro hero. m oveLeft Pre…" at bounding box center [484, 95] width 170 height 81
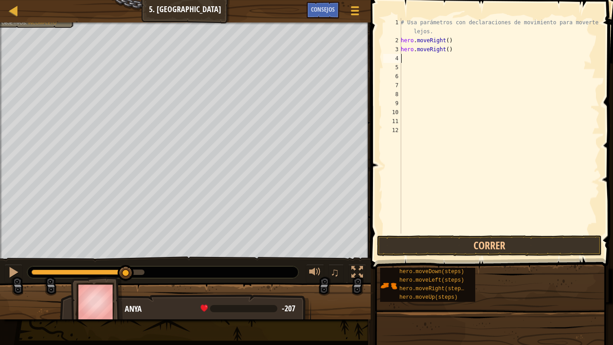
type textarea "m"
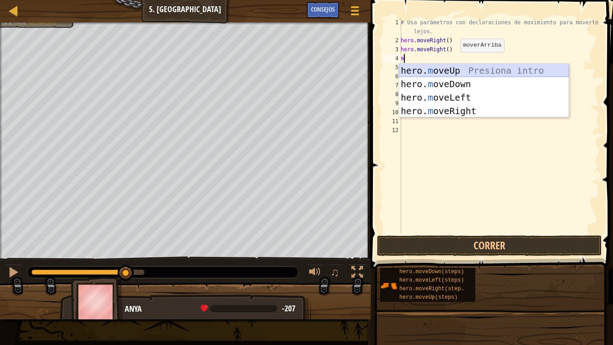
click at [459, 73] on div "hero. m oveUp Presiona intro hero. m oveDown Presiona intro hero. m oveLeft Pre…" at bounding box center [484, 104] width 170 height 81
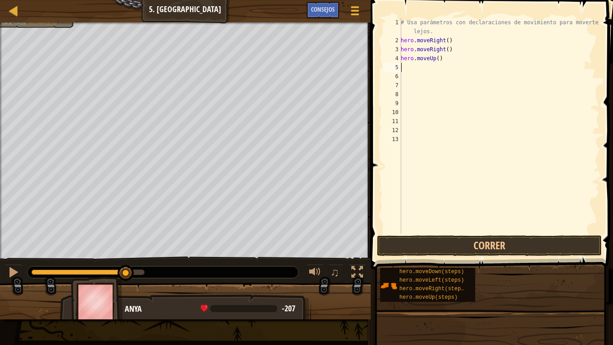
type textarea "m"
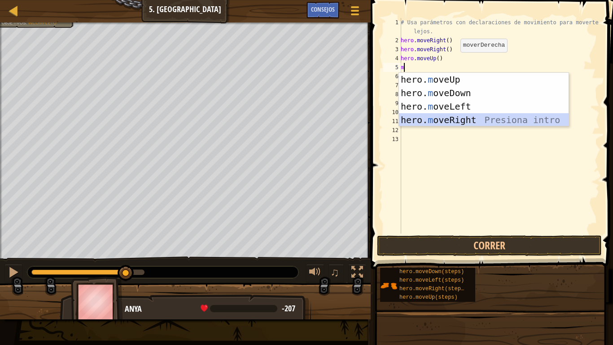
click at [453, 119] on div "hero. m oveUp Presiona intro hero. m oveDown Presiona intro hero. m oveLeft Pre…" at bounding box center [484, 113] width 170 height 81
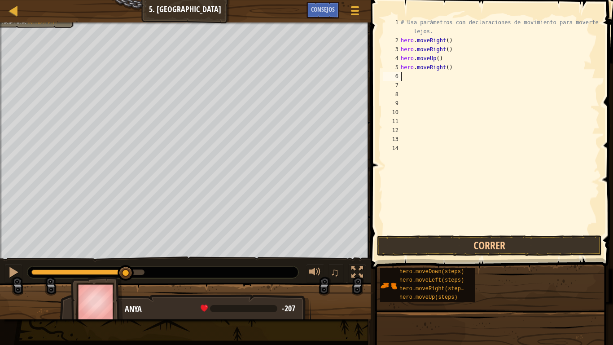
type textarea "m"
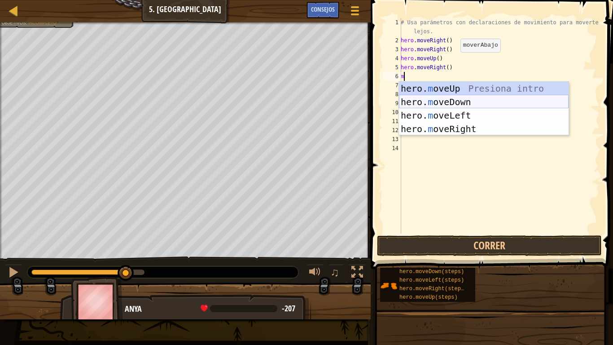
click at [463, 101] on div "hero. m oveUp Presiona intro hero. m oveDown Presiona intro hero. m oveLeft Pre…" at bounding box center [484, 122] width 170 height 81
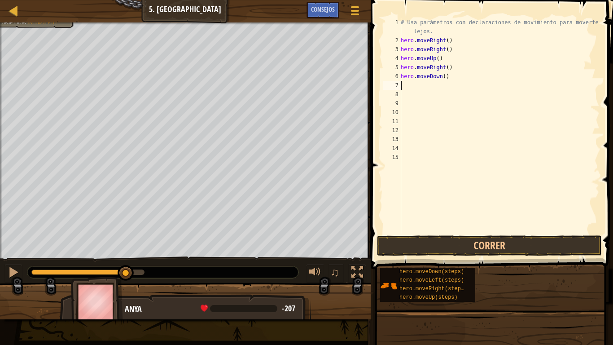
type textarea "m"
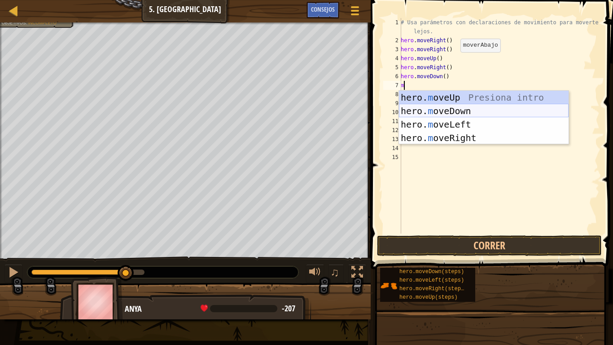
click at [451, 117] on div "hero. m oveUp Presiona intro hero. m oveDown Presiona intro hero. m oveLeft Pre…" at bounding box center [484, 131] width 170 height 81
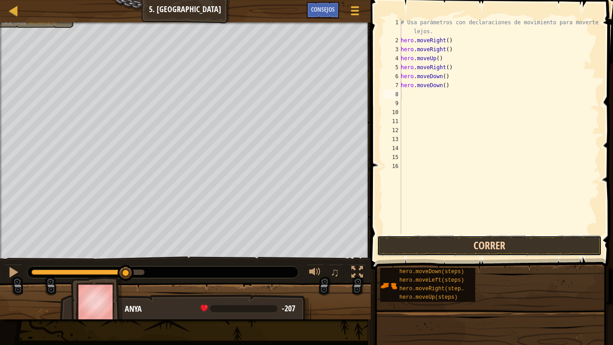
click at [398, 248] on button "Correr" at bounding box center [489, 245] width 225 height 21
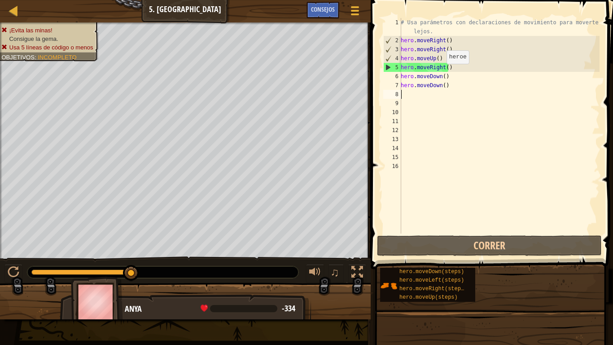
click at [442, 73] on div "# Usa parámetros con declaraciones de movimiento para moverte más lejos. hero .…" at bounding box center [499, 139] width 201 height 242
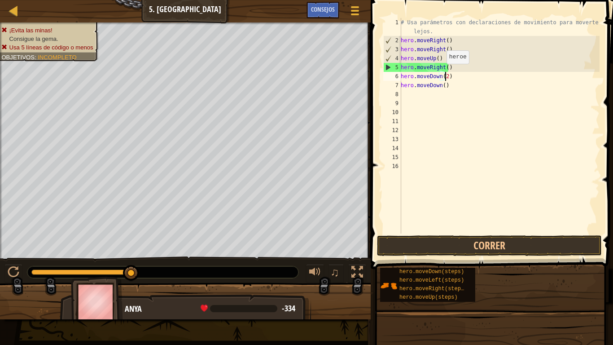
scroll to position [4, 3]
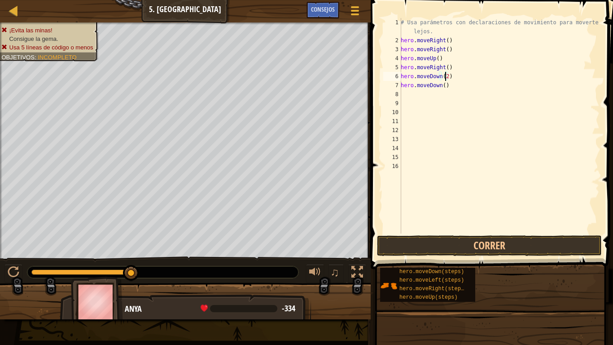
type textarea "hero.moveDown()"
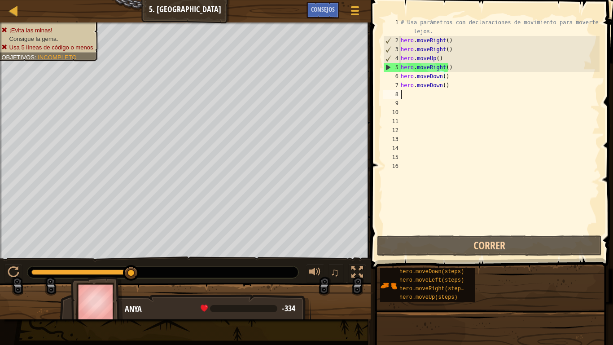
click at [455, 92] on div "# Usa parámetros con declaraciones de movimiento para moverte más lejos. hero .…" at bounding box center [499, 139] width 201 height 242
click at [451, 87] on div "# Usa parámetros con declaraciones de movimiento para moverte más lejos. hero .…" at bounding box center [499, 139] width 201 height 242
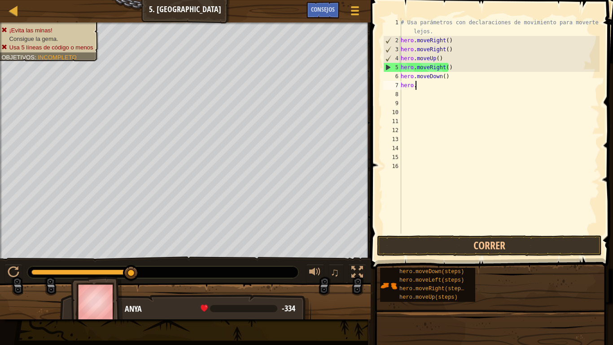
type textarea "h"
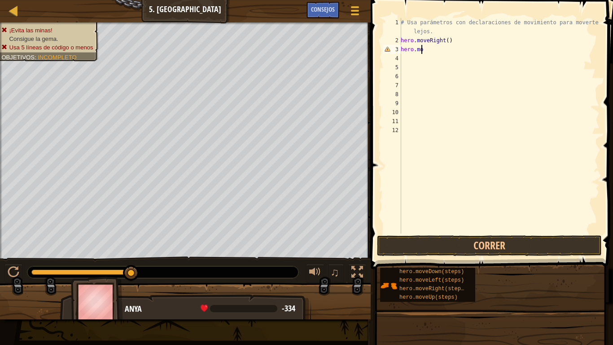
type textarea "h"
type textarea "m"
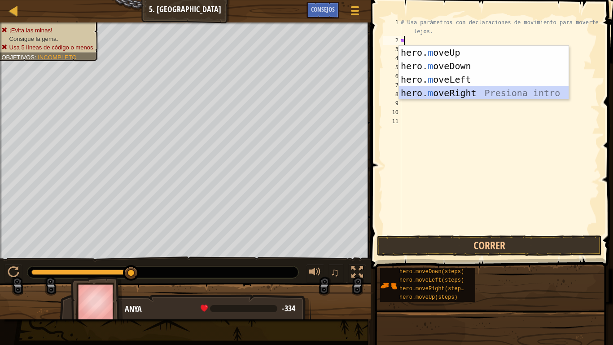
click at [477, 92] on div "hero. m oveUp Presiona intro hero. m oveDown Presiona intro hero. m oveLeft Pre…" at bounding box center [484, 86] width 170 height 81
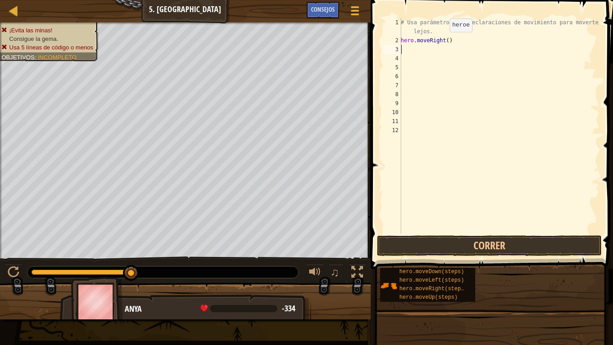
click at [445, 41] on div "# Usa parámetros con declaraciones de movimiento para moverte más lejos. hero .…" at bounding box center [499, 139] width 201 height 242
type textarea "hero.moveRight()"
click at [460, 245] on button "Correr" at bounding box center [489, 245] width 225 height 21
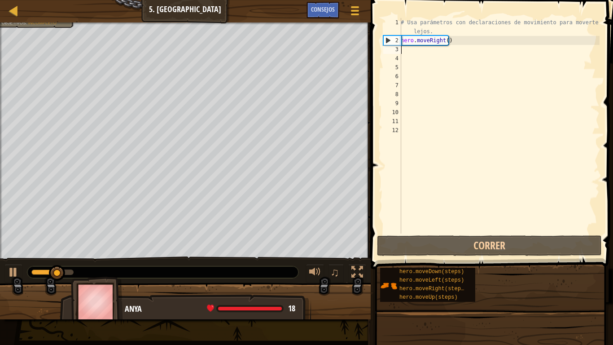
click at [415, 53] on div "# Usa parámetros con declaraciones de movimiento para moverte más lejos. hero .…" at bounding box center [499, 139] width 201 height 242
type textarea "m"
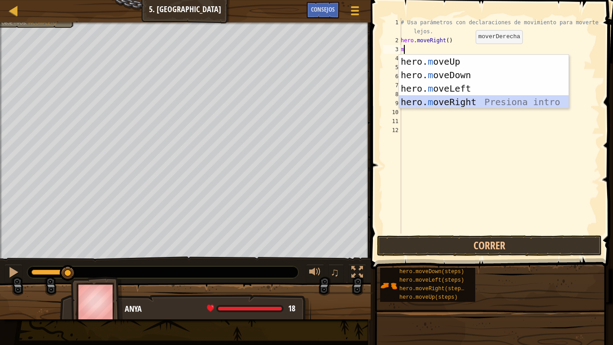
click at [485, 106] on div "hero. m oveUp Presiona intro hero. m oveDown Presiona intro hero. m oveLeft Pre…" at bounding box center [484, 95] width 170 height 81
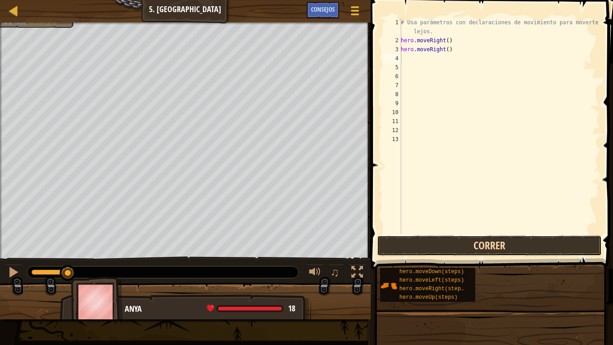
click at [458, 248] on button "Correr" at bounding box center [489, 245] width 225 height 21
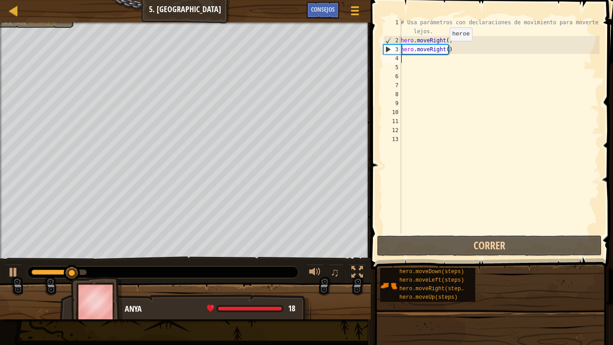
click at [446, 50] on div "# Usa parámetros con declaraciones de movimiento para moverte más lejos. hero .…" at bounding box center [499, 139] width 201 height 242
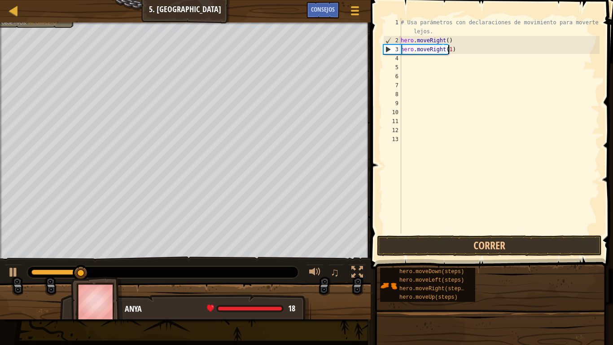
scroll to position [4, 4]
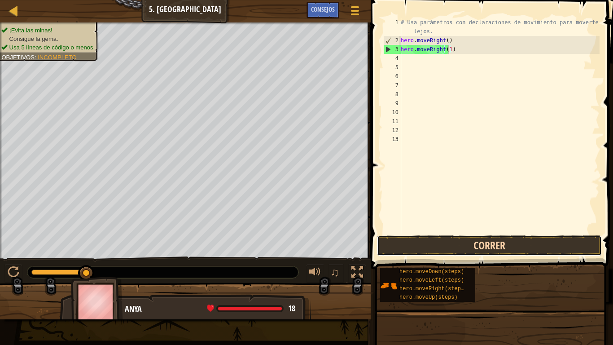
click at [447, 248] on button "Correr" at bounding box center [489, 245] width 225 height 21
type textarea "hero.moveRight()"
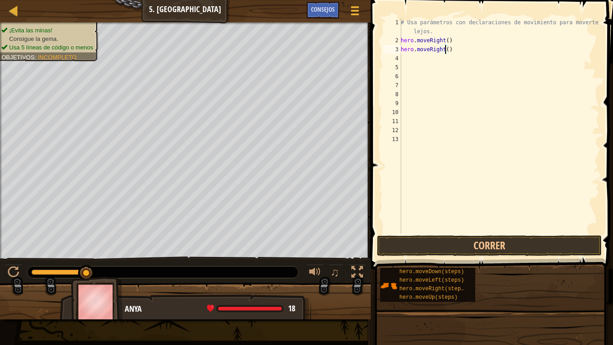
click at [404, 54] on div "# Usa parámetros con declaraciones de movimiento para moverte más lejos. hero .…" at bounding box center [499, 139] width 201 height 242
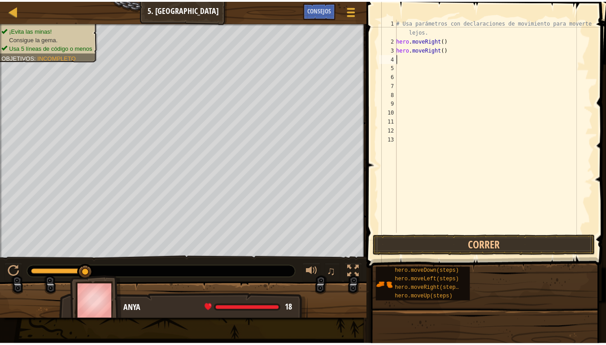
scroll to position [4, 0]
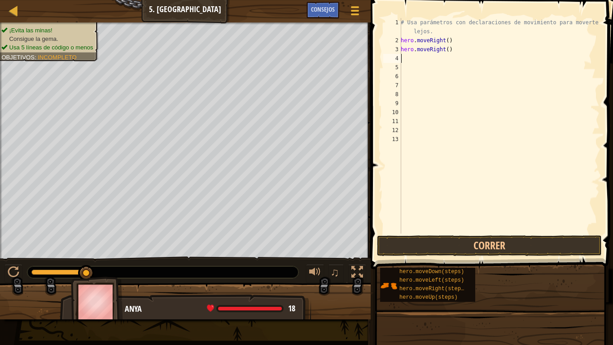
type textarea "m"
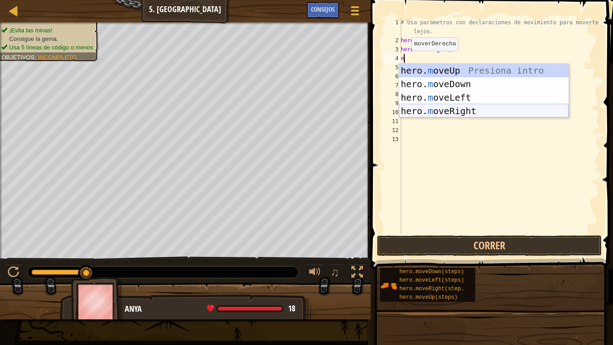
click at [447, 109] on div "hero. m oveUp Presiona intro hero. m oveDown Presiona intro hero. m oveLeft Pre…" at bounding box center [484, 104] width 170 height 81
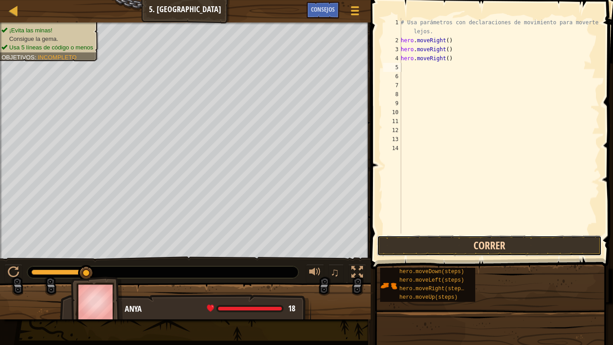
click at [502, 247] on button "Correr" at bounding box center [489, 245] width 225 height 21
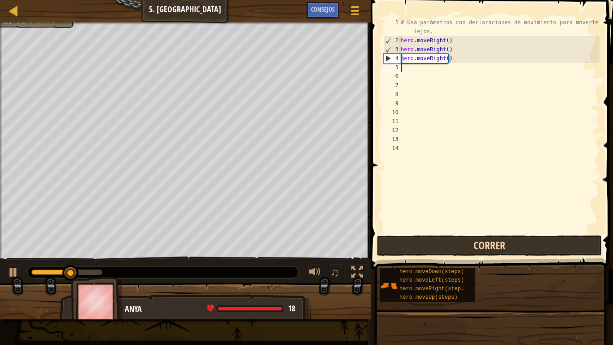
type textarea "m"
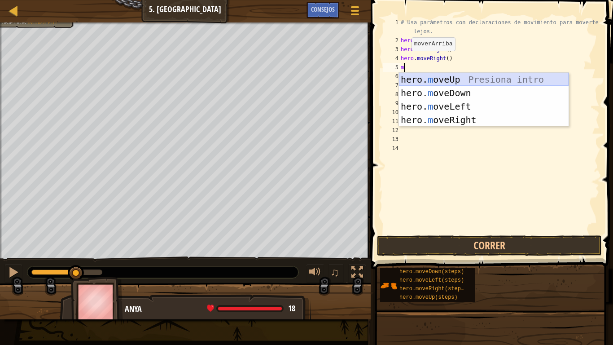
click at [455, 74] on div "hero. m oveUp Presiona intro hero. m oveDown Presiona intro hero. m oveLeft Pre…" at bounding box center [484, 113] width 170 height 81
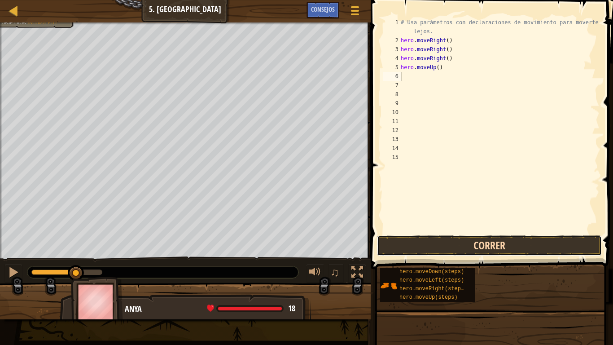
click at [473, 248] on button "Correr" at bounding box center [489, 245] width 225 height 21
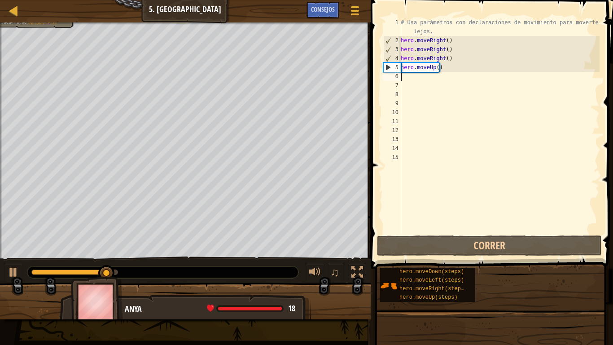
type textarea "m"
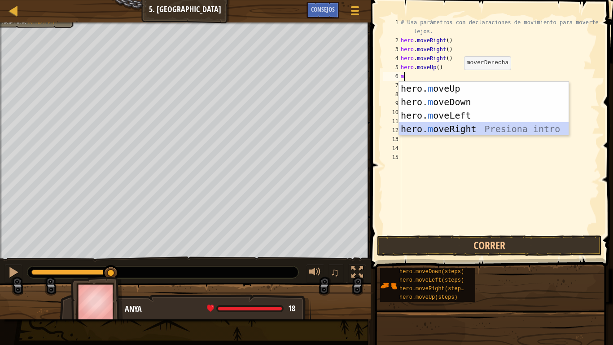
click at [472, 127] on div "hero. m oveUp Presiona intro hero. m oveDown Presiona intro hero. m oveLeft Pre…" at bounding box center [484, 122] width 170 height 81
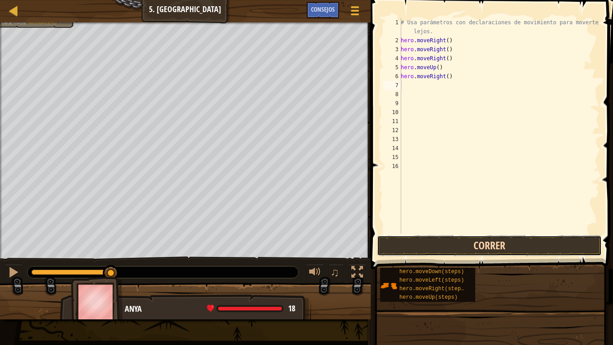
click at [472, 255] on button "Correr" at bounding box center [489, 245] width 225 height 21
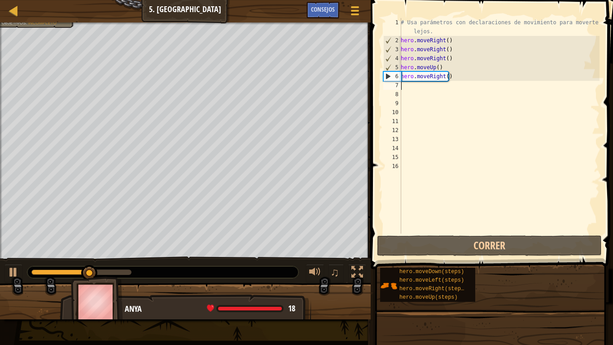
type textarea "m"
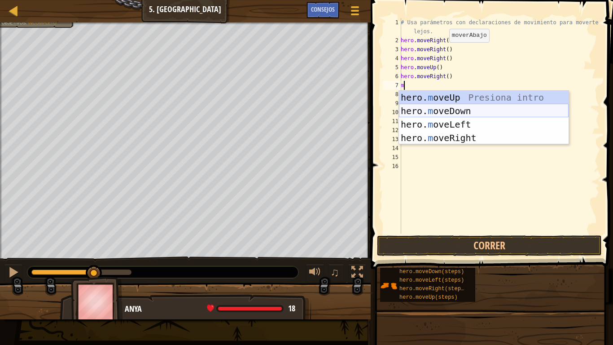
click at [470, 113] on div "hero. m oveUp Presiona intro hero. m oveDown Presiona intro hero. m oveLeft Pre…" at bounding box center [484, 131] width 170 height 81
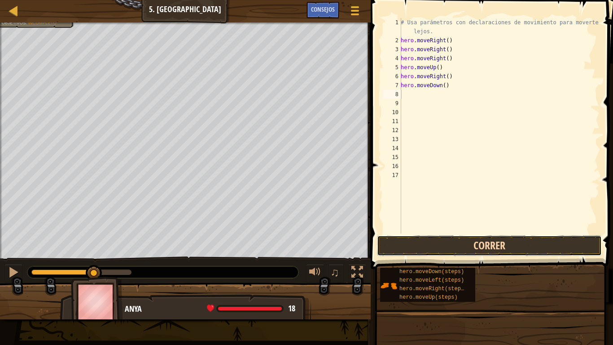
click at [490, 240] on button "Correr" at bounding box center [489, 245] width 225 height 21
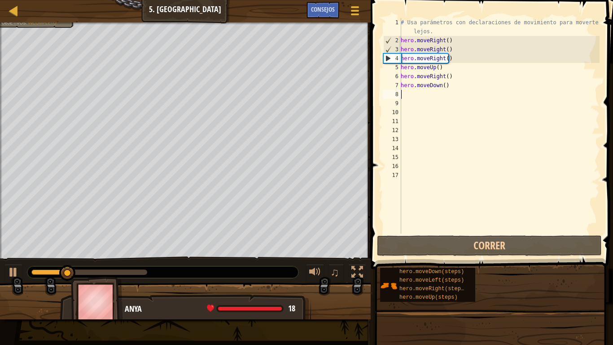
type textarea "m"
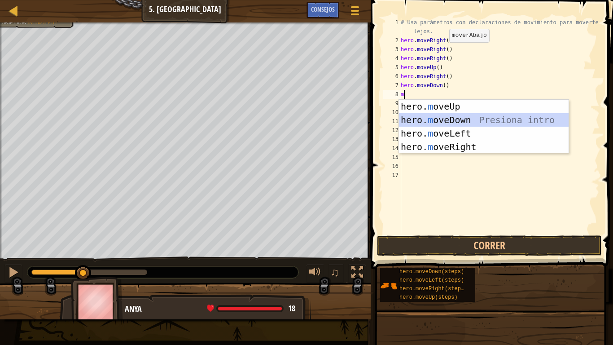
click at [429, 118] on div "hero. m oveUp Presiona intro hero. m oveDown Presiona intro hero. m oveLeft Pre…" at bounding box center [484, 140] width 170 height 81
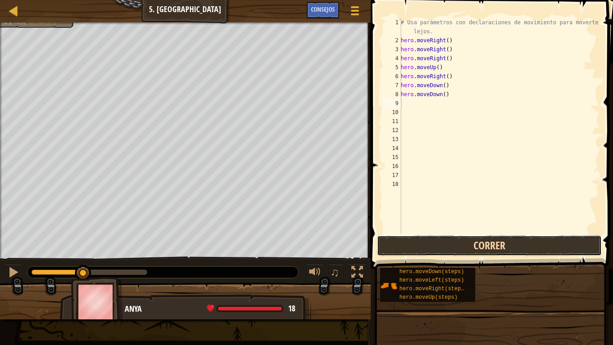
click at [443, 247] on button "Correr" at bounding box center [489, 245] width 225 height 21
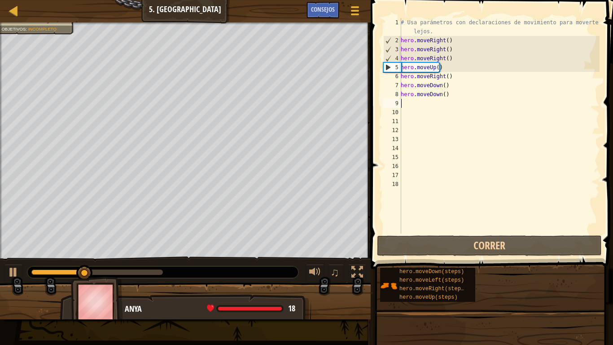
type textarea "m"
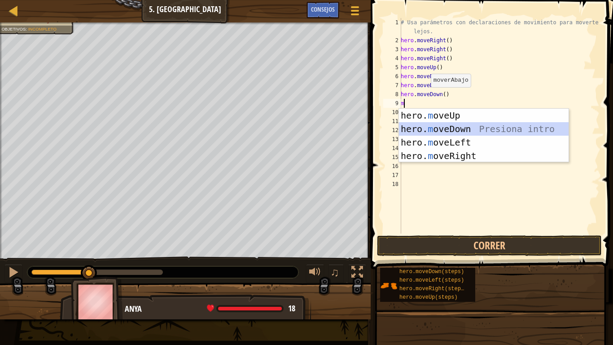
click at [433, 127] on div "hero. m oveUp Presiona intro hero. m oveDown Presiona intro hero. m oveLeft Pre…" at bounding box center [484, 149] width 170 height 81
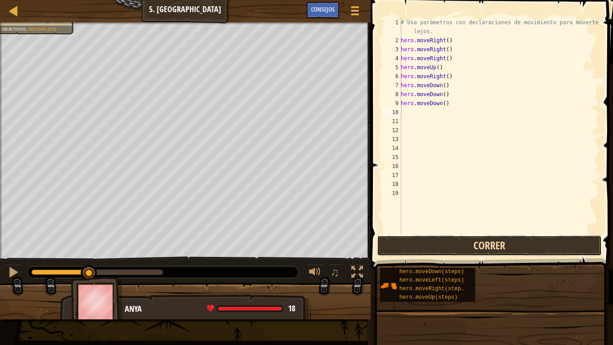
click at [484, 246] on button "Correr" at bounding box center [489, 245] width 225 height 21
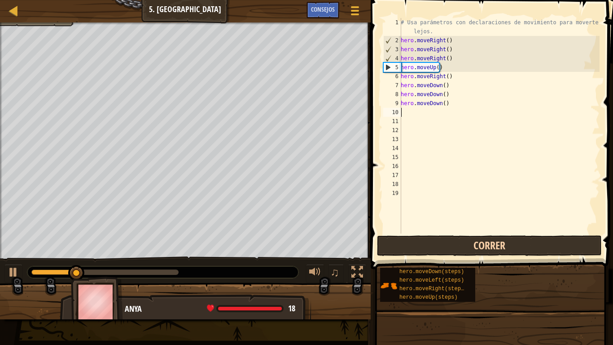
type textarea "m"
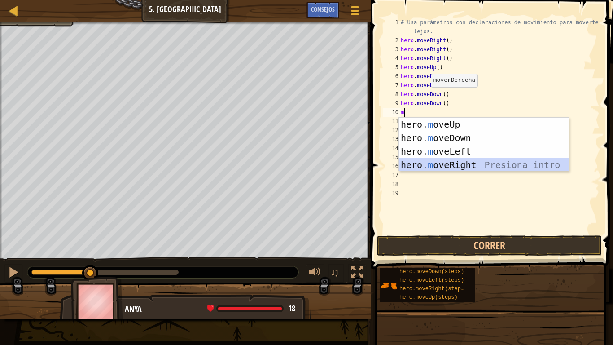
click at [476, 164] on div "hero. m oveUp Presiona intro hero. m oveDown Presiona intro hero. m oveLeft Pre…" at bounding box center [484, 158] width 170 height 81
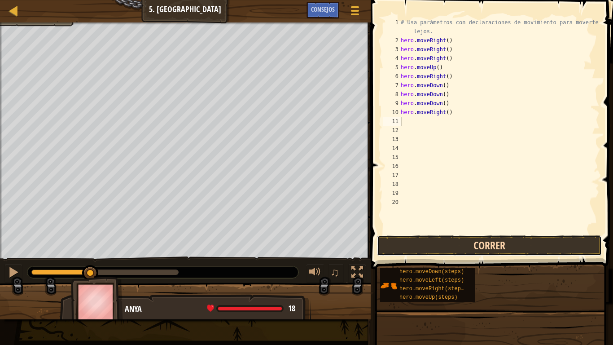
click at [480, 249] on button "Correr" at bounding box center [489, 245] width 225 height 21
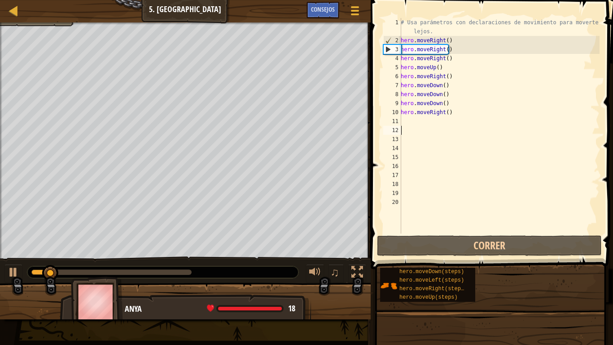
click at [441, 127] on div "# Usa parámetros con declaraciones de movimiento para moverte más lejos. hero .…" at bounding box center [499, 139] width 201 height 242
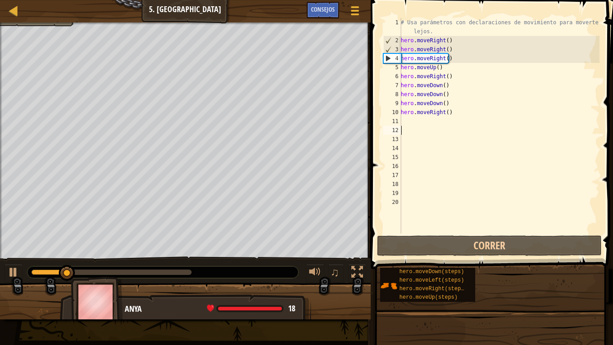
click at [434, 118] on div "# Usa parámetros con declaraciones de movimiento para moverte más lejos. hero .…" at bounding box center [499, 139] width 201 height 242
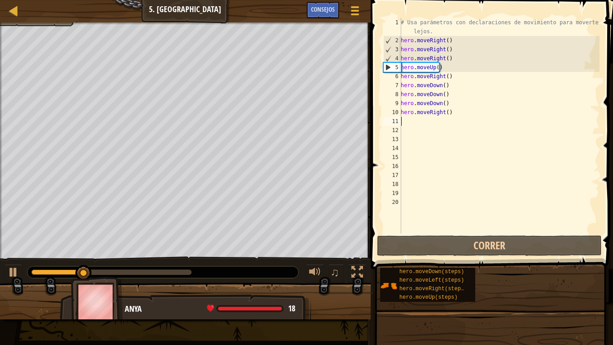
type textarea "m"
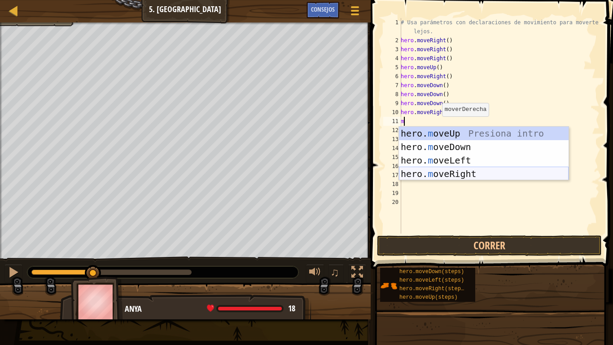
click at [461, 171] on div "hero. m oveUp Presiona intro hero. m oveDown Presiona intro hero. m oveLeft Pre…" at bounding box center [484, 167] width 170 height 81
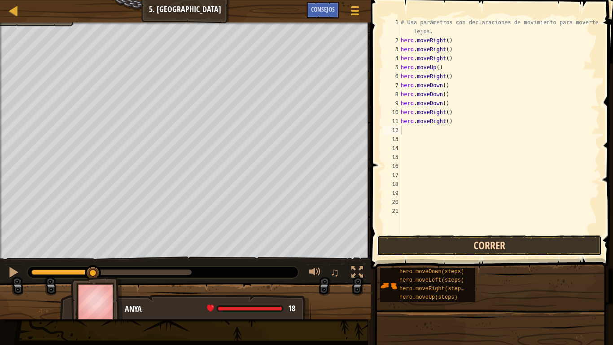
click at [459, 246] on button "Correr" at bounding box center [489, 245] width 225 height 21
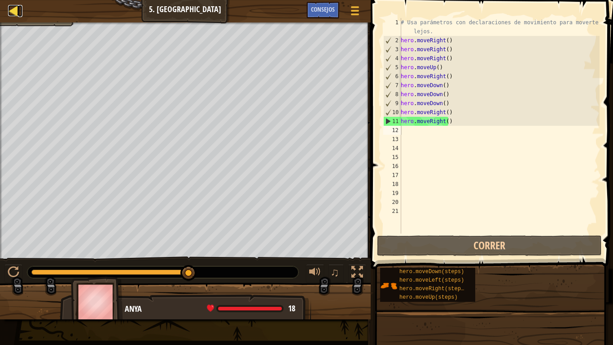
click at [9, 5] on div at bounding box center [13, 10] width 11 height 11
select select "es-ES"
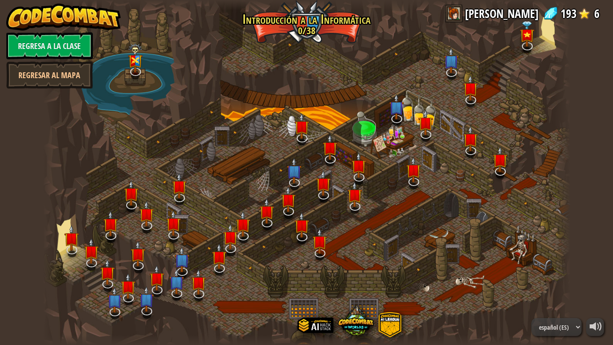
select select "es-ES"
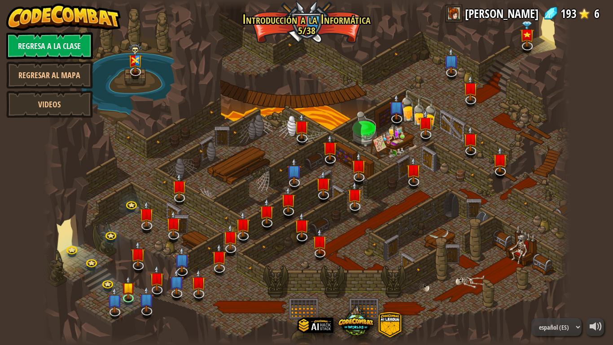
select select "es-ES"
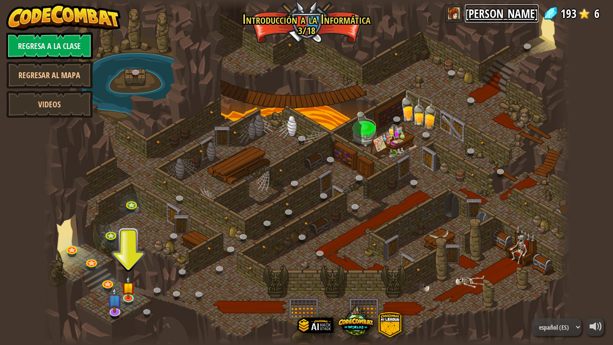
click at [490, 8] on link "[PERSON_NAME]" at bounding box center [502, 13] width 74 height 18
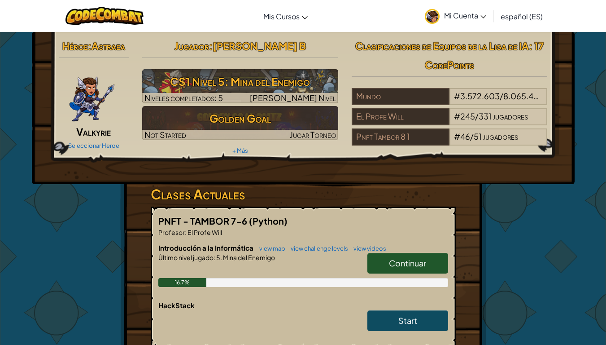
click at [478, 10] on link "Mi Cuenta" at bounding box center [455, 16] width 70 height 28
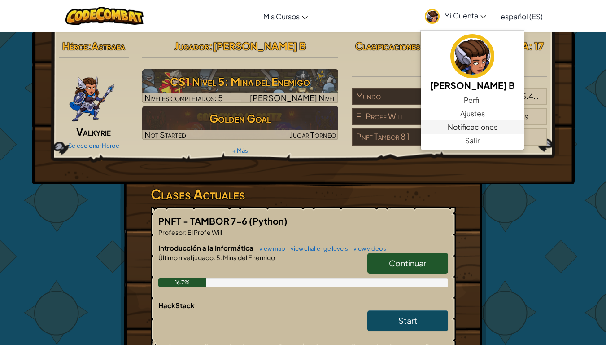
click at [504, 131] on link "Notificaciones" at bounding box center [472, 126] width 103 height 13
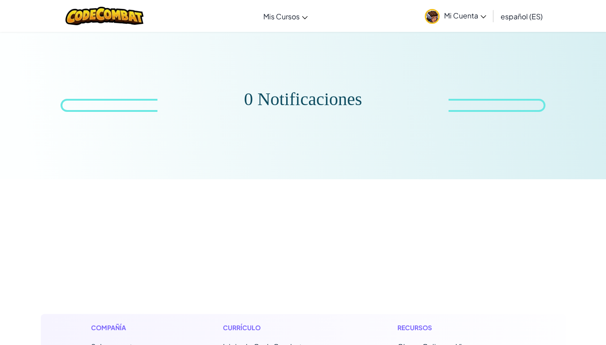
click at [463, 11] on span "Mi Cuenta" at bounding box center [465, 15] width 42 height 9
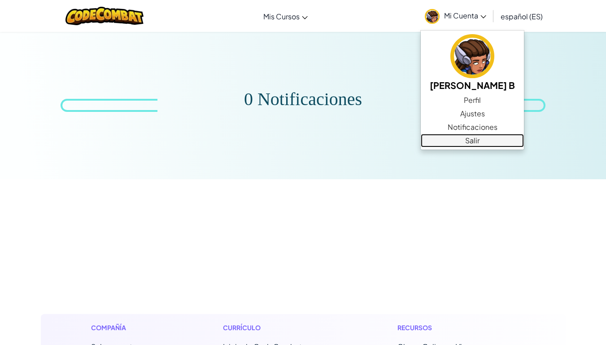
click at [494, 146] on link "Salir" at bounding box center [472, 140] width 103 height 13
